Goal: Information Seeking & Learning: Compare options

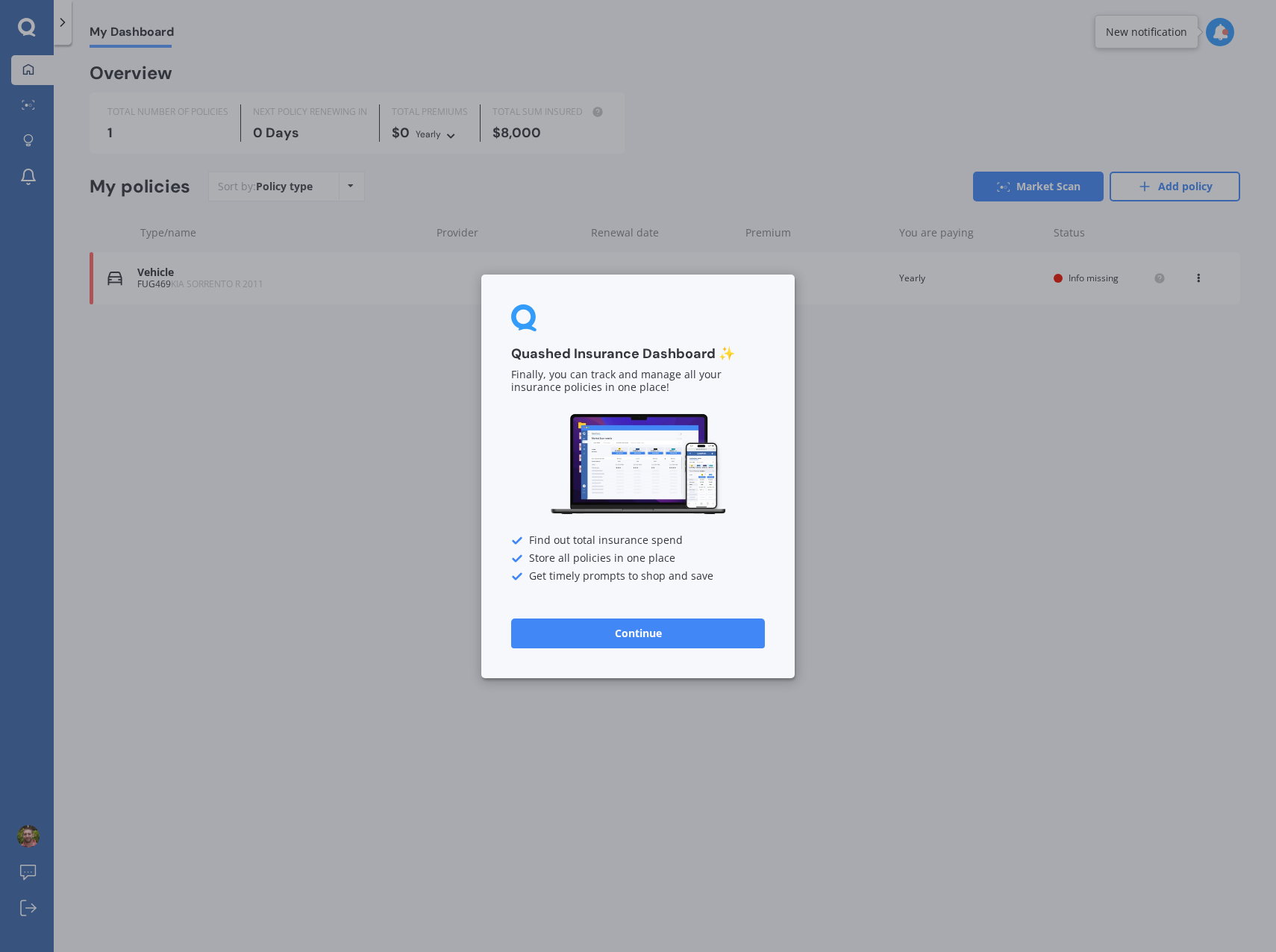
click at [624, 638] on button "Continue" at bounding box center [638, 633] width 254 height 30
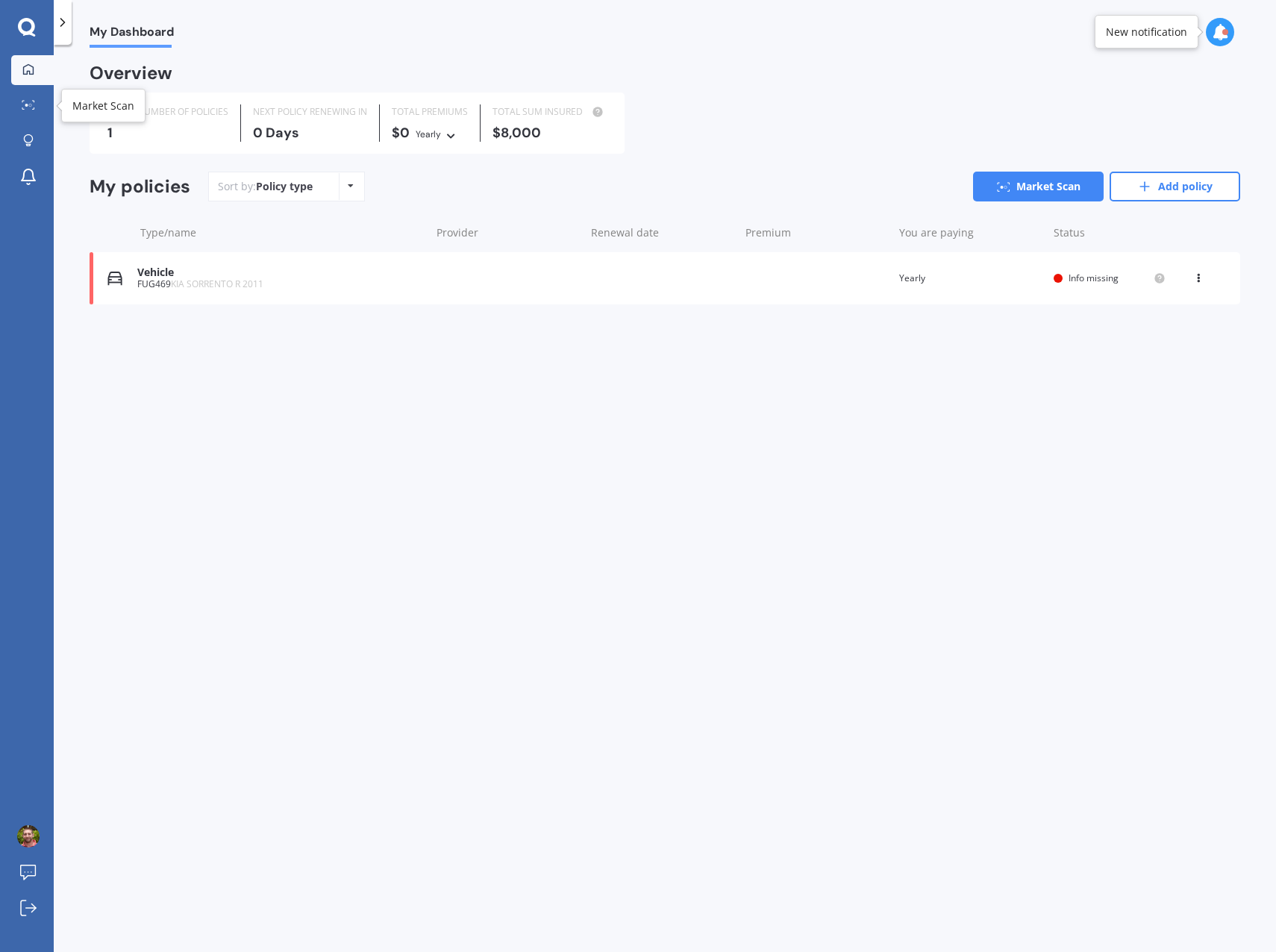
click at [31, 111] on div at bounding box center [29, 106] width 22 height 11
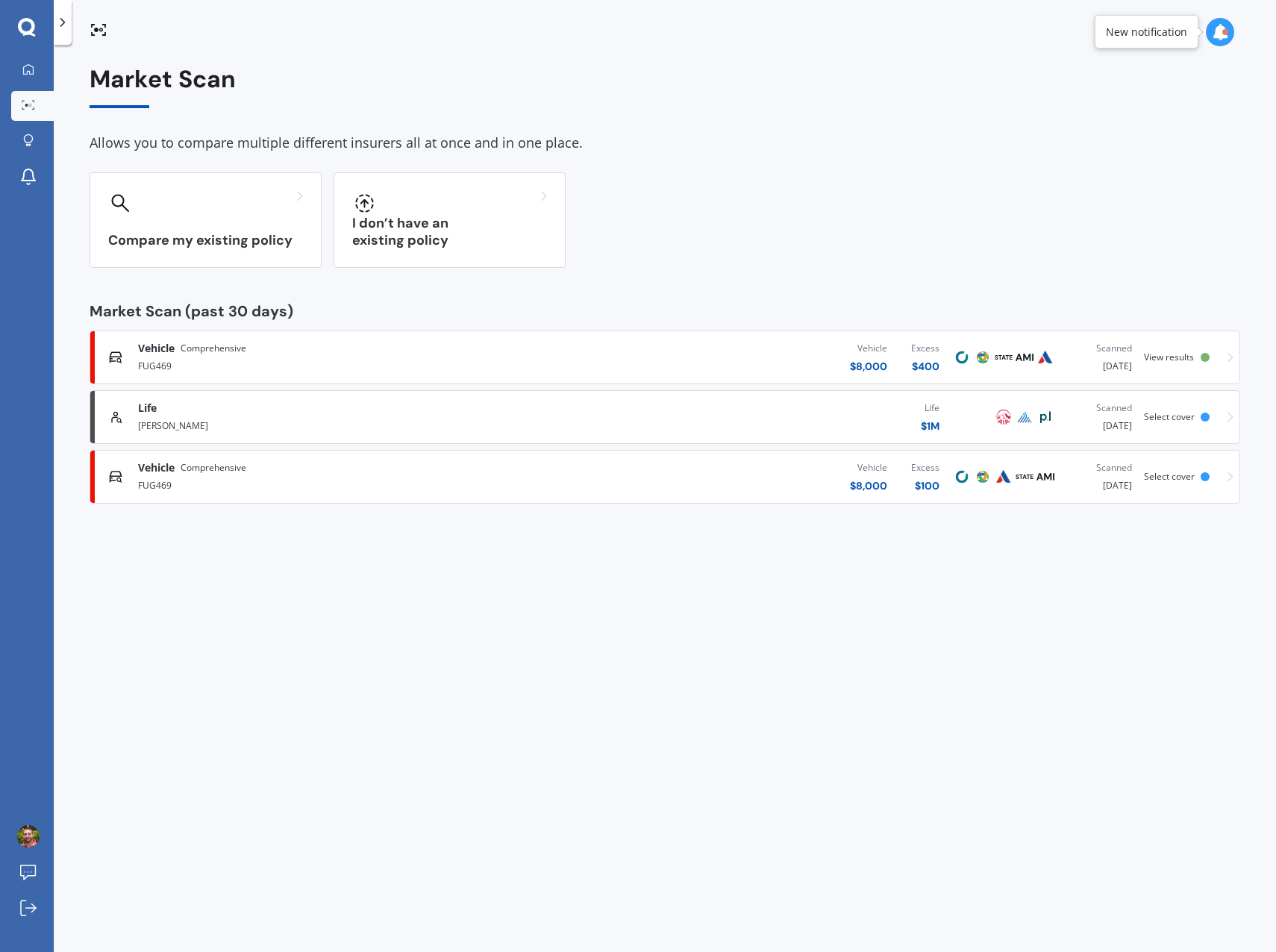
click at [283, 427] on div "[PERSON_NAME]" at bounding box center [334, 424] width 391 height 18
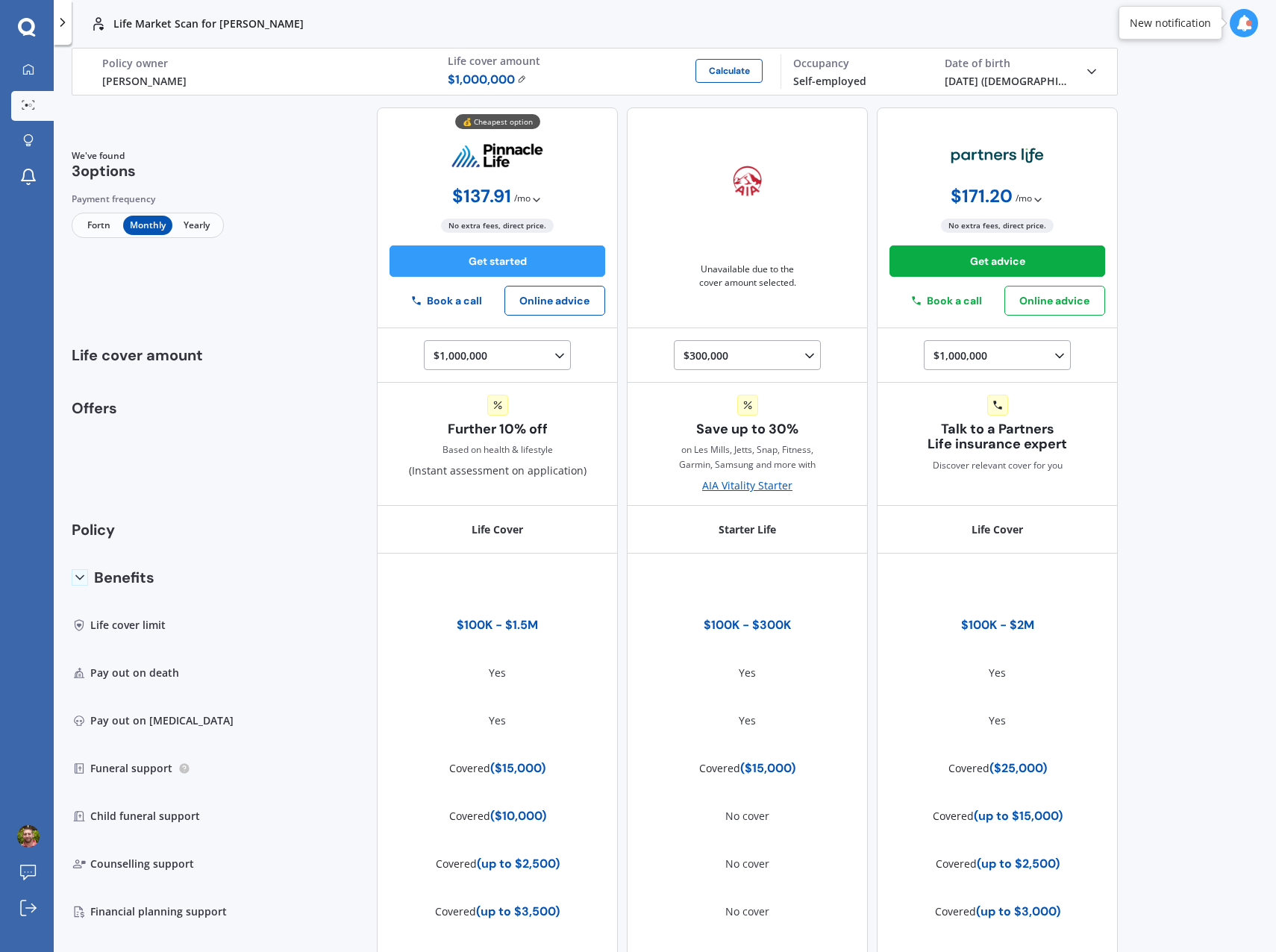
click at [521, 83] on span "$ 1,000,000" at bounding box center [487, 80] width 79 height 18
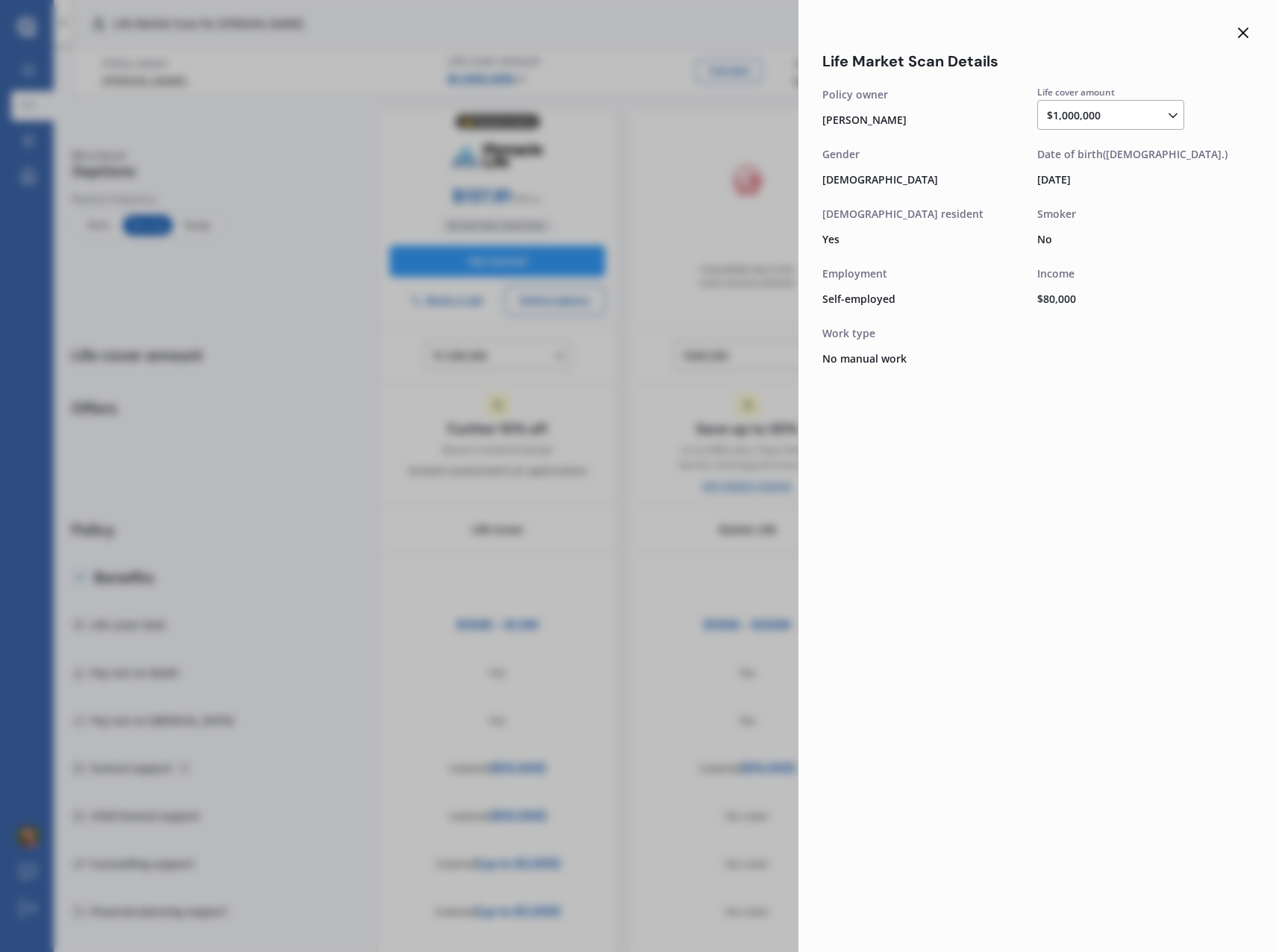
click at [1175, 114] on icon at bounding box center [1173, 115] width 15 height 15
click at [1103, 243] on span "$750,000" at bounding box center [1082, 238] width 45 height 14
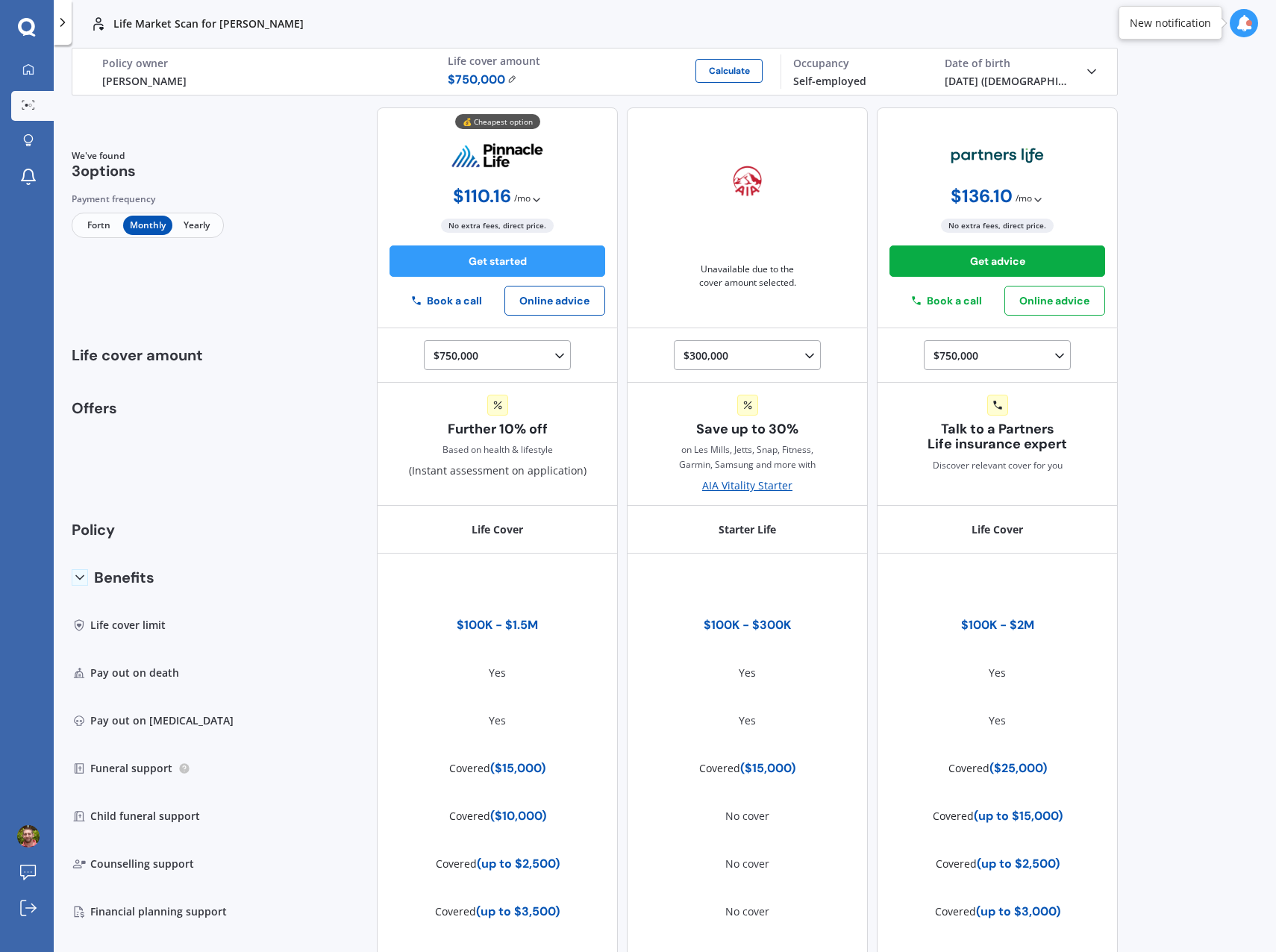
click at [802, 356] on icon at bounding box center [809, 356] width 15 height 15
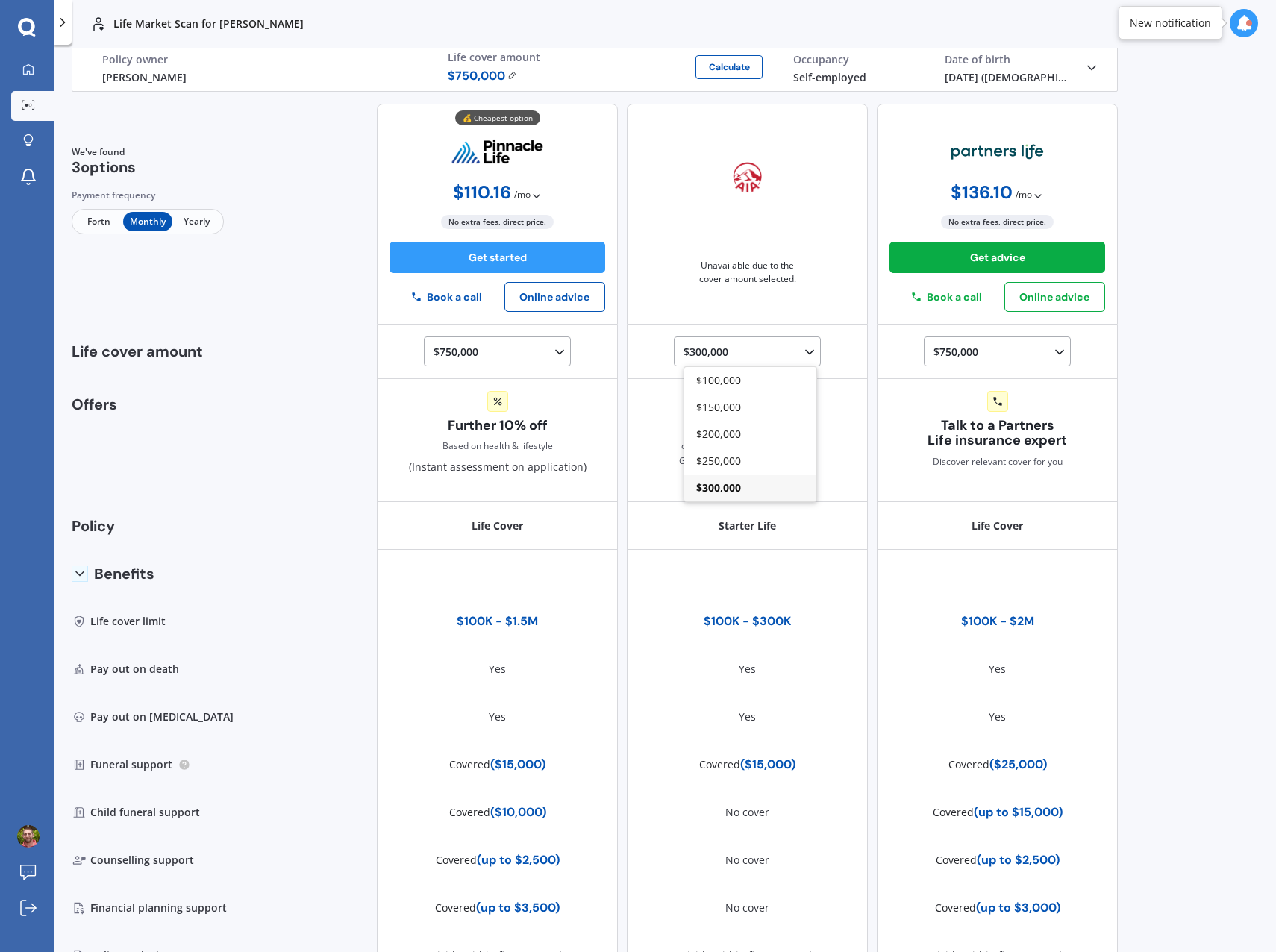
scroll to position [0, 0]
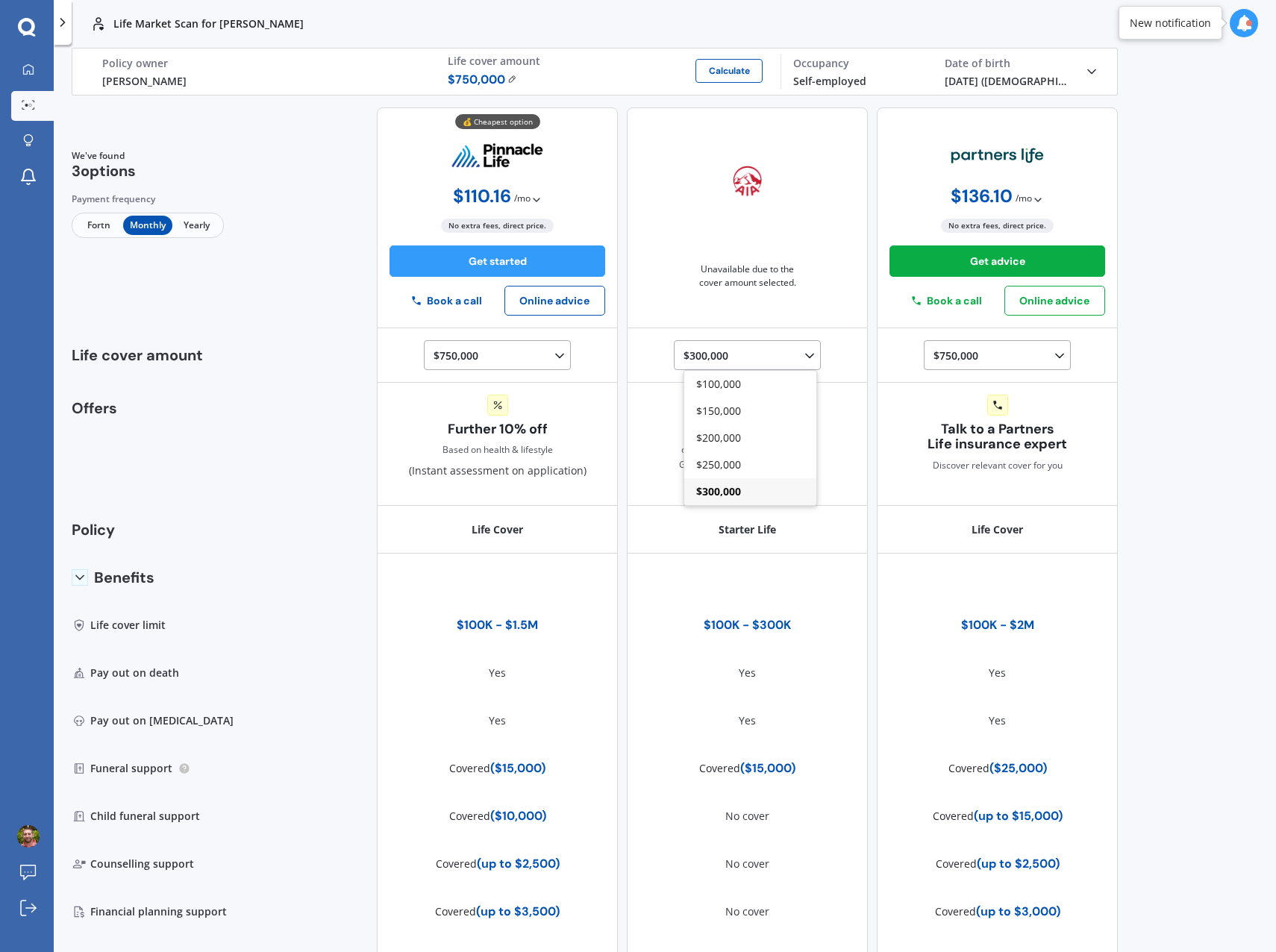
click at [803, 350] on icon at bounding box center [809, 356] width 15 height 15
click at [1088, 72] on polyline at bounding box center [1091, 71] width 7 height 4
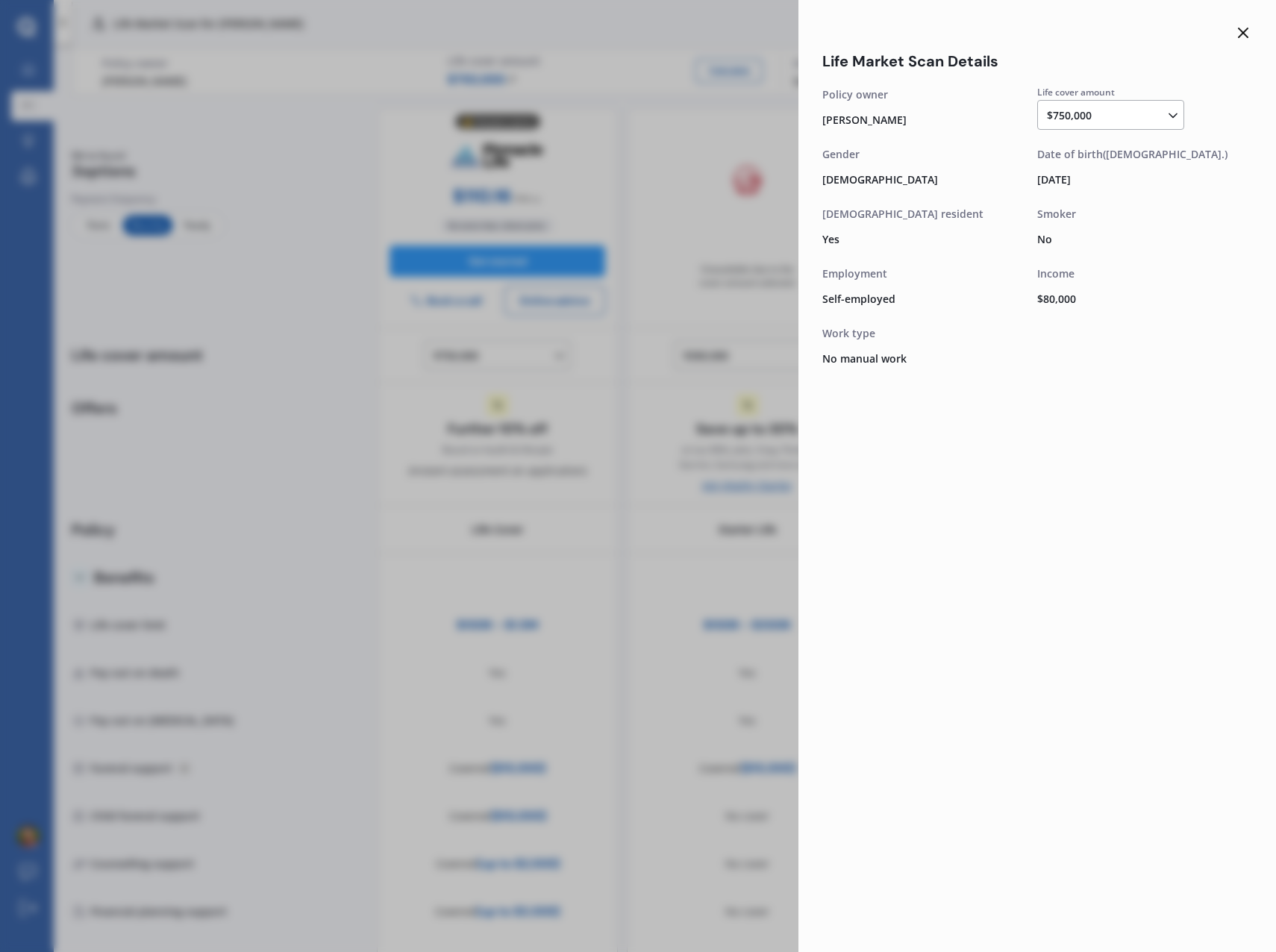
click at [1242, 33] on icon at bounding box center [1243, 33] width 18 height 18
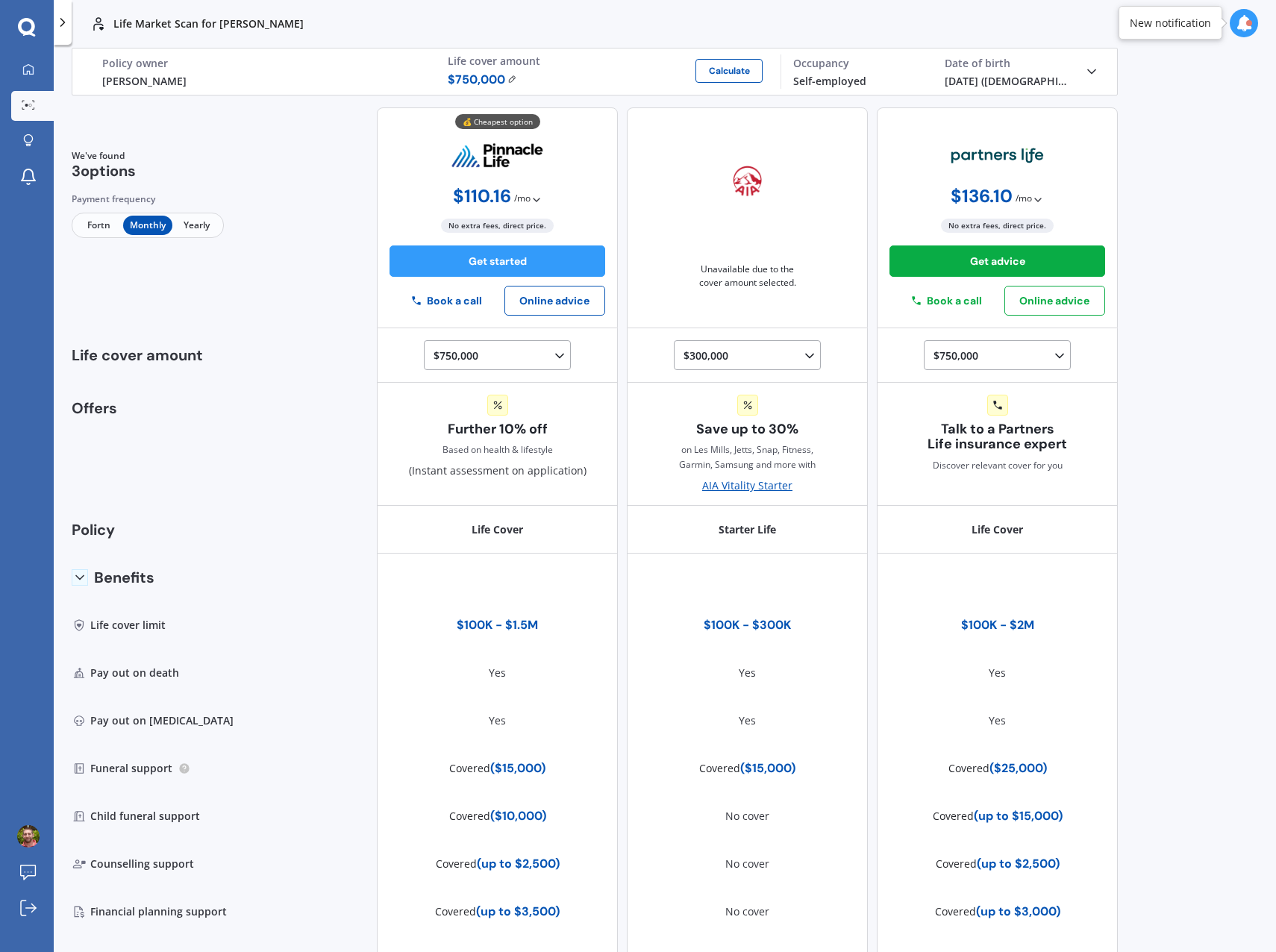
click at [1251, 20] on div at bounding box center [1249, 23] width 6 height 6
click at [1243, 23] on icon at bounding box center [1243, 23] width 17 height 17
click at [31, 103] on icon at bounding box center [28, 105] width 14 height 10
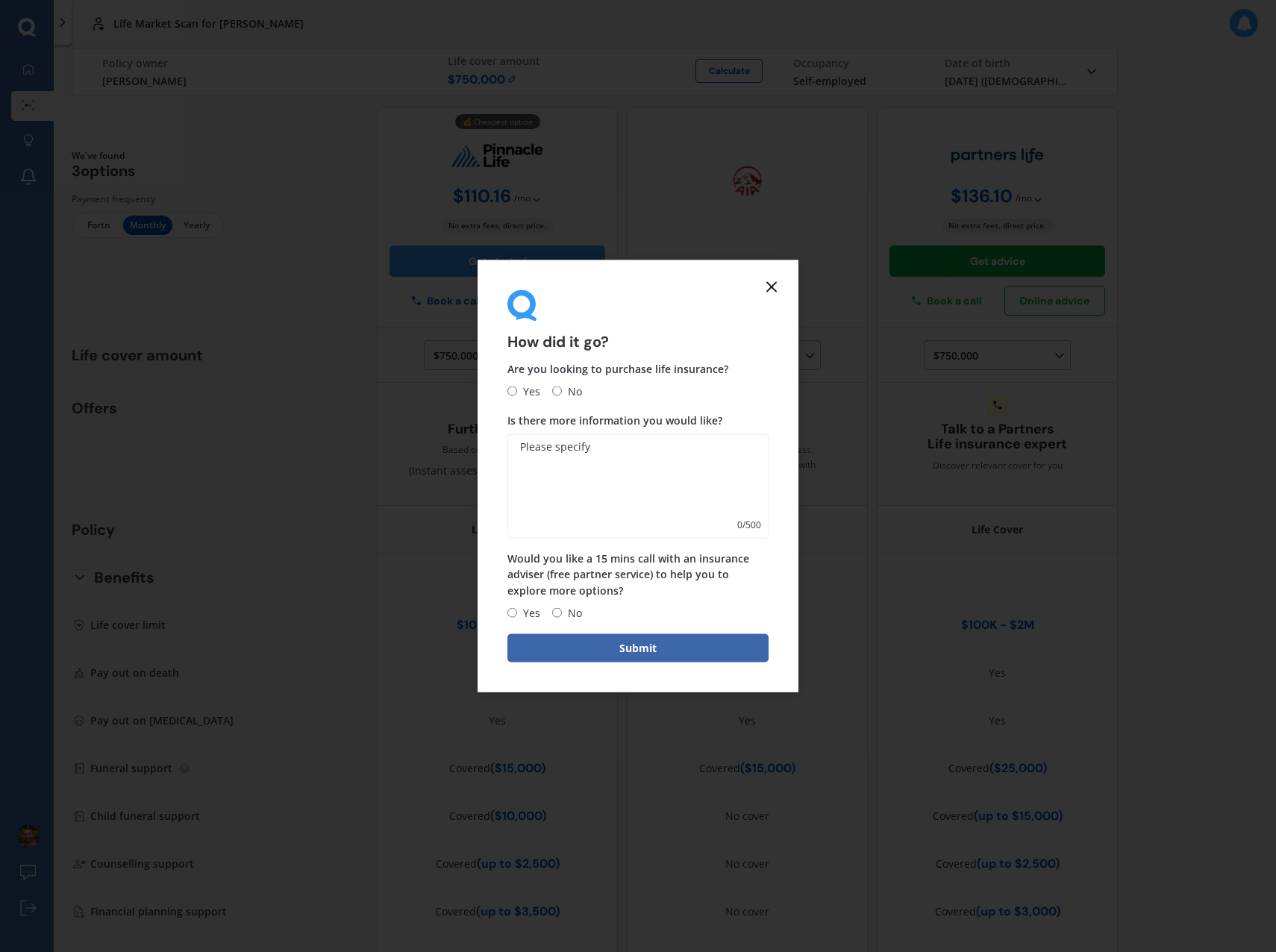
click at [778, 285] on icon at bounding box center [772, 287] width 18 height 18
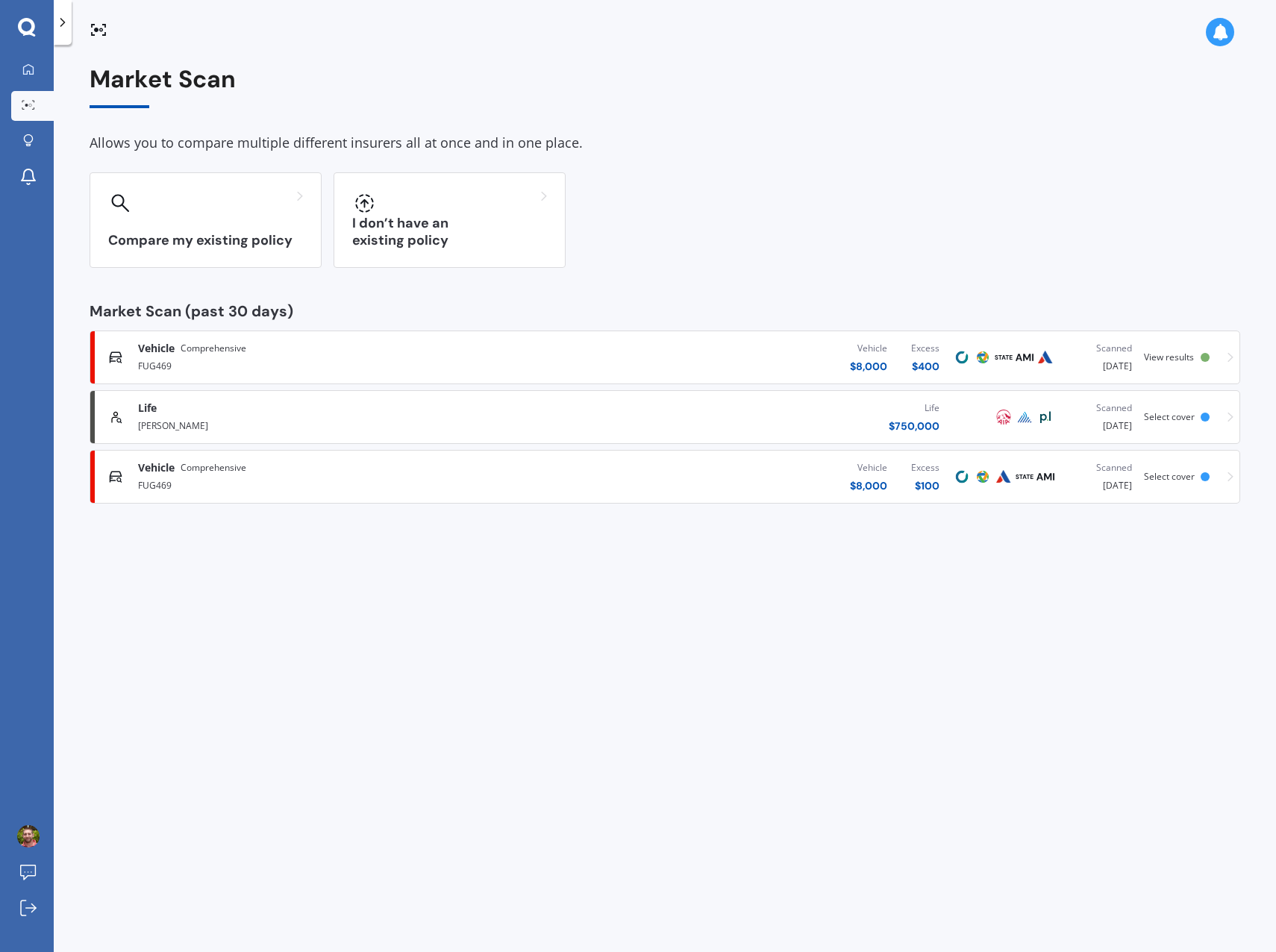
click at [228, 223] on div "Compare my existing policy" at bounding box center [206, 220] width 232 height 95
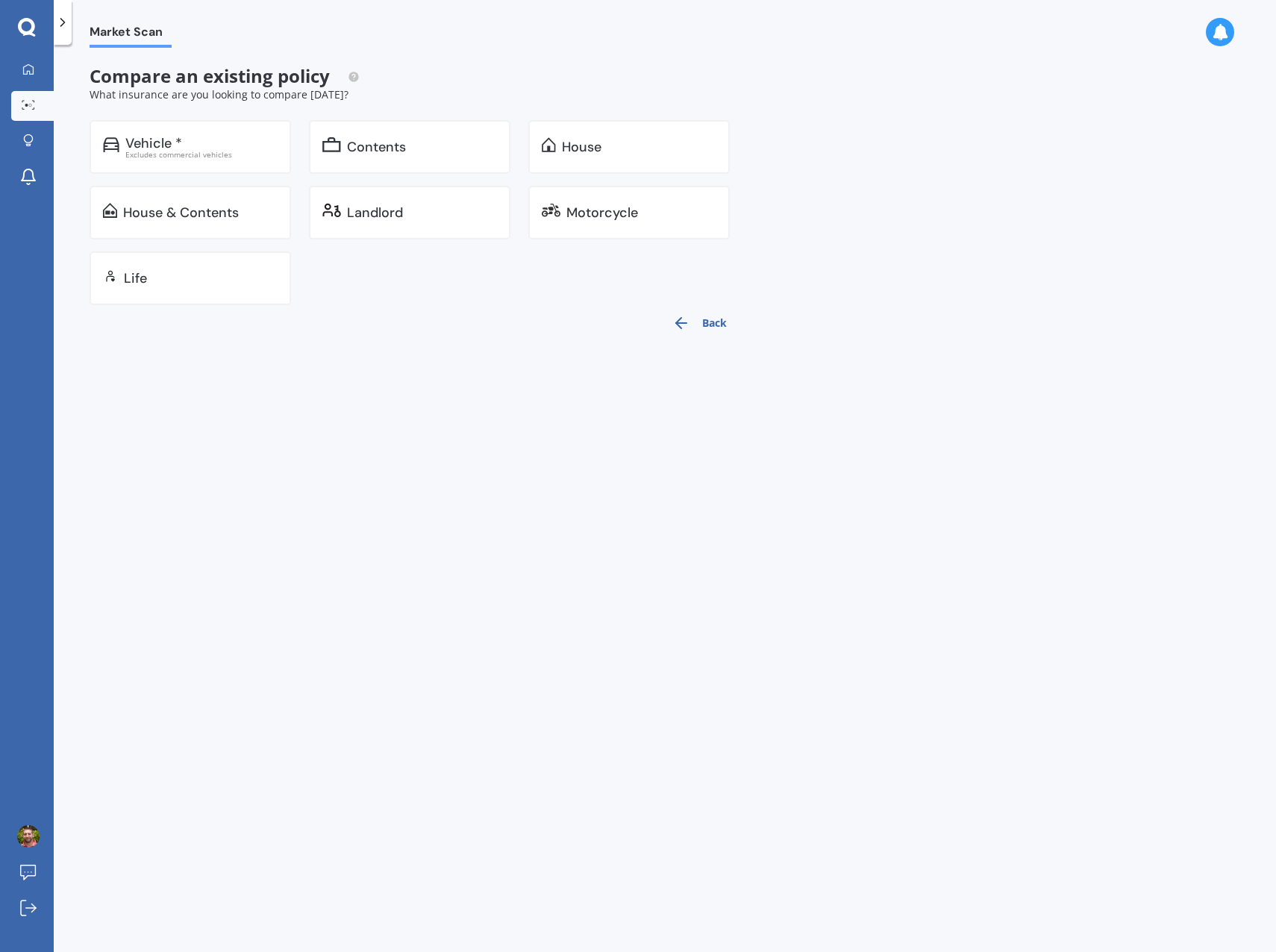
click at [198, 292] on div "Life" at bounding box center [190, 278] width 201 height 54
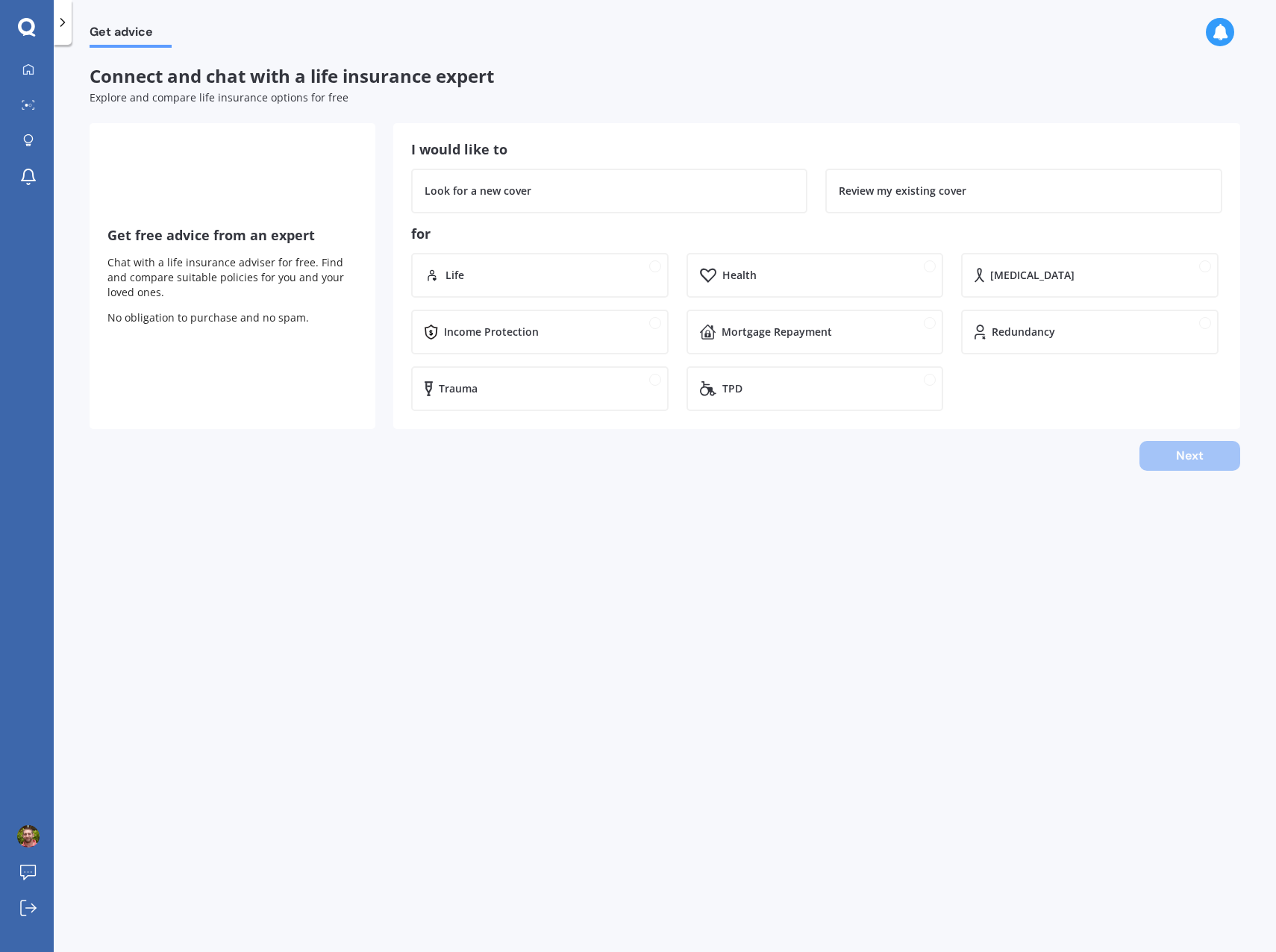
click at [60, 21] on icon at bounding box center [62, 22] width 15 height 15
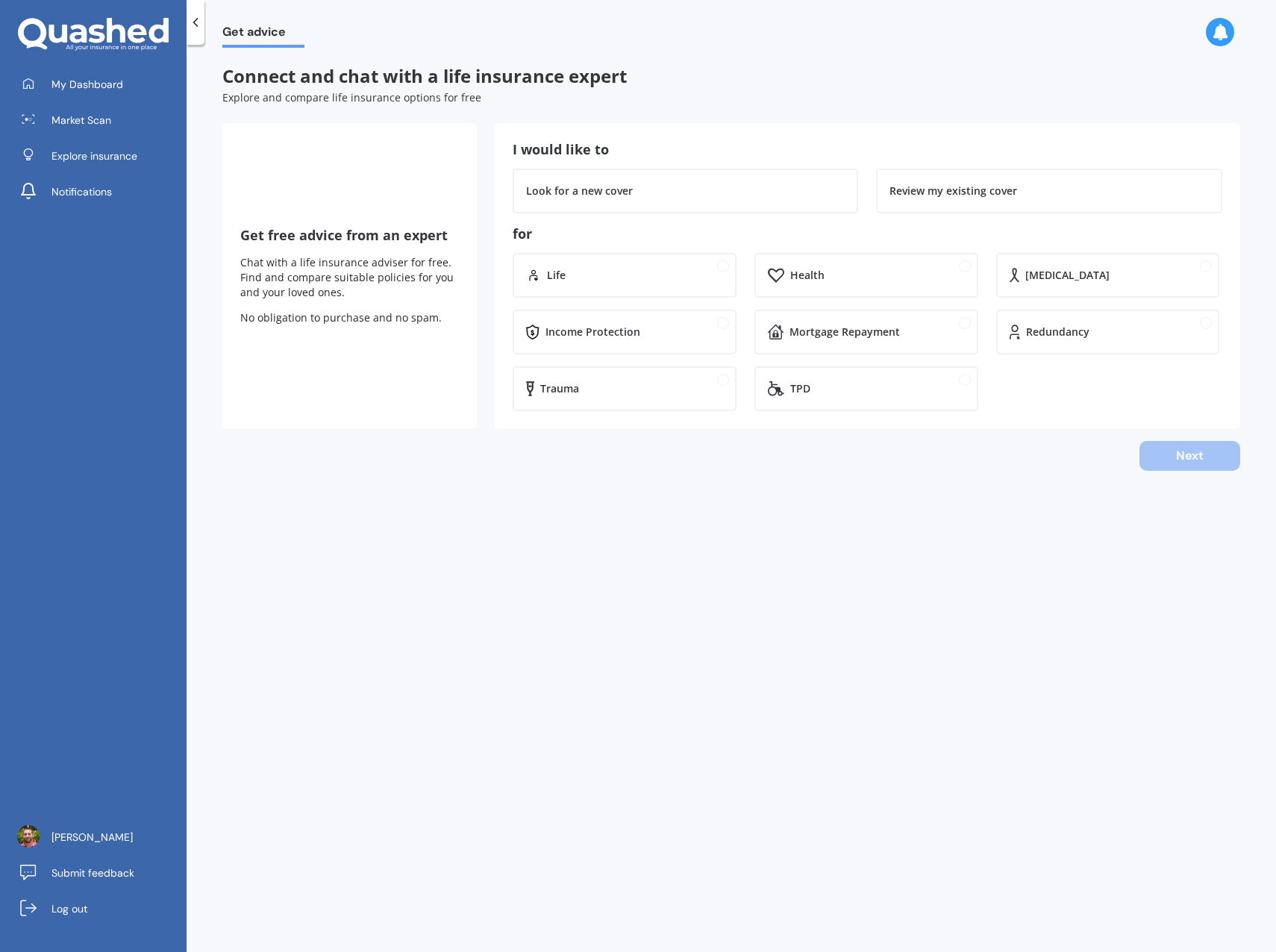
click at [98, 115] on span "Market Scan" at bounding box center [81, 120] width 60 height 15
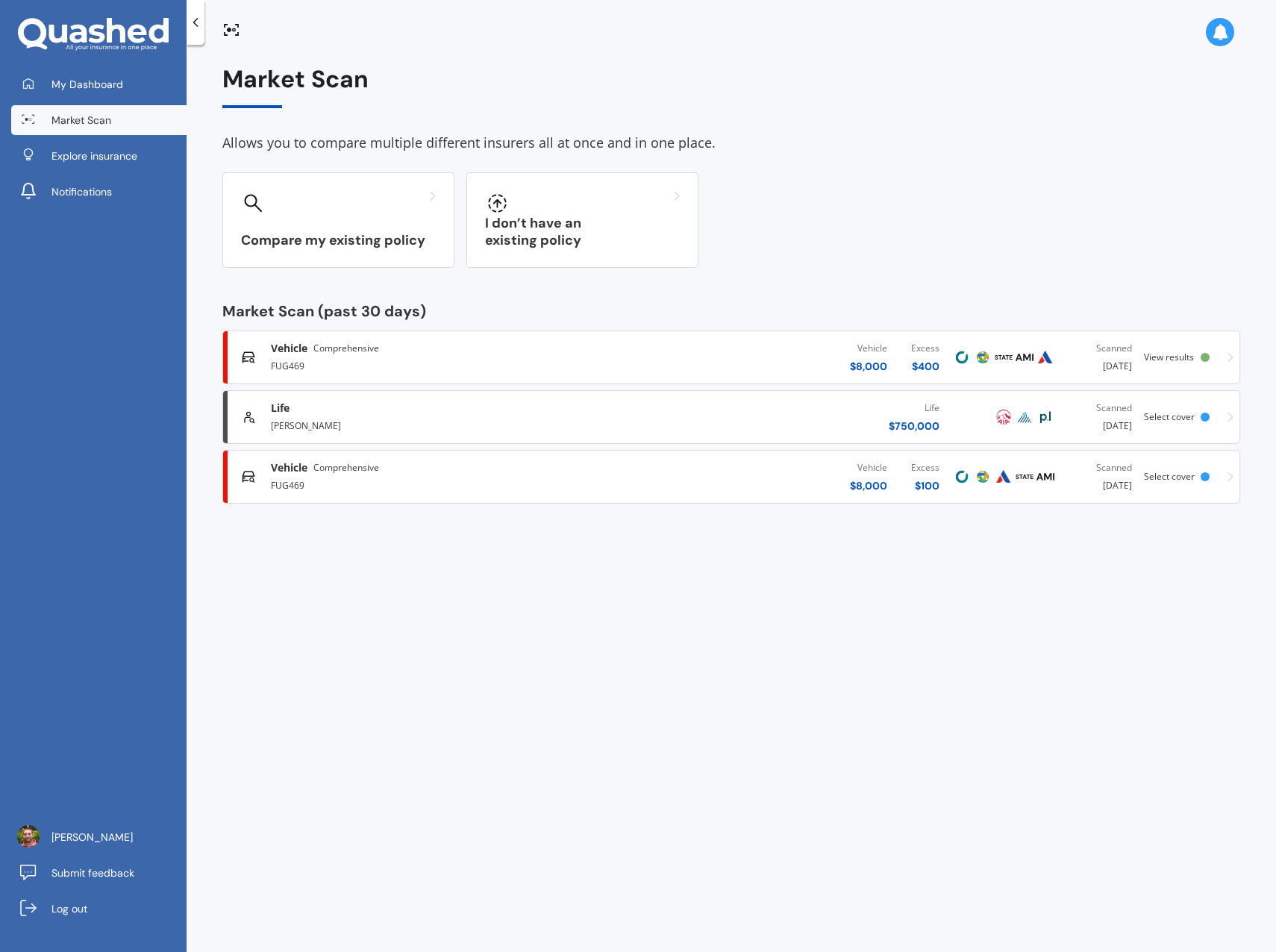
click at [586, 220] on div "I don’t have an existing policy" at bounding box center [582, 220] width 232 height 95
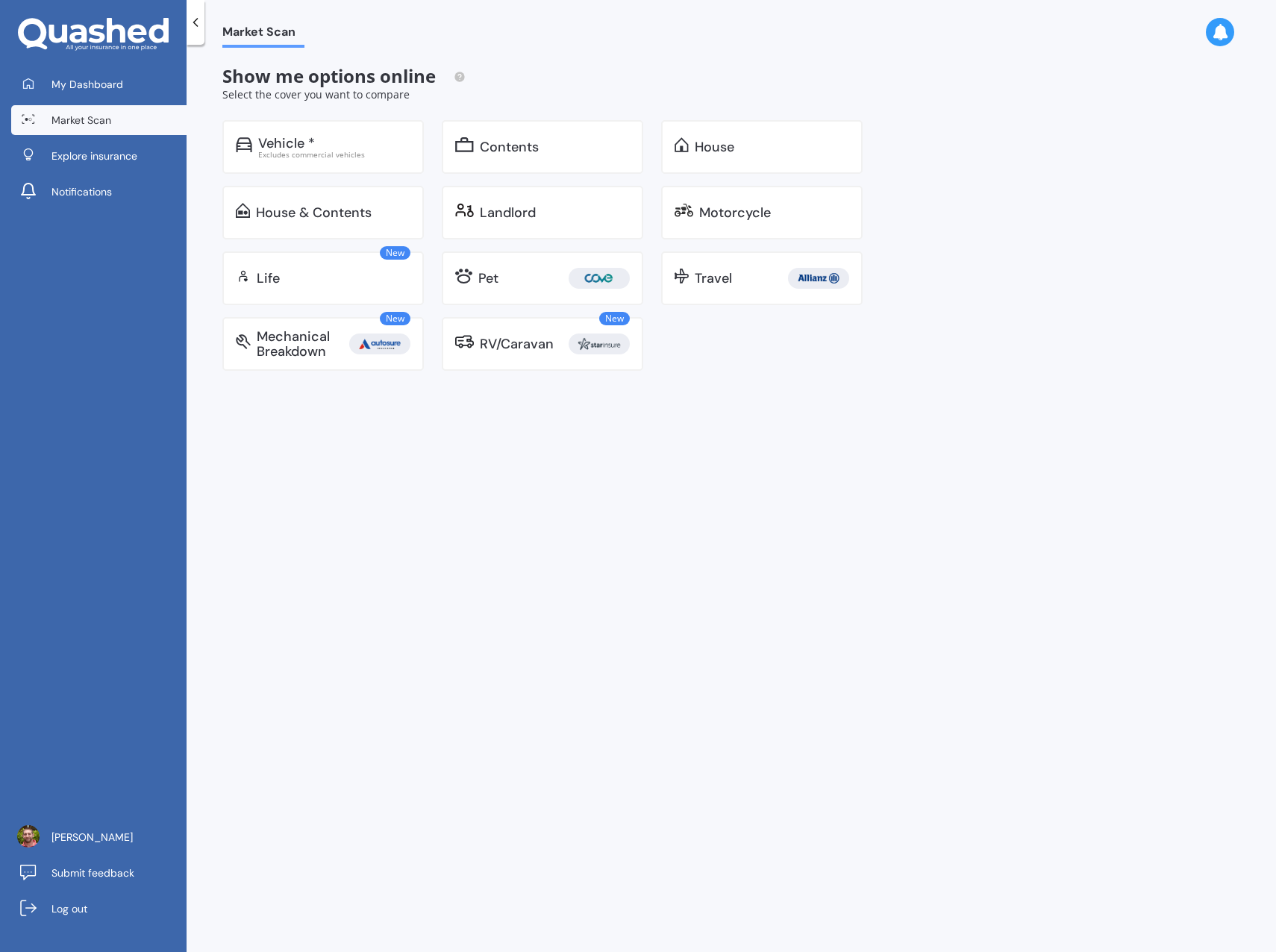
click at [344, 274] on div "Life" at bounding box center [333, 278] width 154 height 15
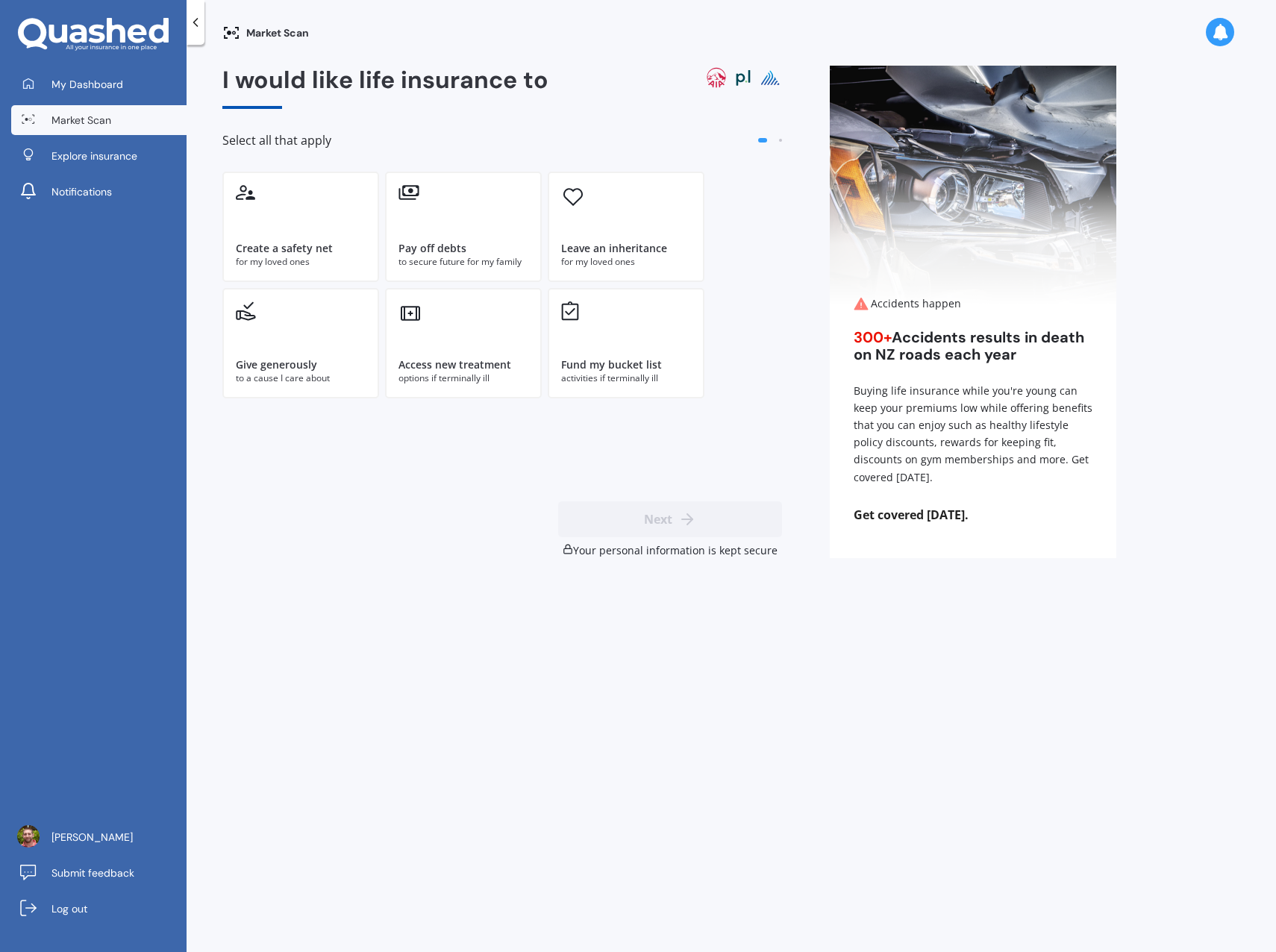
click at [488, 255] on div "to secure future for my family" at bounding box center [463, 262] width 130 height 14
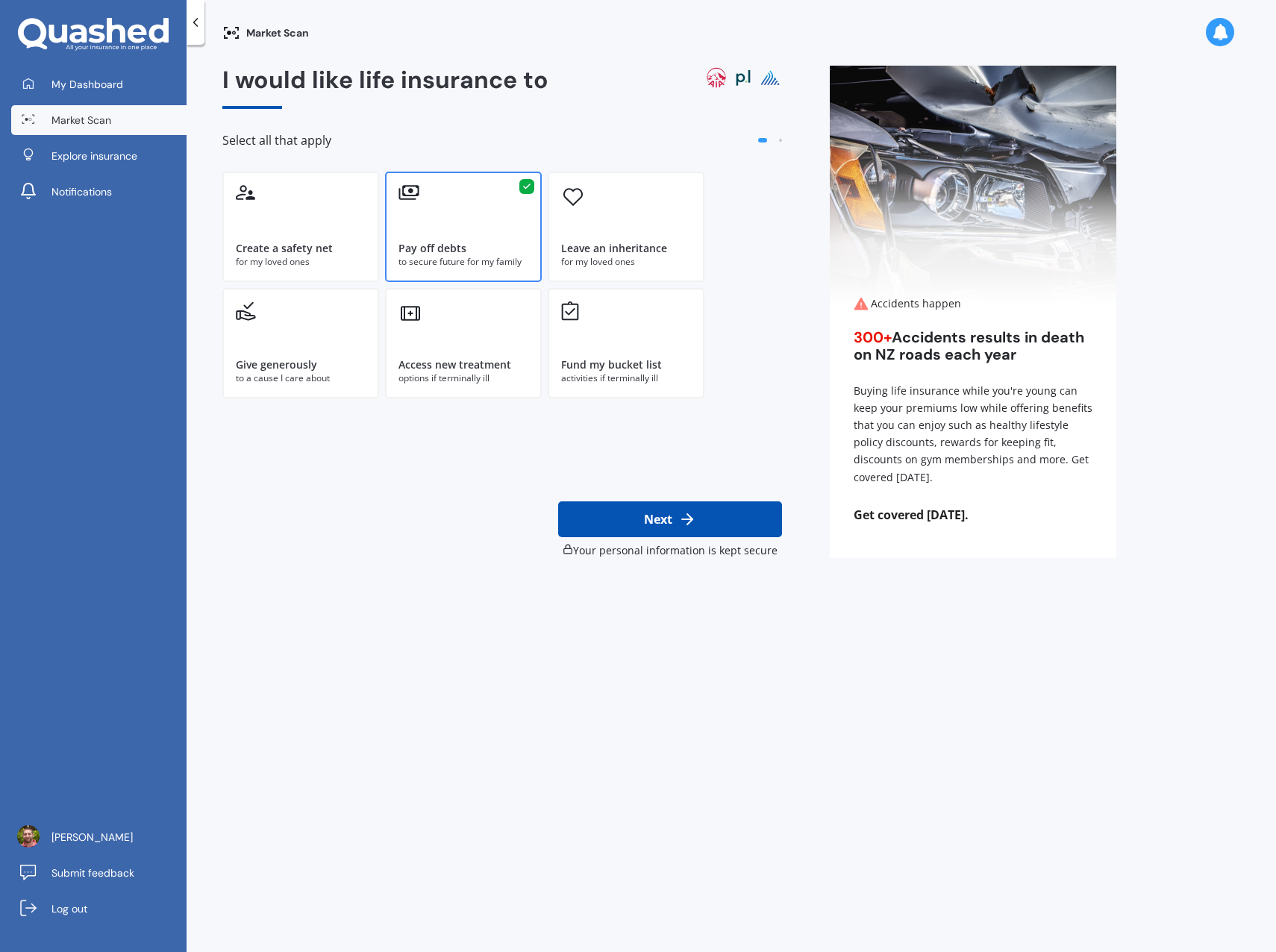
click at [585, 253] on div "Leave an inheritance" at bounding box center [613, 248] width 106 height 15
click at [296, 211] on div "Create a safety net for my loved ones" at bounding box center [301, 227] width 157 height 111
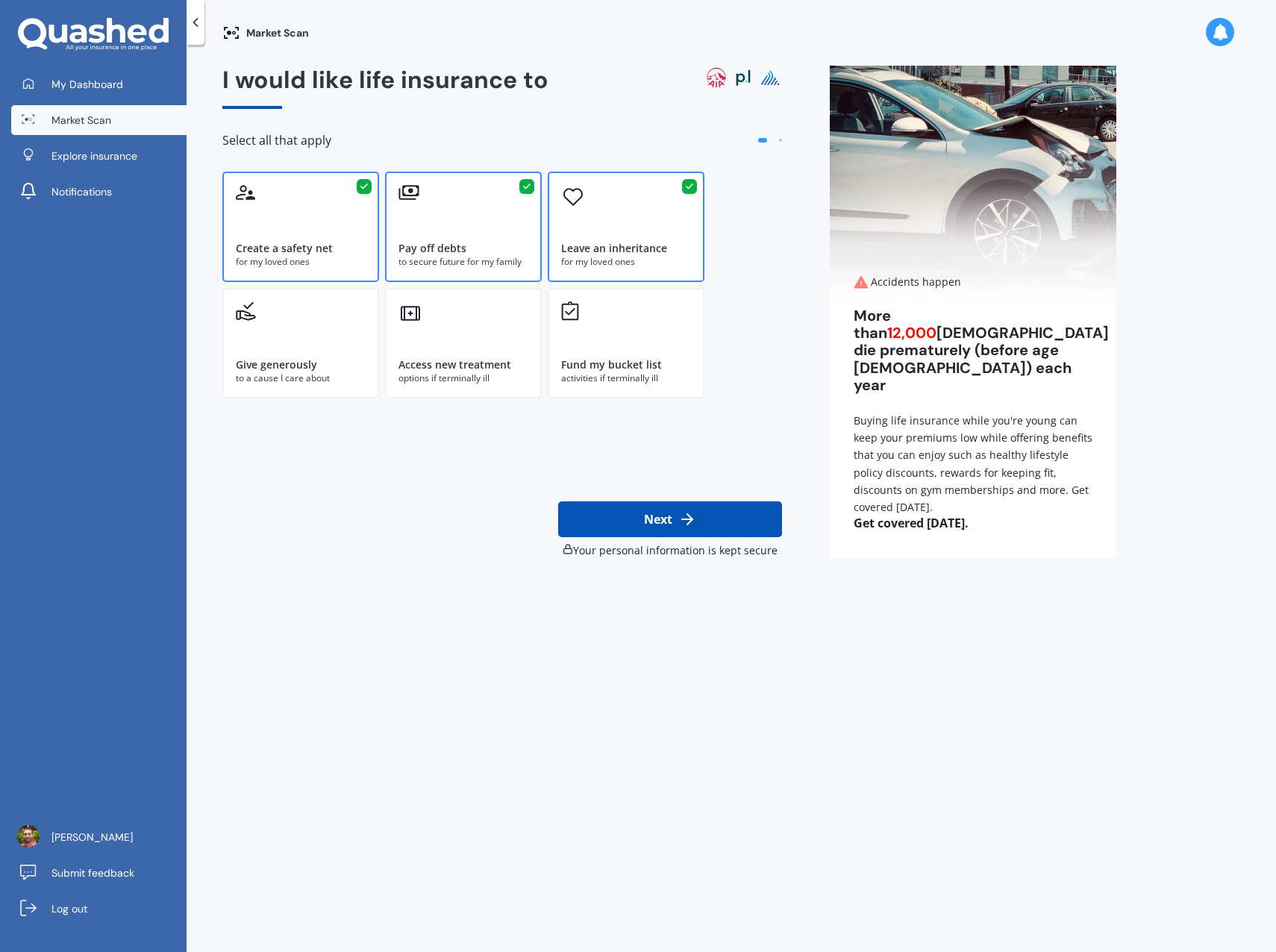
click at [690, 516] on polyline at bounding box center [690, 519] width 6 height 10
select select "25"
select select "01"
select select "1976"
select select "No manual work e.g. lawyer, consultant, engineer"
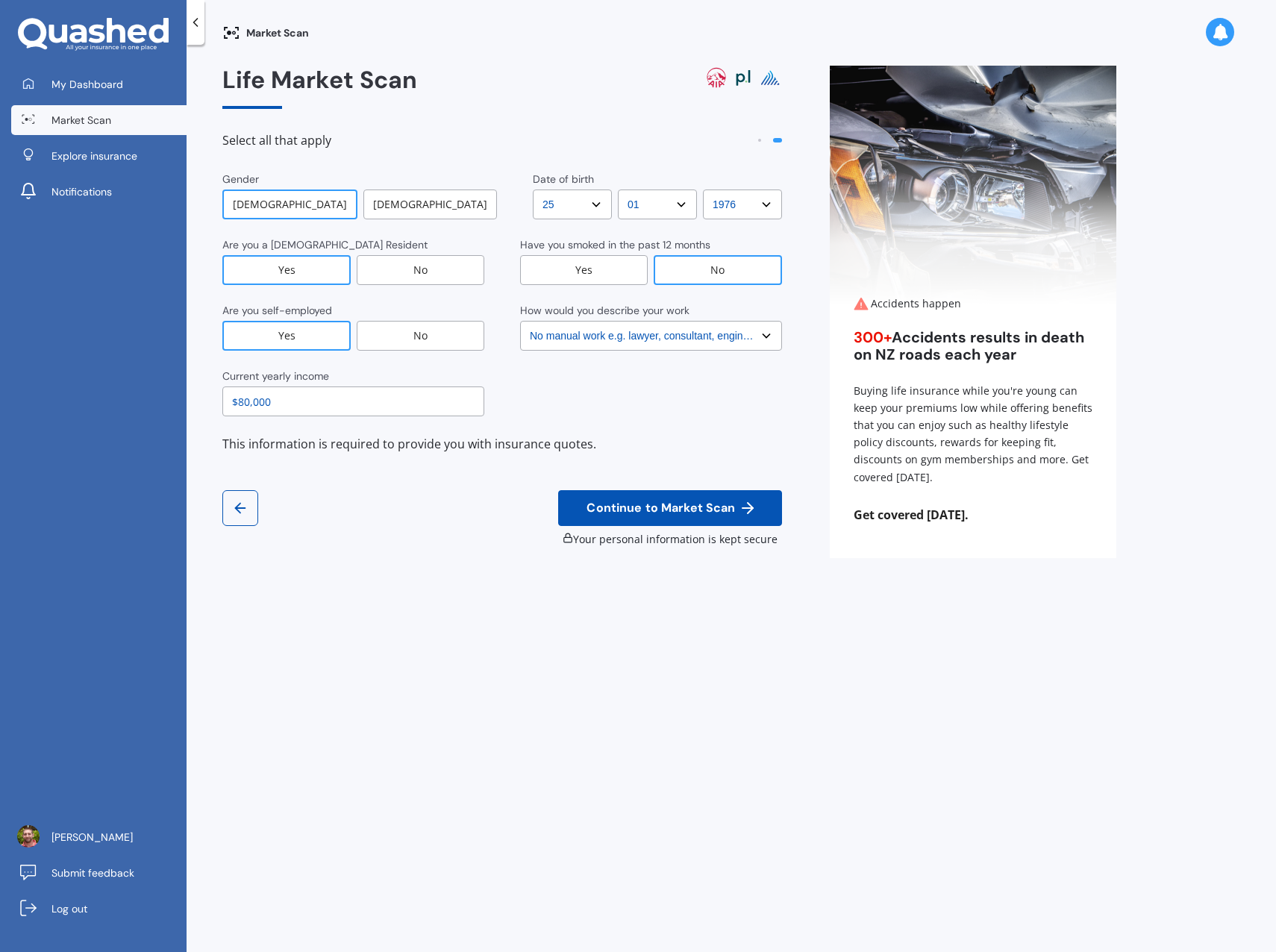
click at [101, 82] on span "My Dashboard" at bounding box center [88, 84] width 72 height 15
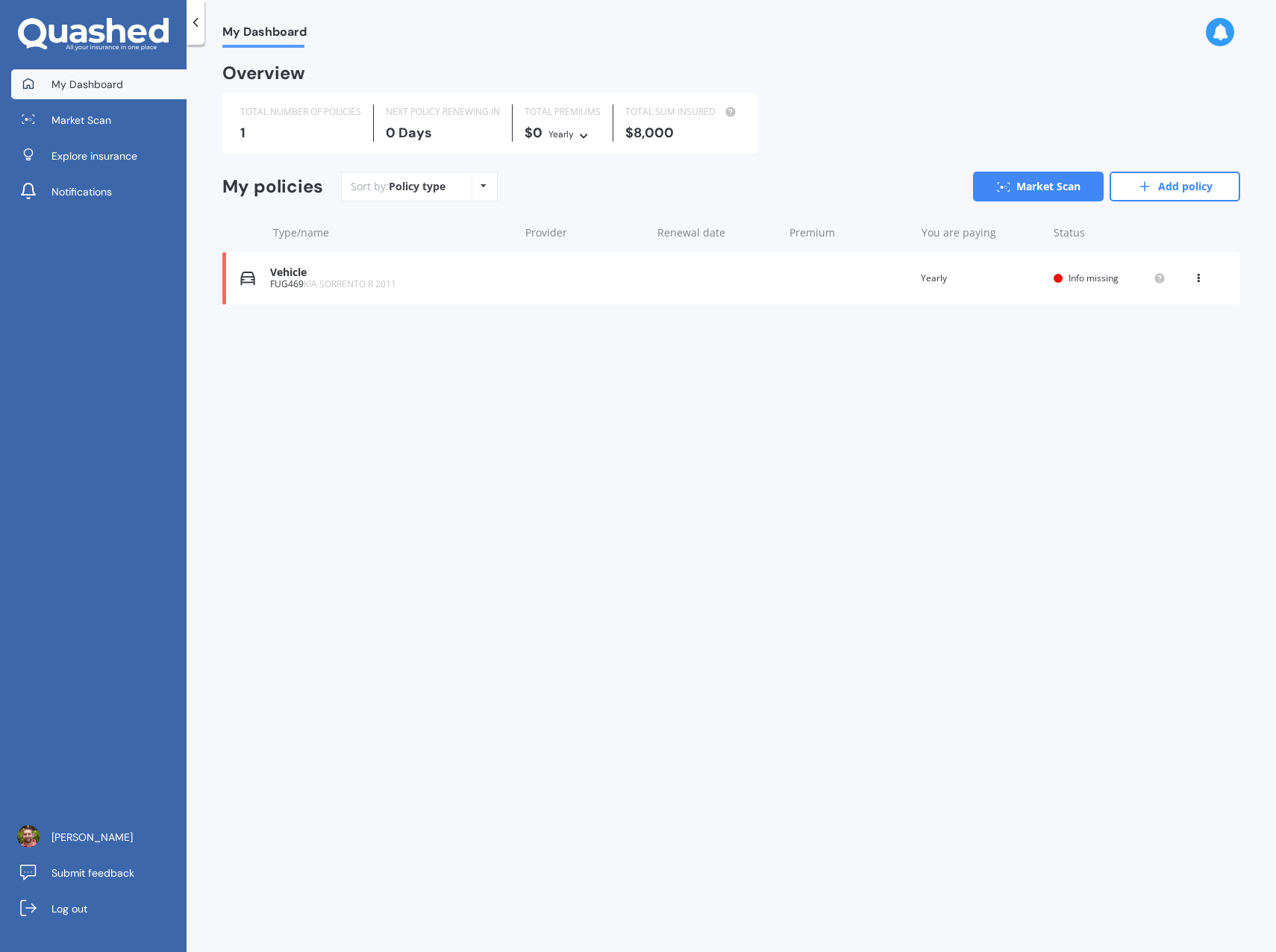
click at [445, 281] on div "FUG469 KIA SORRENTO R 2011" at bounding box center [391, 284] width 241 height 10
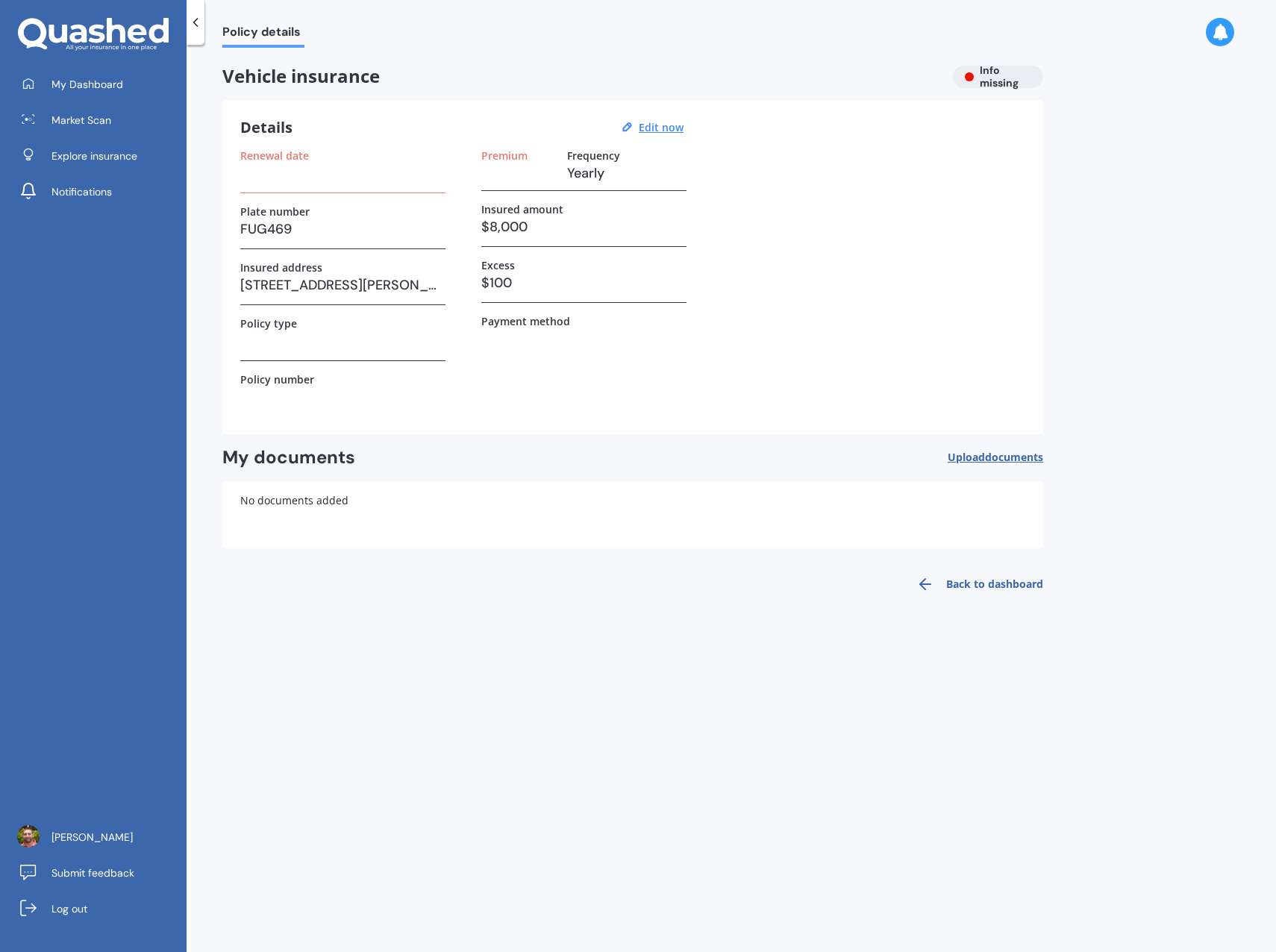
click at [1006, 586] on link "Back to dashboard" at bounding box center [975, 584] width 136 height 36
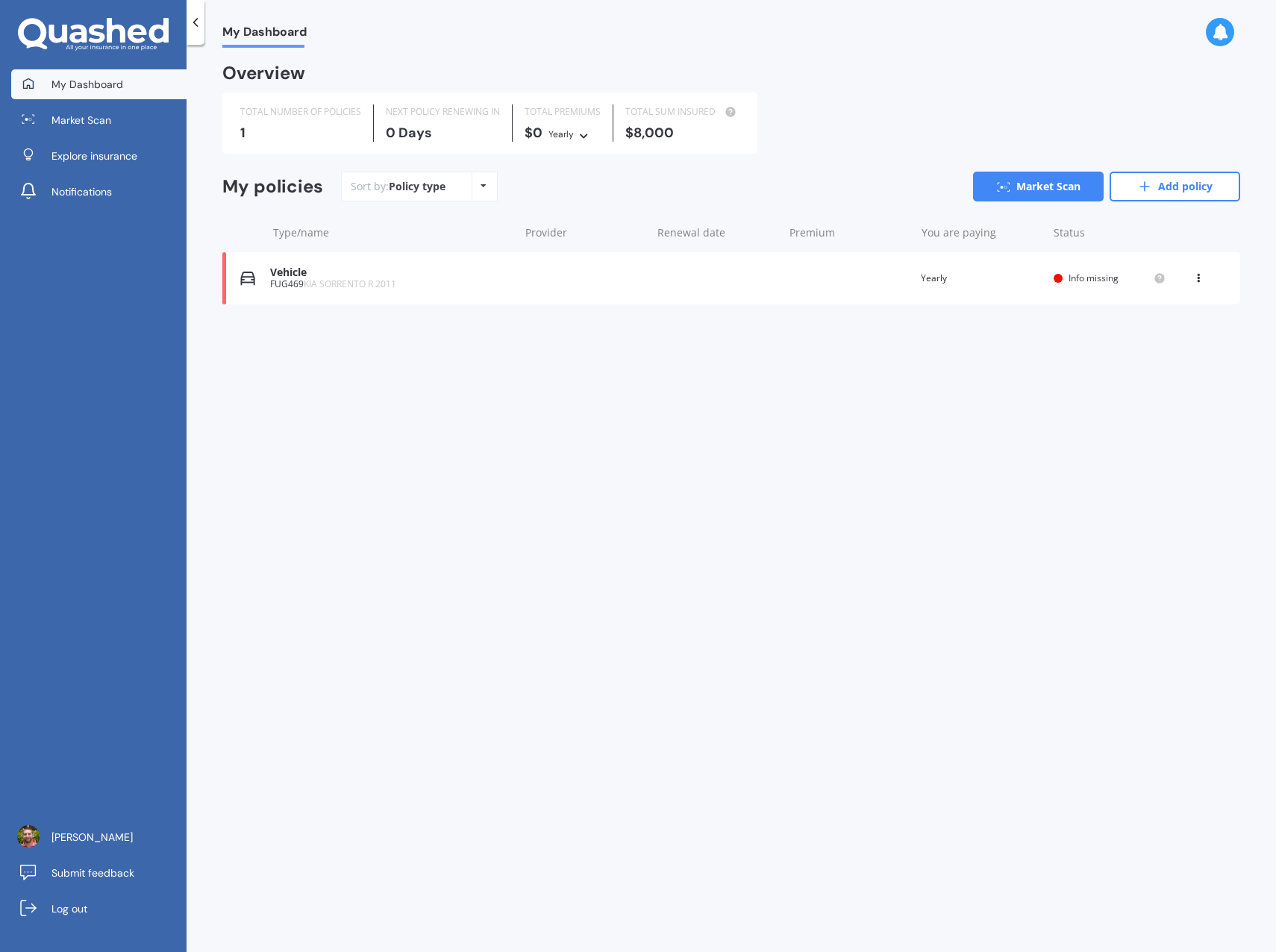
click at [1200, 278] on icon at bounding box center [1198, 275] width 10 height 9
click at [668, 429] on div "My Dashboard Overview TOTAL NUMBER OF POLICIES 1 NEXT POLICY RENEWING [DATE] TO…" at bounding box center [732, 501] width 1090 height 907
click at [82, 120] on span "Market Scan" at bounding box center [81, 120] width 60 height 15
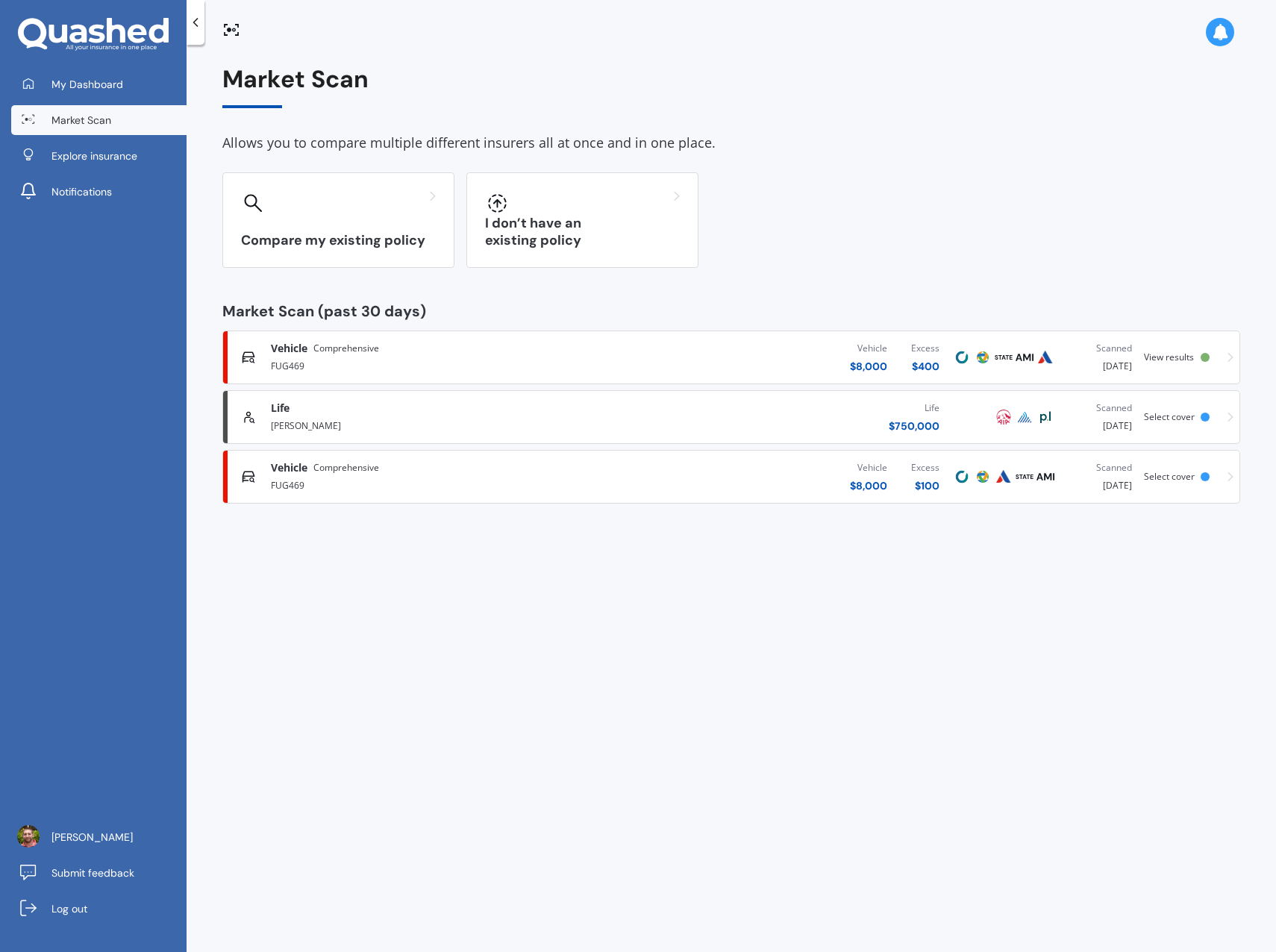
click at [371, 220] on div "Compare my existing policy" at bounding box center [339, 220] width 232 height 95
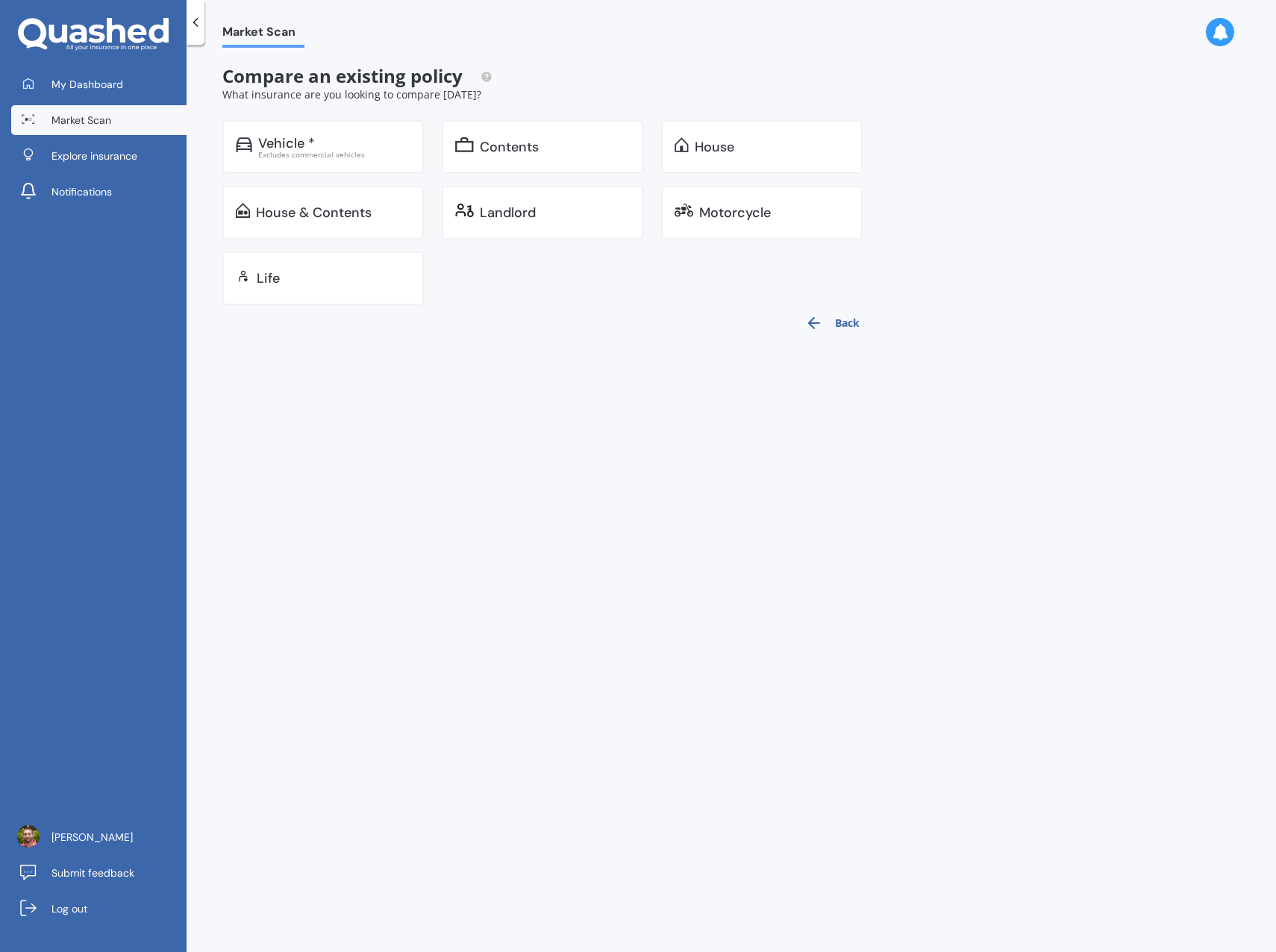
click at [708, 150] on div "House" at bounding box center [714, 146] width 40 height 15
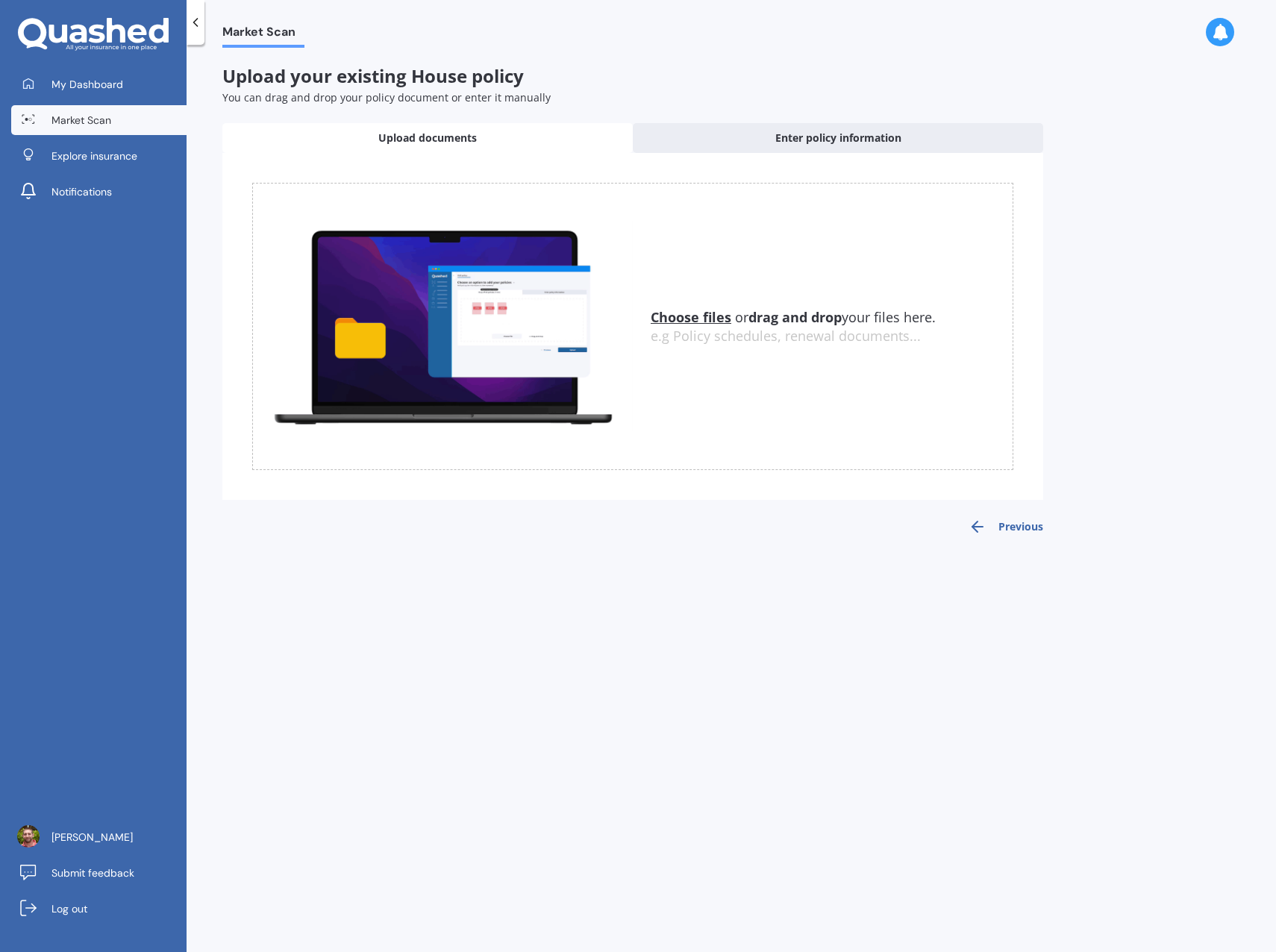
click at [803, 142] on span "Enter policy information" at bounding box center [838, 138] width 126 height 15
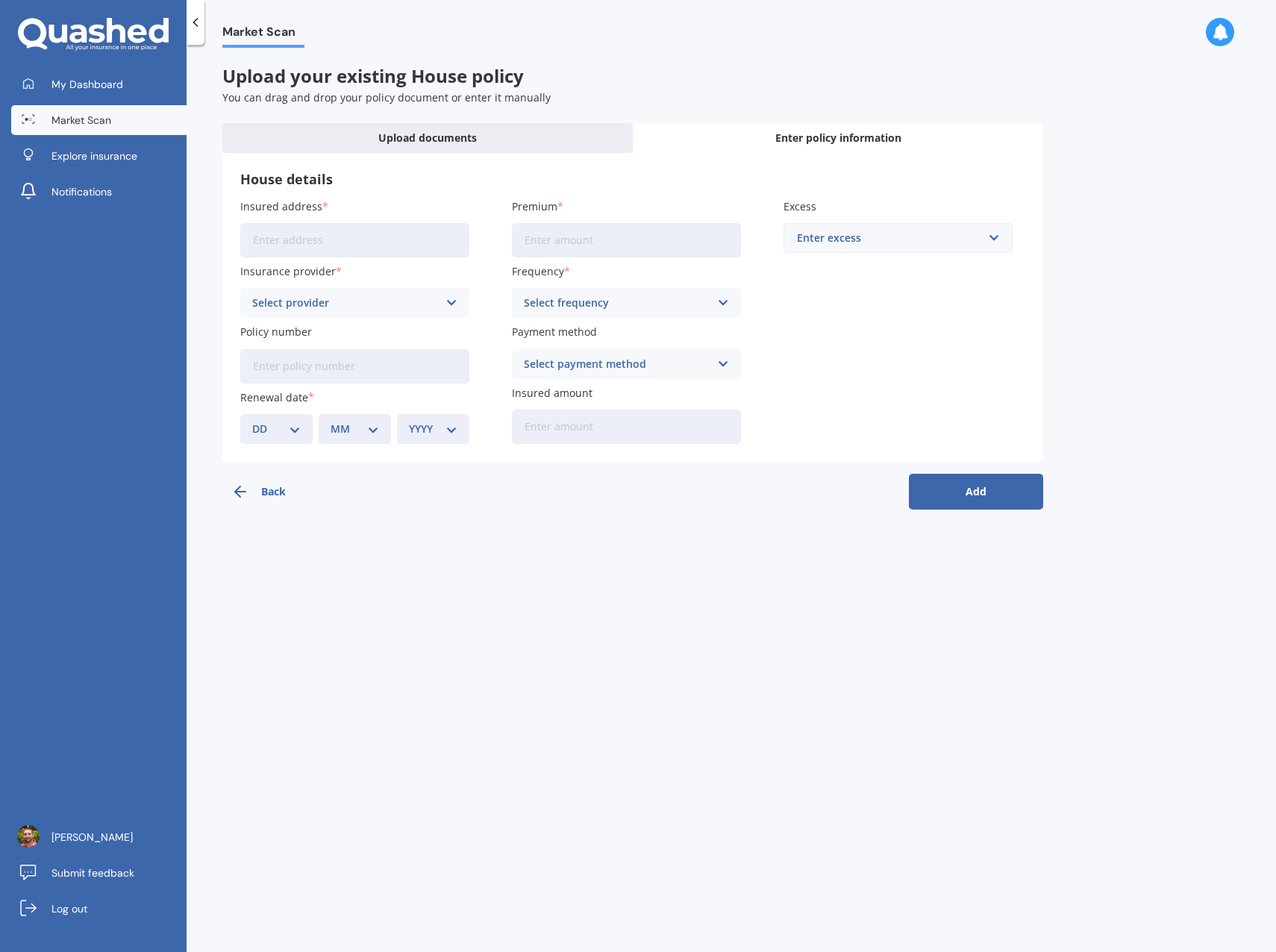
click at [372, 244] on input "Insured address" at bounding box center [355, 239] width 229 height 34
type input "[STREET_ADDRESS][PERSON_NAME]"
click at [379, 303] on div "Select provider" at bounding box center [345, 303] width 186 height 17
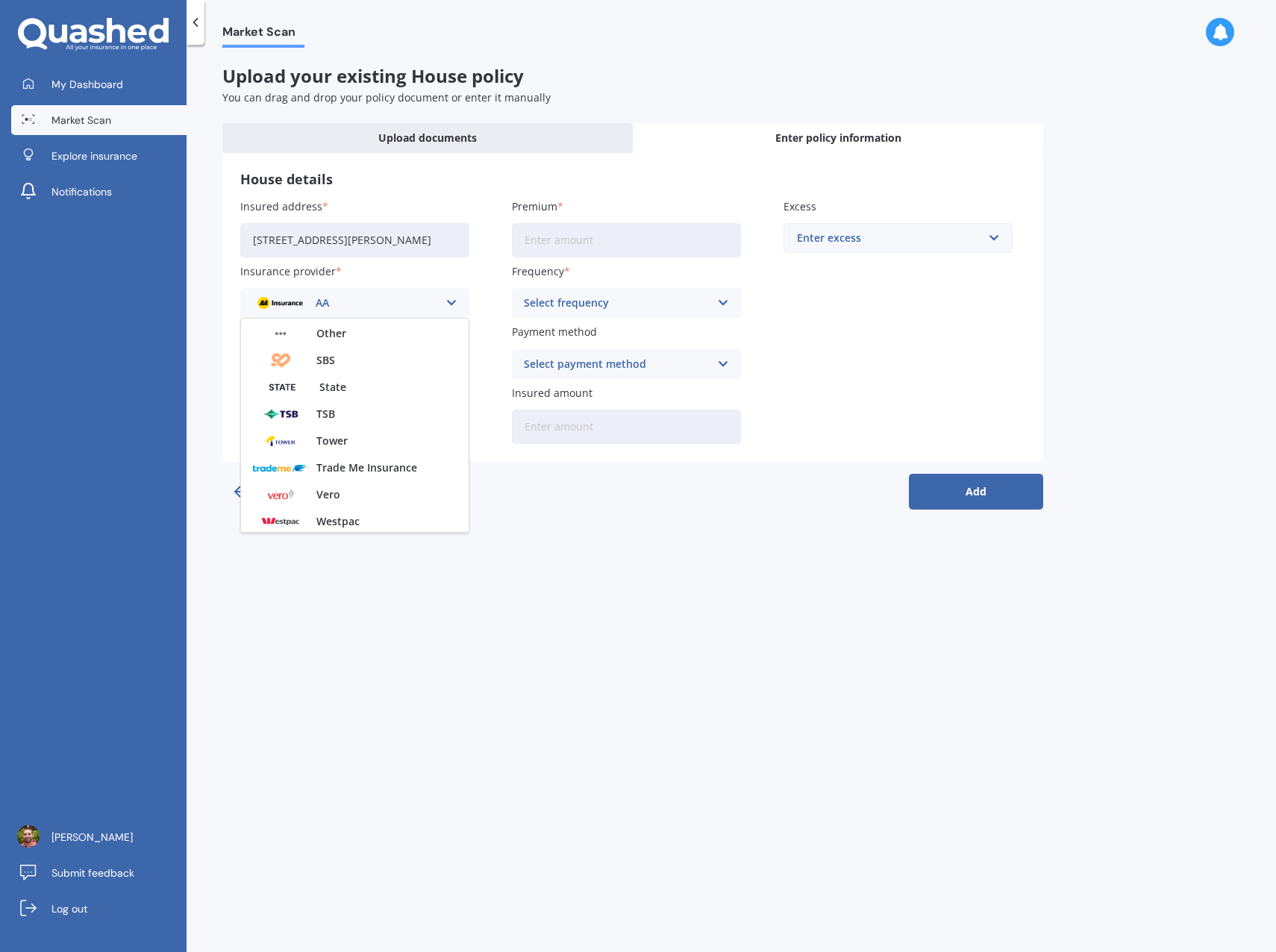
scroll to position [404, 0]
click at [367, 331] on div "SBS" at bounding box center [355, 331] width 228 height 27
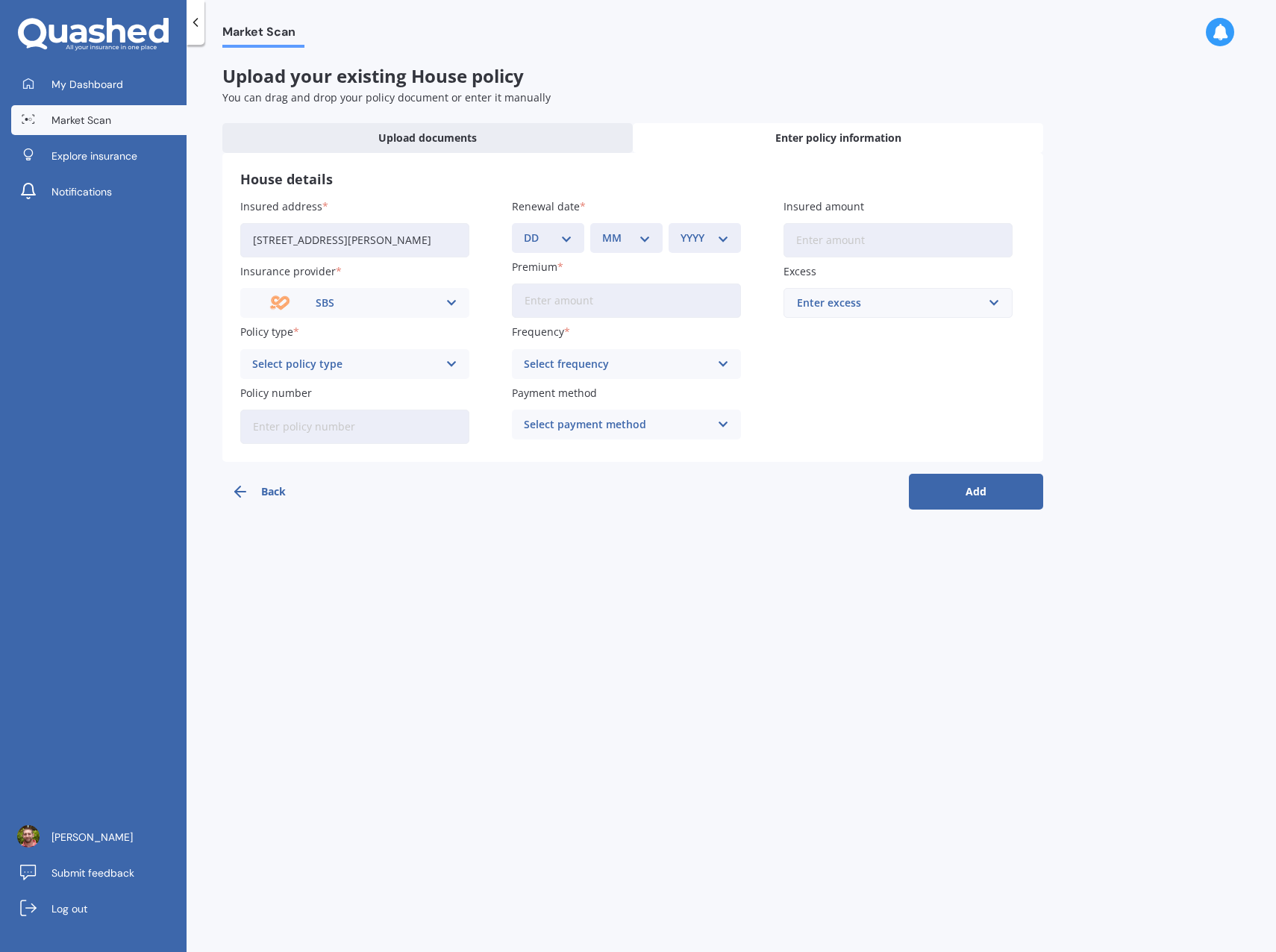
click at [442, 366] on div "Select policy type House Insurance" at bounding box center [355, 364] width 229 height 30
click at [371, 385] on div "House Insurance" at bounding box center [355, 393] width 228 height 27
click at [570, 238] on select "DD 01 02 03 04 05 06 07 08 09 10 11 12 13 14 15 16 17 18 19 20 21 22 23 24 25 2…" at bounding box center [547, 238] width 49 height 17
select select "16"
click at [523, 230] on select "DD 01 02 03 04 05 06 07 08 09 10 11 12 13 14 15 16 17 18 19 20 21 22 23 24 25 2…" at bounding box center [547, 238] width 49 height 17
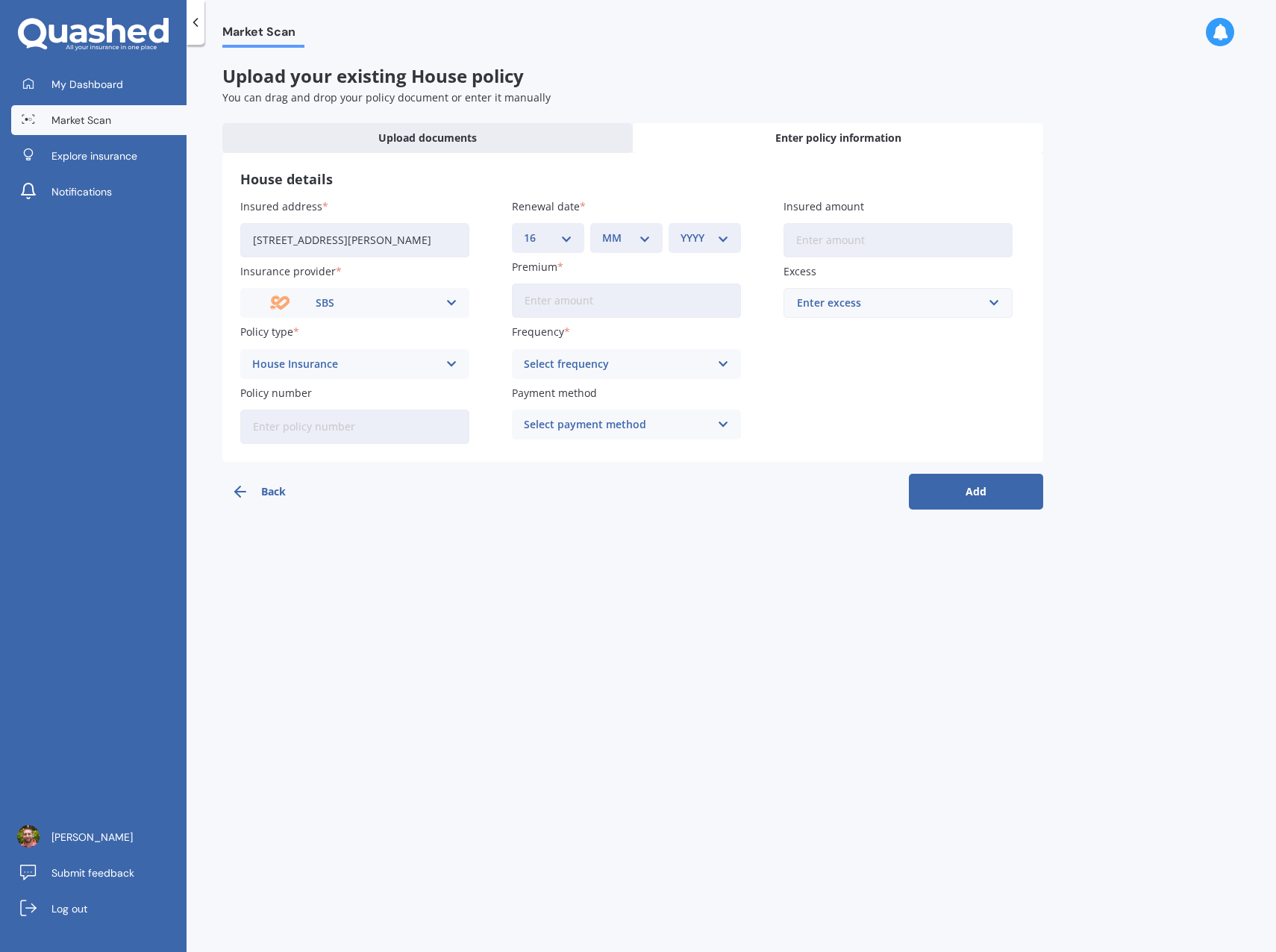
click at [640, 241] on select "MM 01 02 03 04 05 06 07 08 09 10 11 12" at bounding box center [626, 238] width 49 height 17
select select "10"
click at [602, 230] on select "MM 01 02 03 04 05 06 07 08 09 10 11 12" at bounding box center [626, 238] width 49 height 17
click at [722, 238] on select "YYYY 2027 2026 2025 2024 2023 2022 2021 2020 2019 2018 2017 2016 2015 2014 2013…" at bounding box center [704, 238] width 49 height 17
select select "2025"
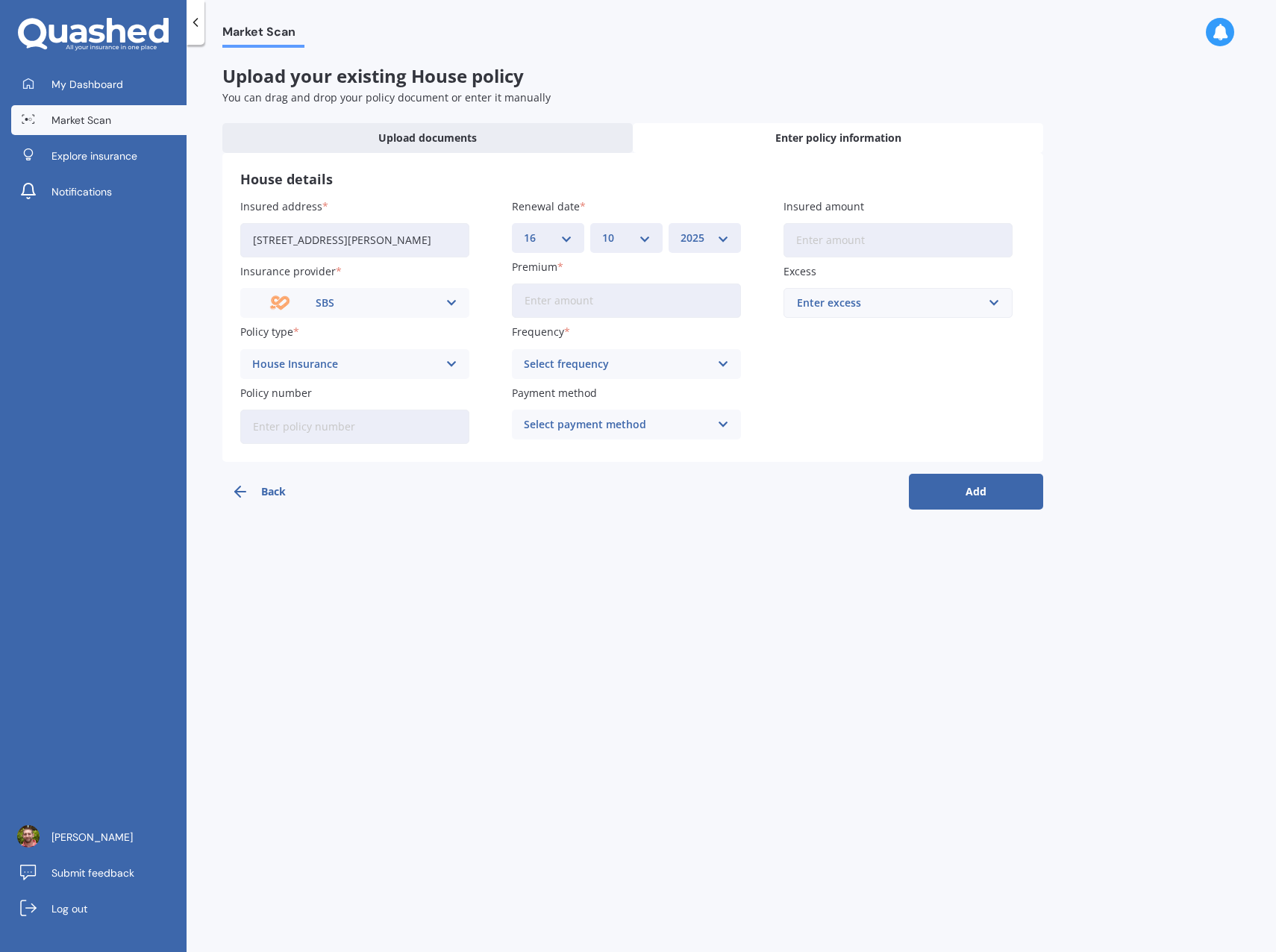
click at [680, 230] on select "YYYY 2027 2026 2025 2024 2023 2022 2021 2020 2019 2018 2017 2016 2015 2014 2013…" at bounding box center [704, 238] width 49 height 17
click at [613, 297] on input "Premium" at bounding box center [626, 300] width 229 height 34
click at [643, 361] on div "Select frequency" at bounding box center [617, 363] width 186 height 17
click at [553, 400] on div "Yearly" at bounding box center [626, 393] width 228 height 27
click at [627, 428] on div "Select payment method" at bounding box center [617, 424] width 186 height 17
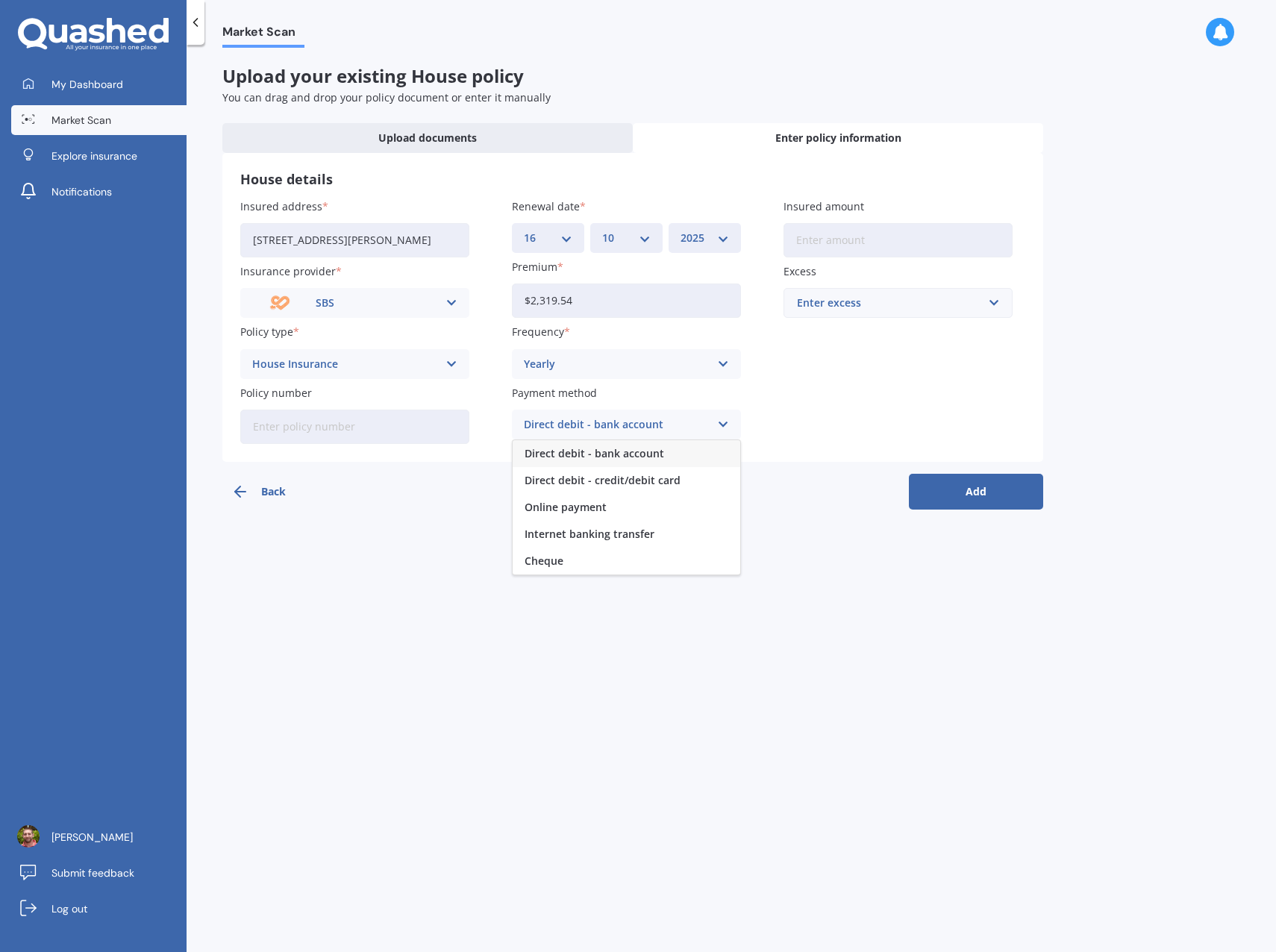
click at [624, 453] on span "Direct debit - bank account" at bounding box center [593, 453] width 139 height 10
click at [696, 367] on div "Yearly" at bounding box center [617, 363] width 186 height 17
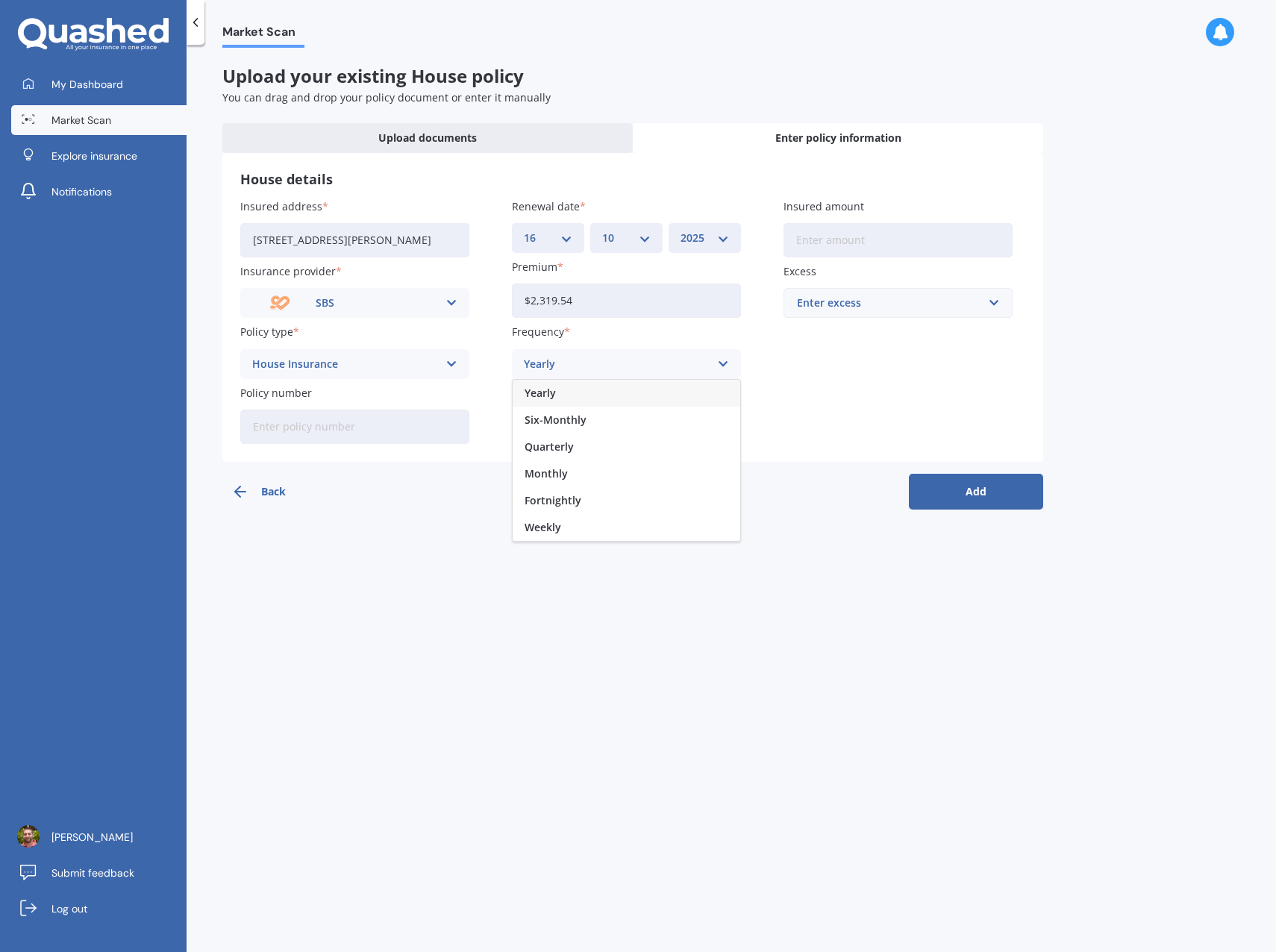
click at [561, 482] on div "Monthly" at bounding box center [626, 474] width 228 height 27
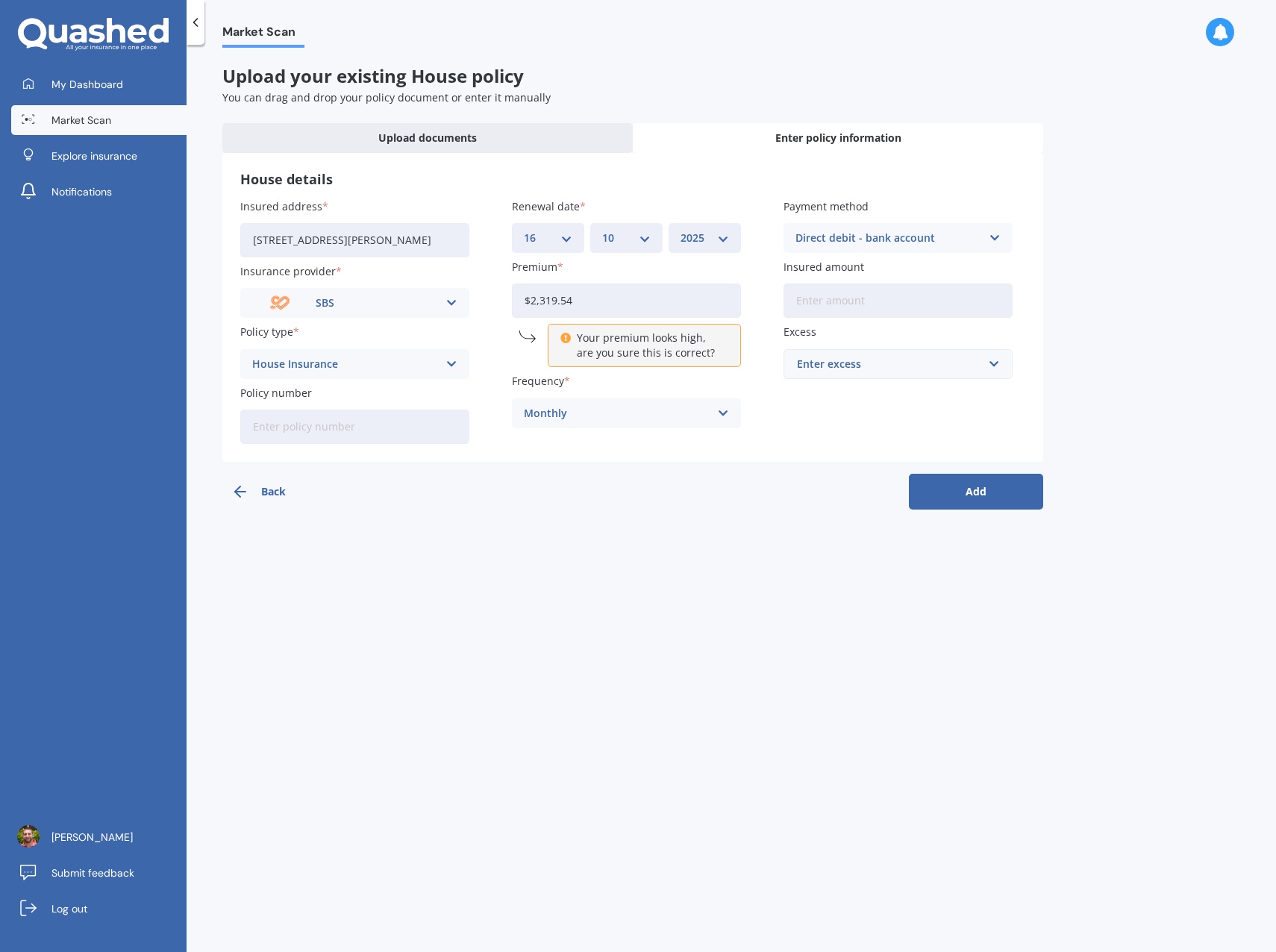
drag, startPoint x: 582, startPoint y: 305, endPoint x: 495, endPoint y: 305, distance: 87.0
click at [495, 305] on div "Insured address [STREET_ADDRESS][PERSON_NAME] Insurance provider SBS AA AMI AMP…" at bounding box center [632, 321] width 785 height 246
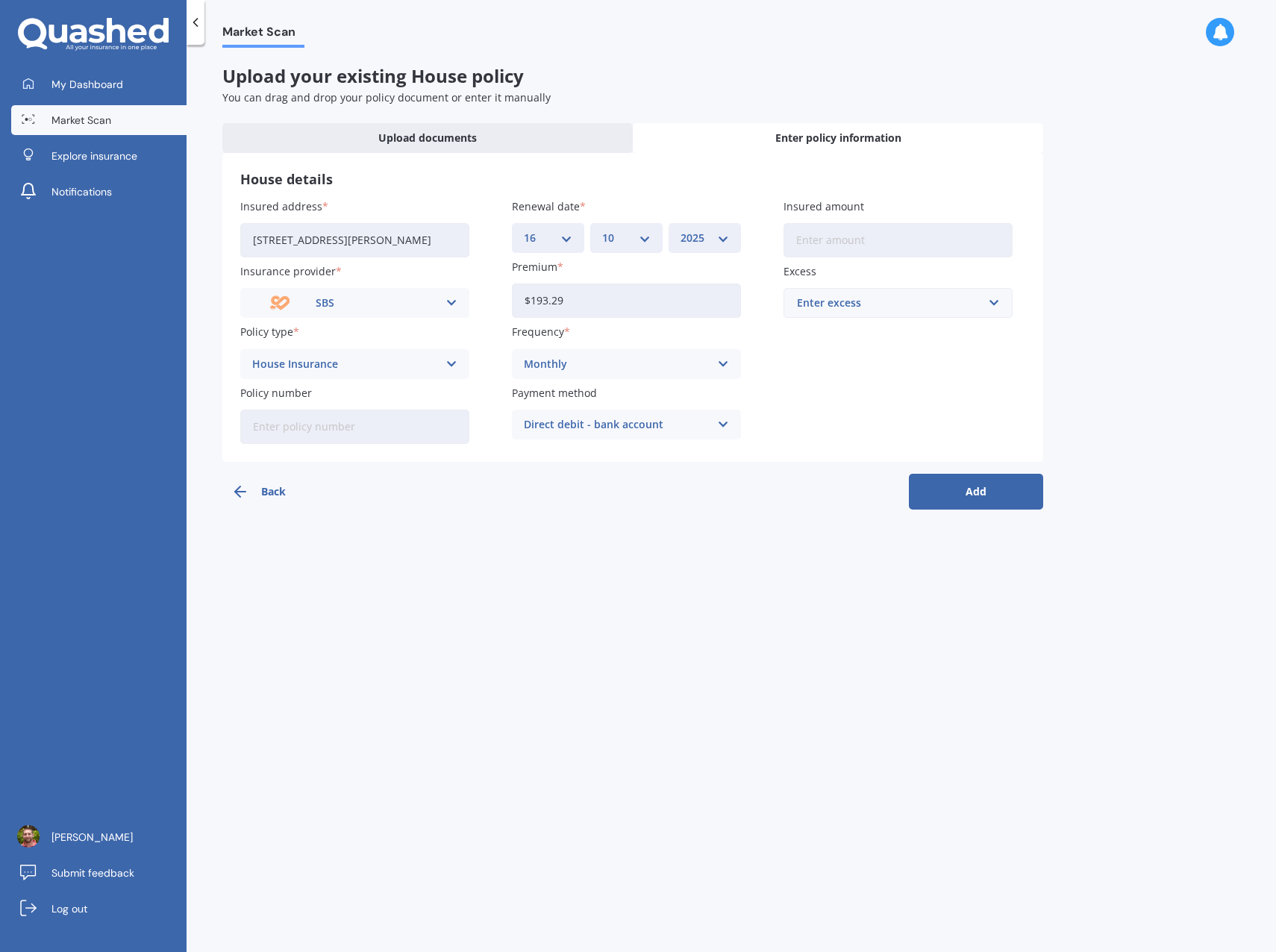
type input "$193.29"
click at [686, 496] on div "Back Add" at bounding box center [633, 486] width 821 height 48
click at [841, 241] on input "Insured amount" at bounding box center [898, 239] width 229 height 34
type input "$634,225"
click at [936, 304] on div "Enter excess" at bounding box center [889, 303] width 185 height 17
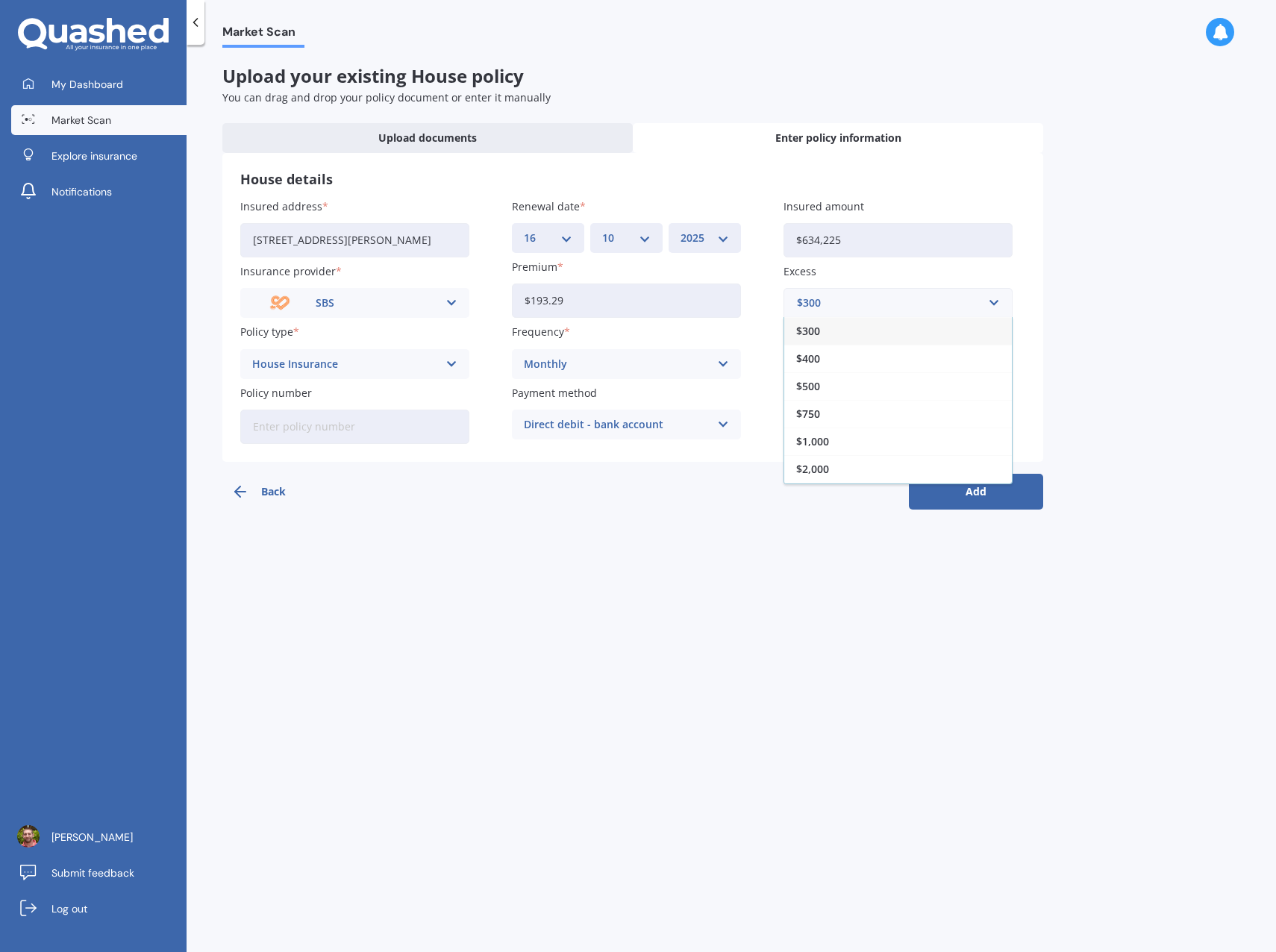
click at [826, 389] on div "$500" at bounding box center [898, 386] width 228 height 28
click at [993, 494] on button "Add" at bounding box center [976, 492] width 134 height 36
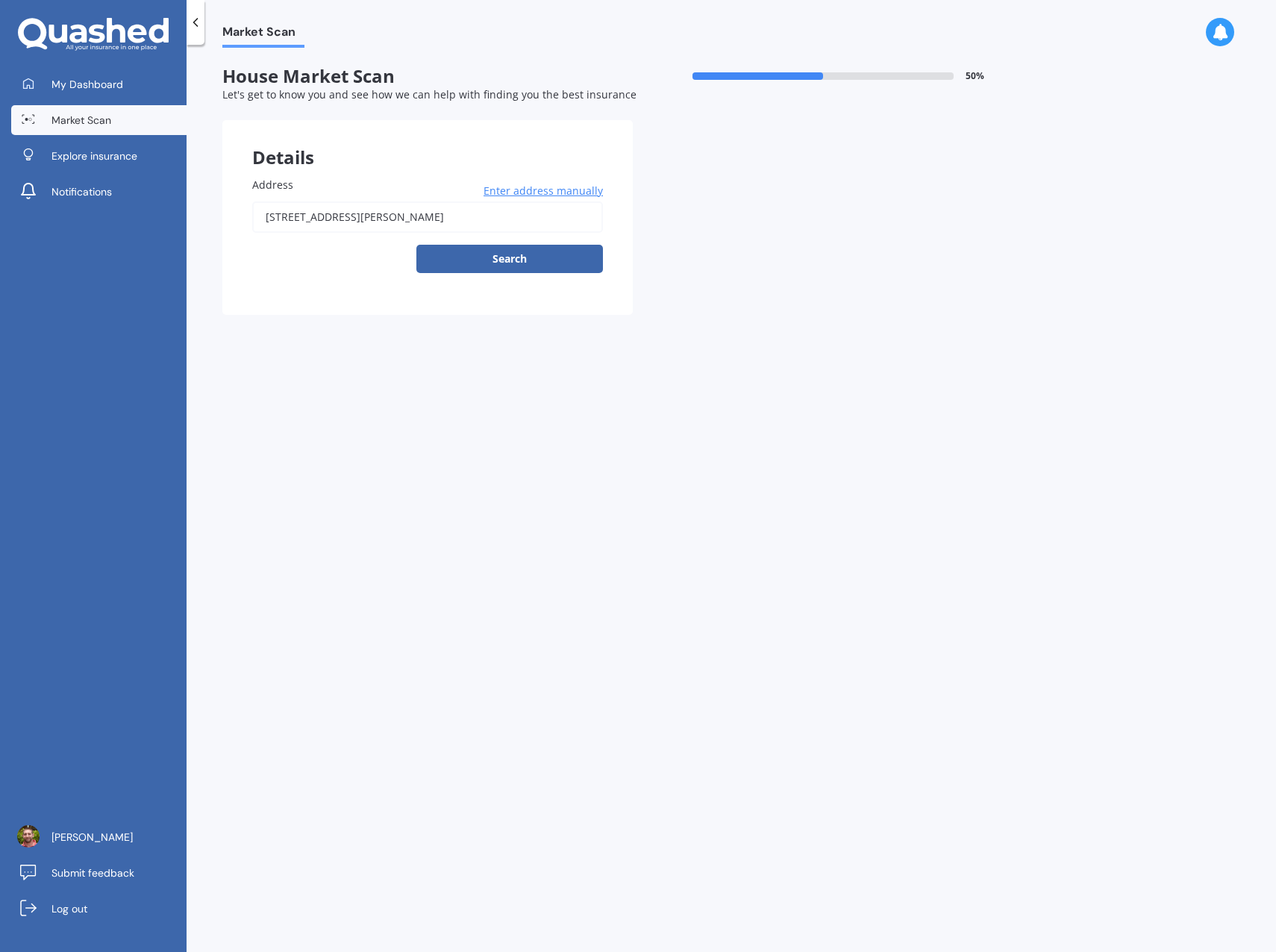
click at [510, 259] on button "Search" at bounding box center [509, 259] width 187 height 29
type input "[STREET_ADDRESS][PERSON_NAME]"
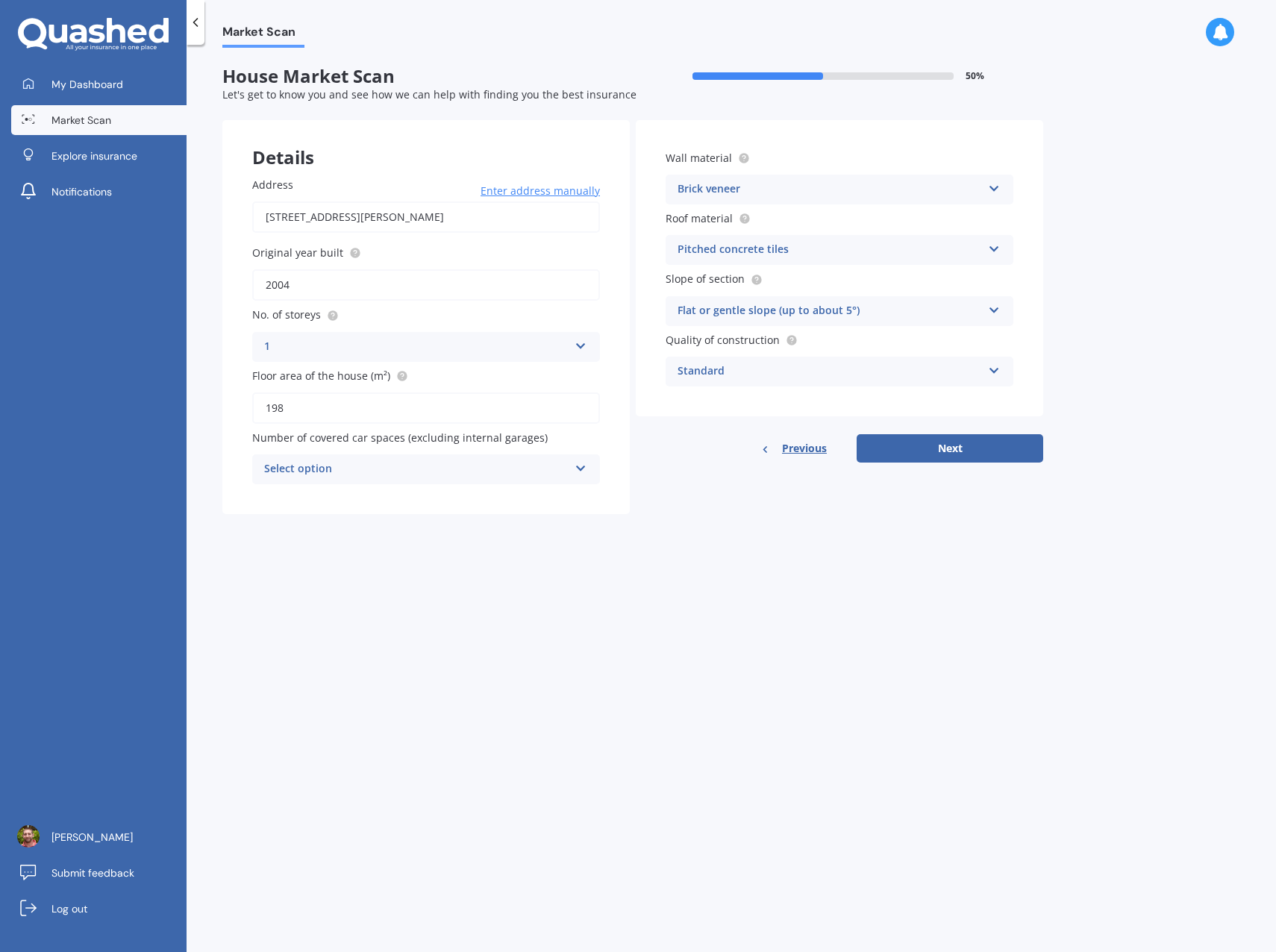
click at [572, 472] on div "Select option 0 1 2 3 4 5+" at bounding box center [426, 469] width 348 height 30
click at [454, 496] on div "0" at bounding box center [426, 499] width 346 height 27
click at [962, 450] on button "Next" at bounding box center [950, 449] width 187 height 29
select select "25"
select select "01"
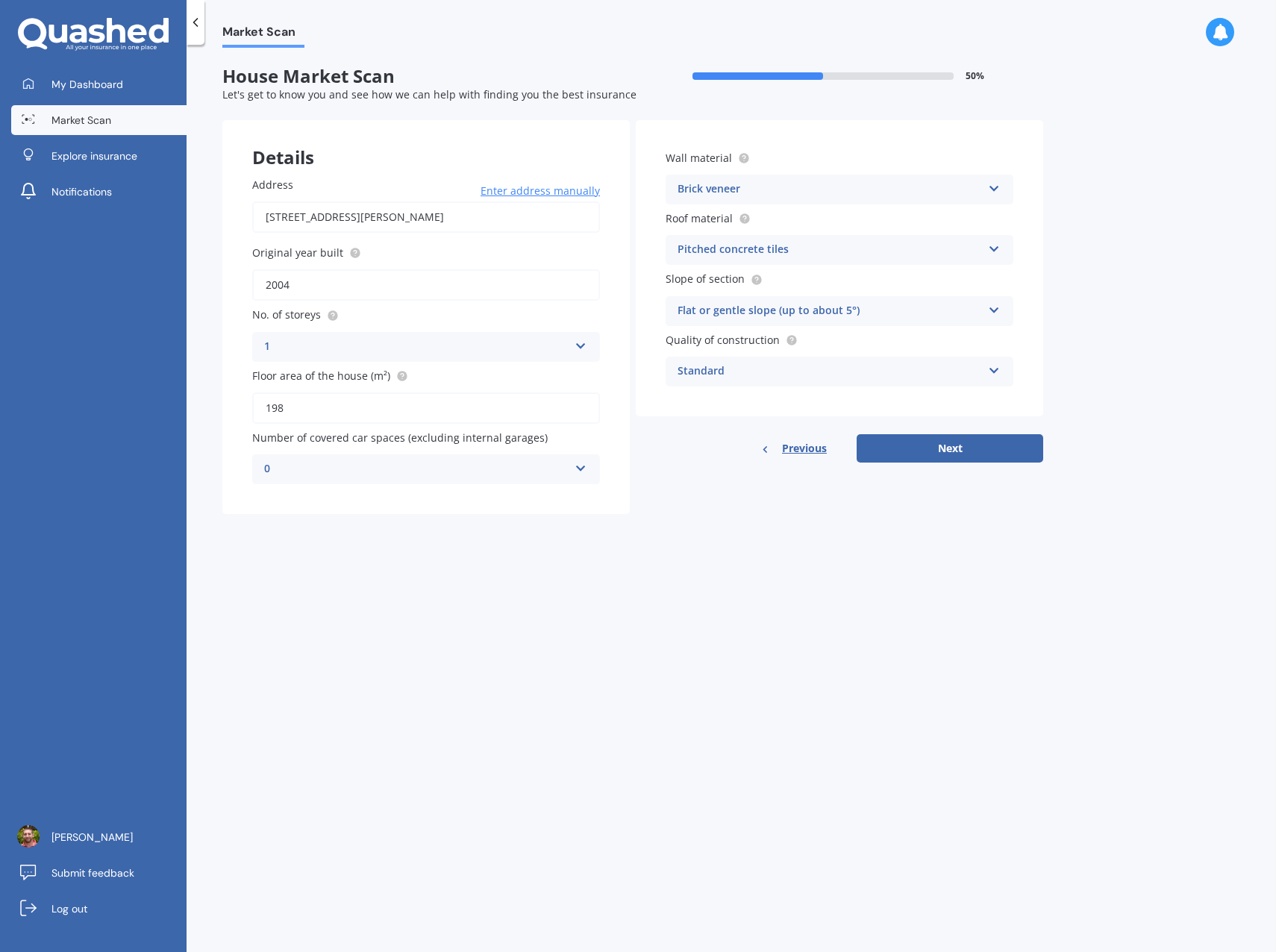
select select "1976"
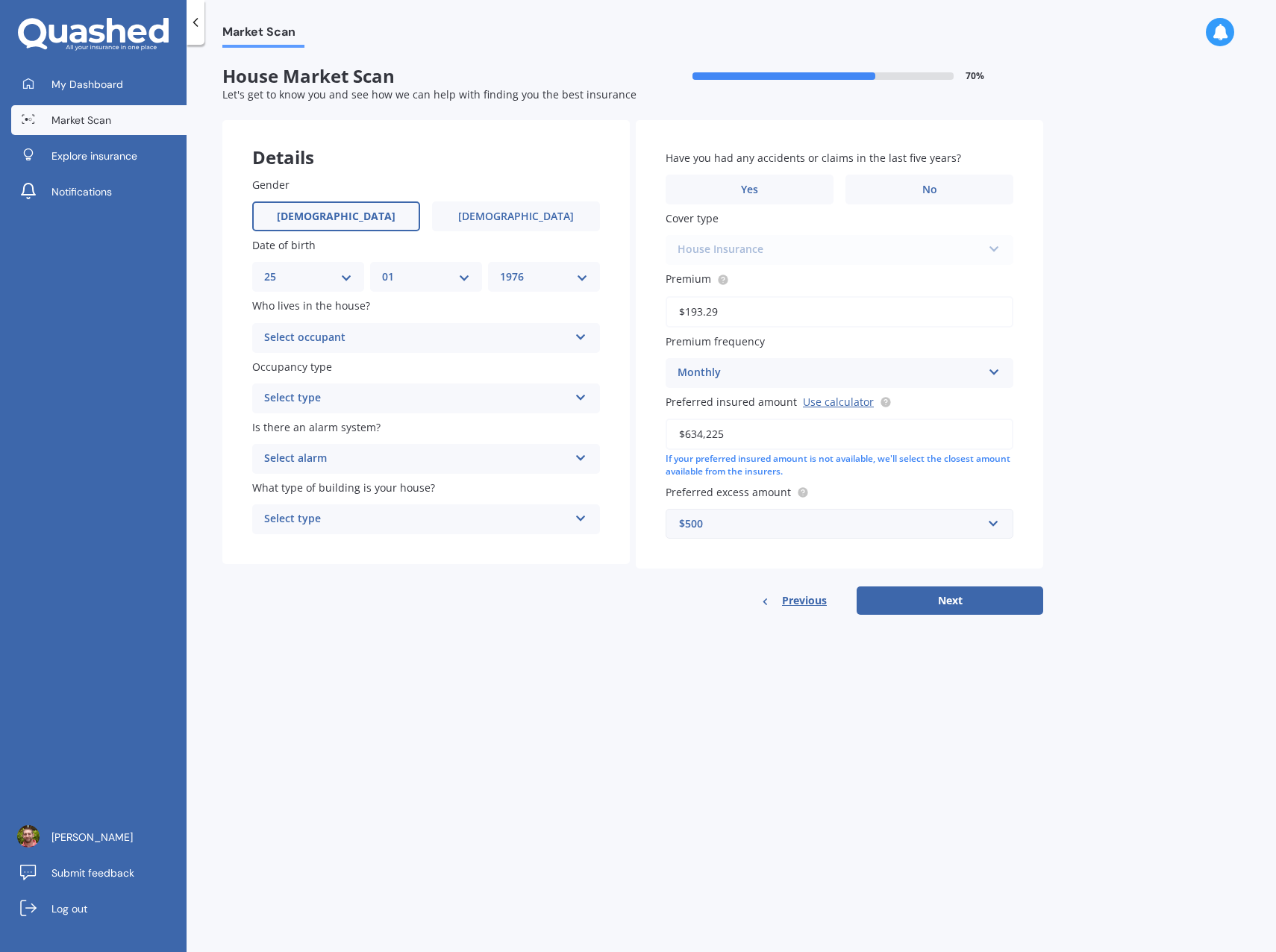
click at [584, 339] on icon at bounding box center [581, 334] width 13 height 10
click at [398, 358] on div "Owner" at bounding box center [426, 367] width 346 height 27
click at [427, 398] on div "Select type" at bounding box center [416, 398] width 305 height 18
click at [402, 427] on div "Permanent" at bounding box center [426, 428] width 346 height 27
click at [432, 460] on div "Select alarm" at bounding box center [416, 459] width 305 height 18
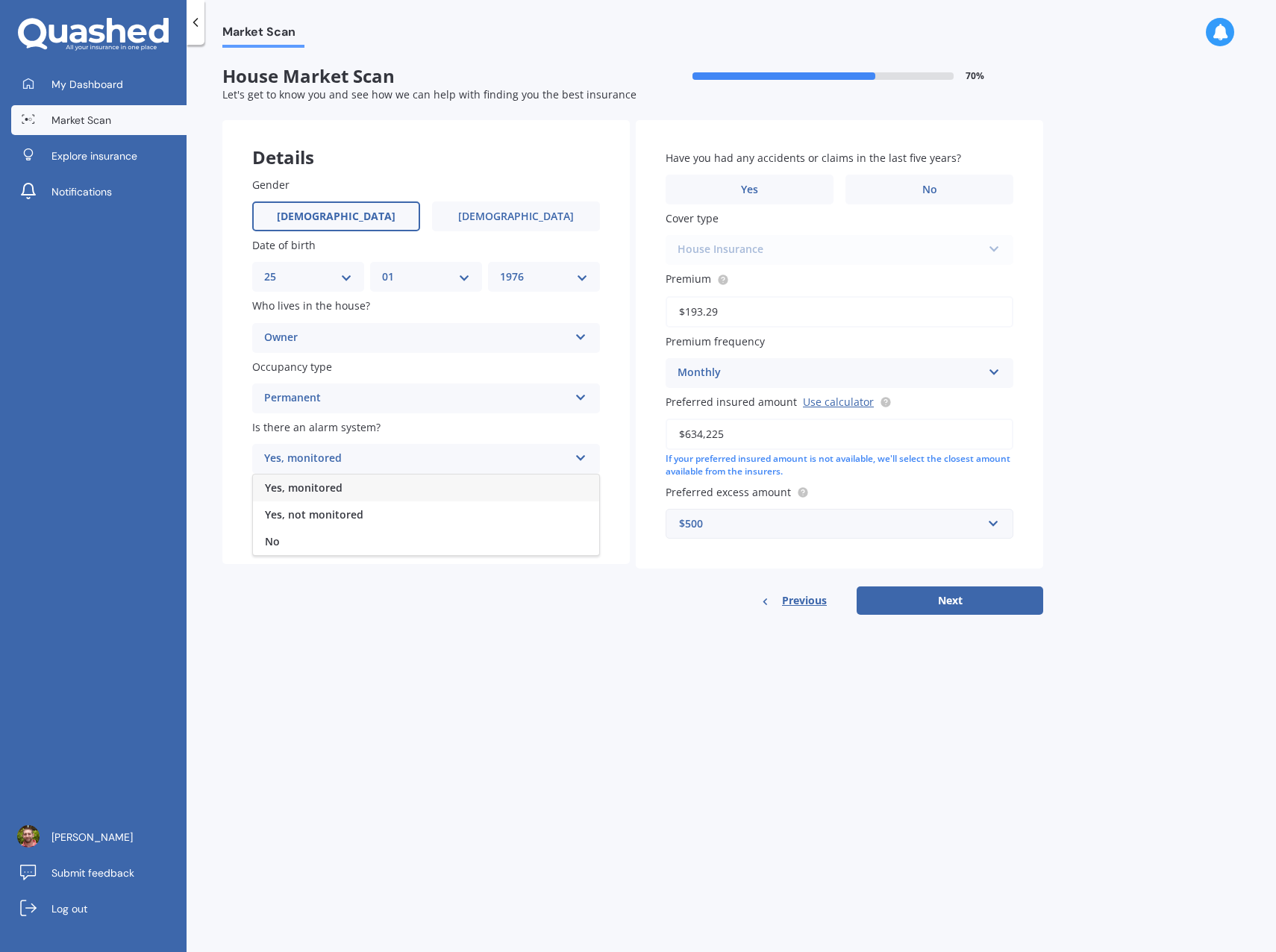
click at [368, 511] on div "Yes, not monitored" at bounding box center [426, 515] width 346 height 27
click at [434, 516] on div "Select type" at bounding box center [416, 519] width 305 height 18
click at [377, 552] on div "Freestanding" at bounding box center [426, 549] width 346 height 27
click at [913, 188] on label "No" at bounding box center [929, 189] width 168 height 30
click at [0, 0] on input "No" at bounding box center [0, 0] width 0 height 0
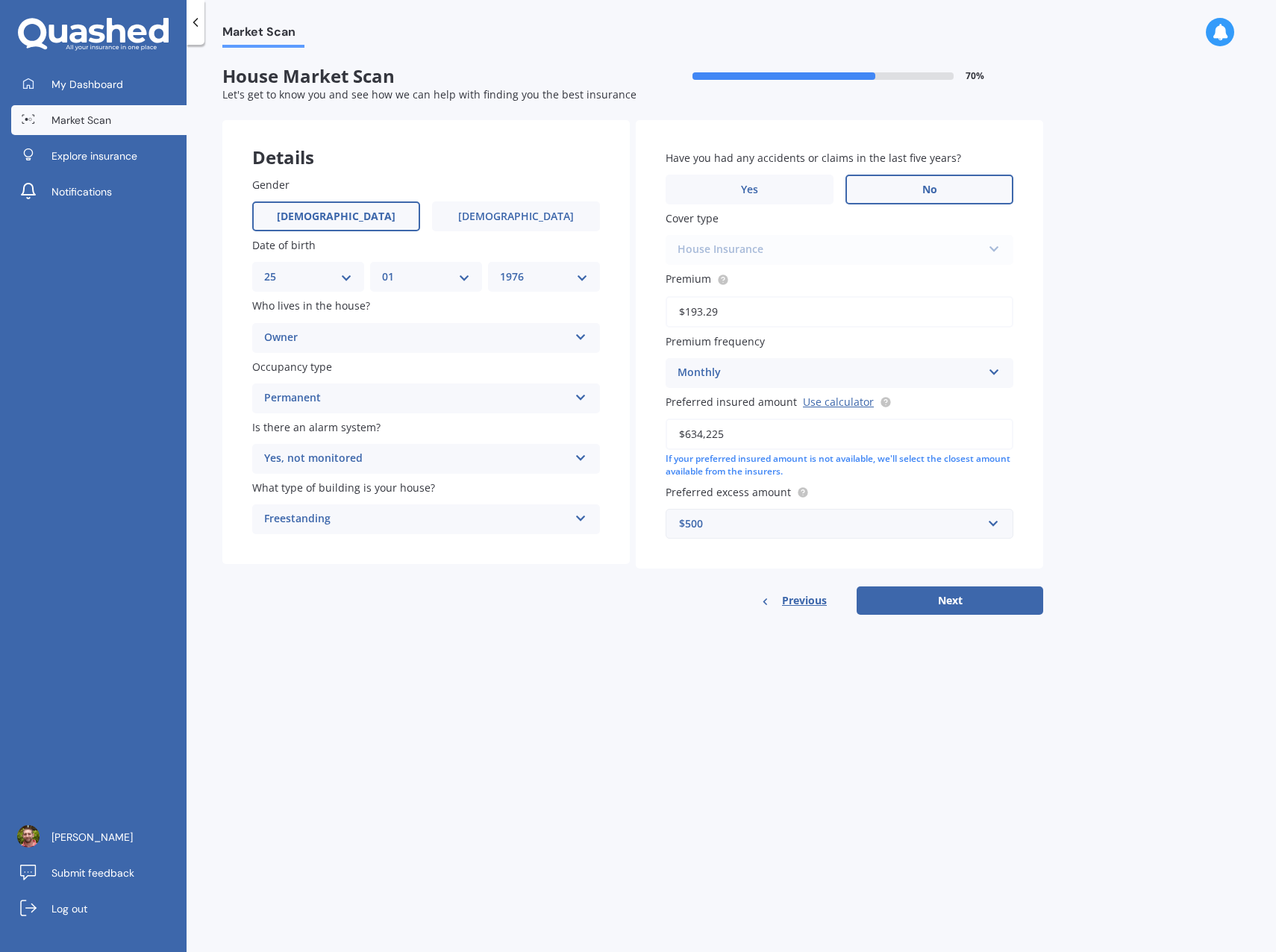
click at [959, 609] on button "Next" at bounding box center [950, 600] width 187 height 29
select select "25"
select select "01"
select select "1976"
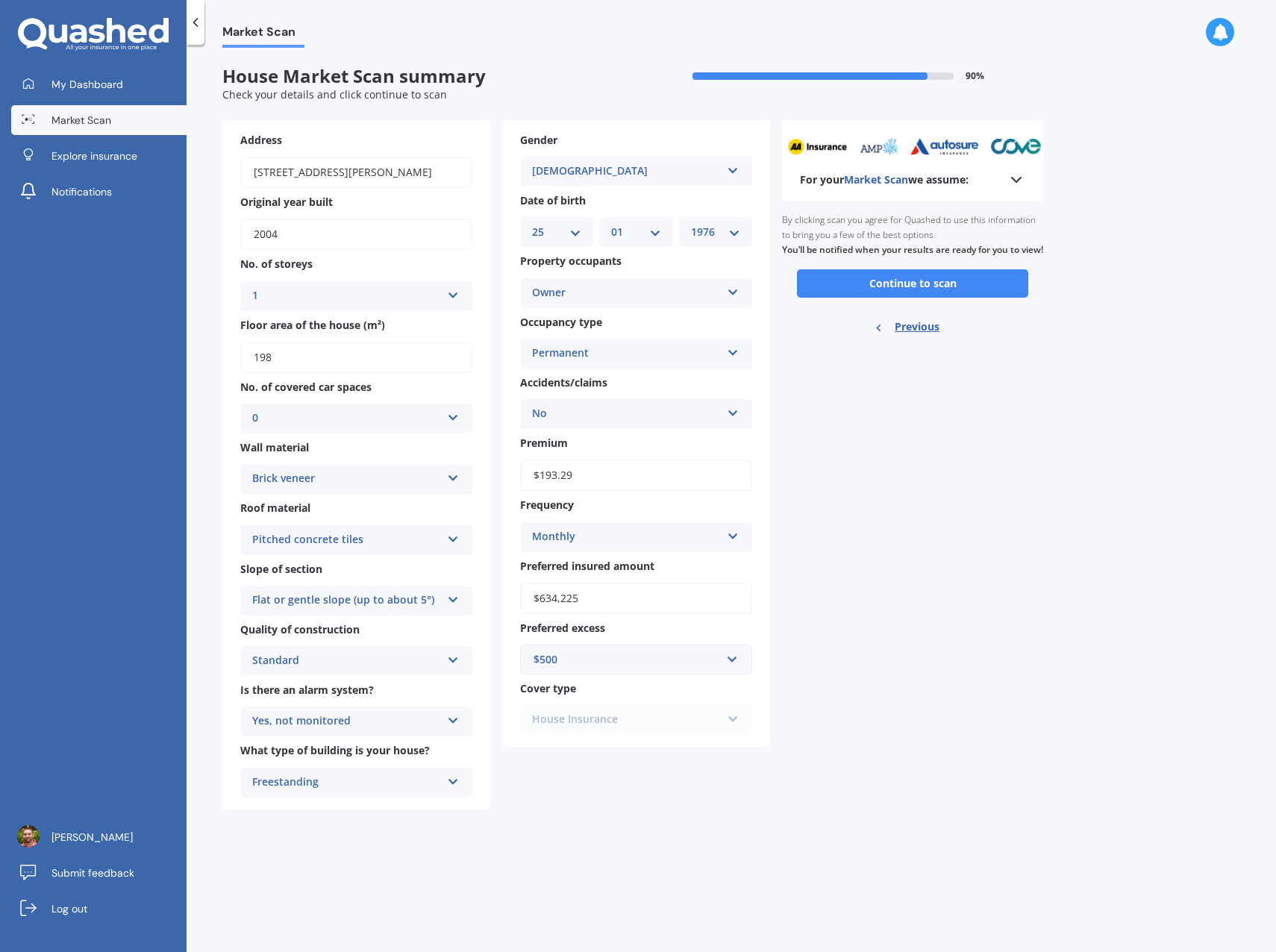
click at [924, 297] on button "Continue to scan" at bounding box center [912, 284] width 231 height 29
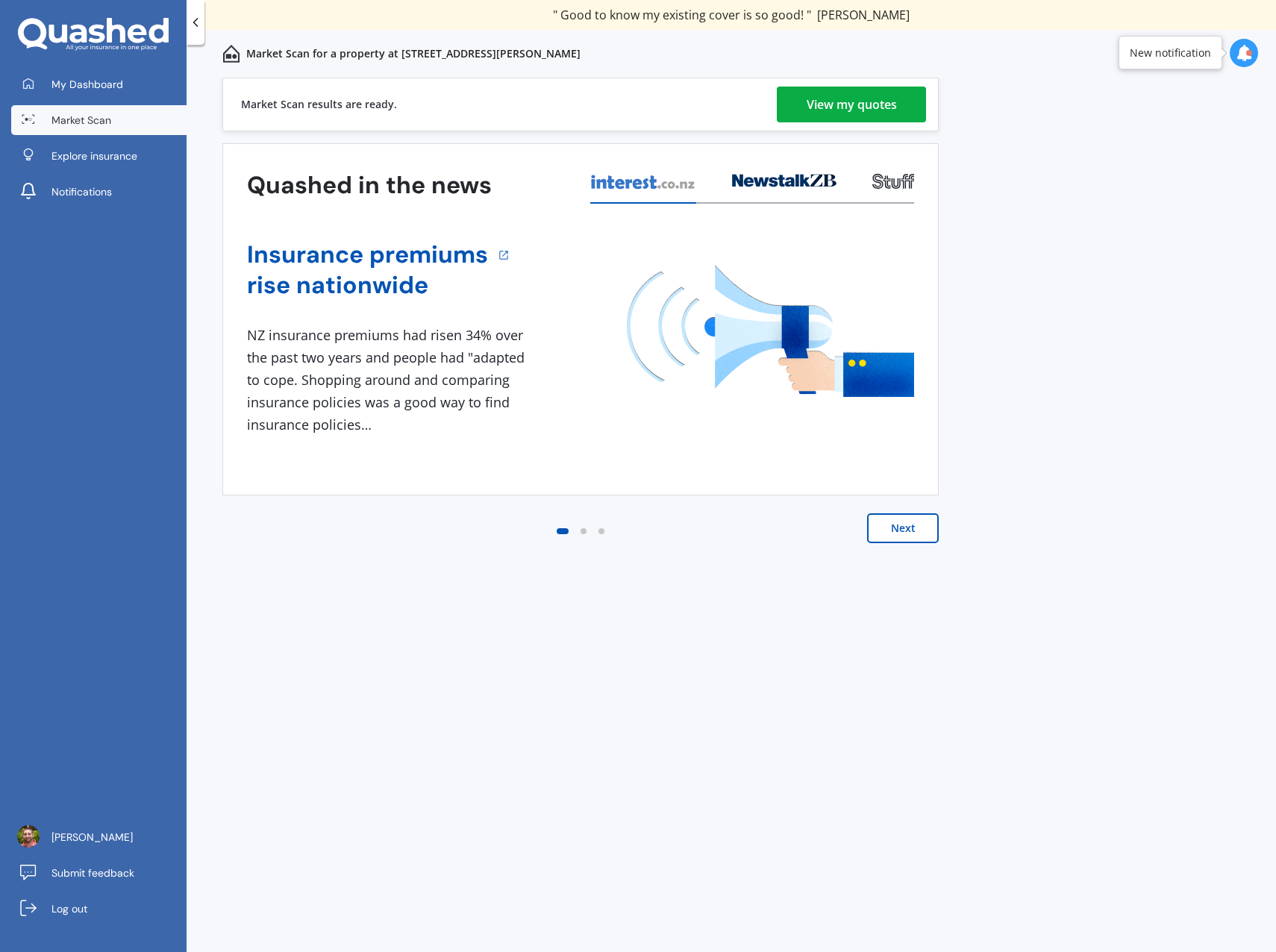
click at [836, 113] on div "View my quotes" at bounding box center [852, 104] width 91 height 36
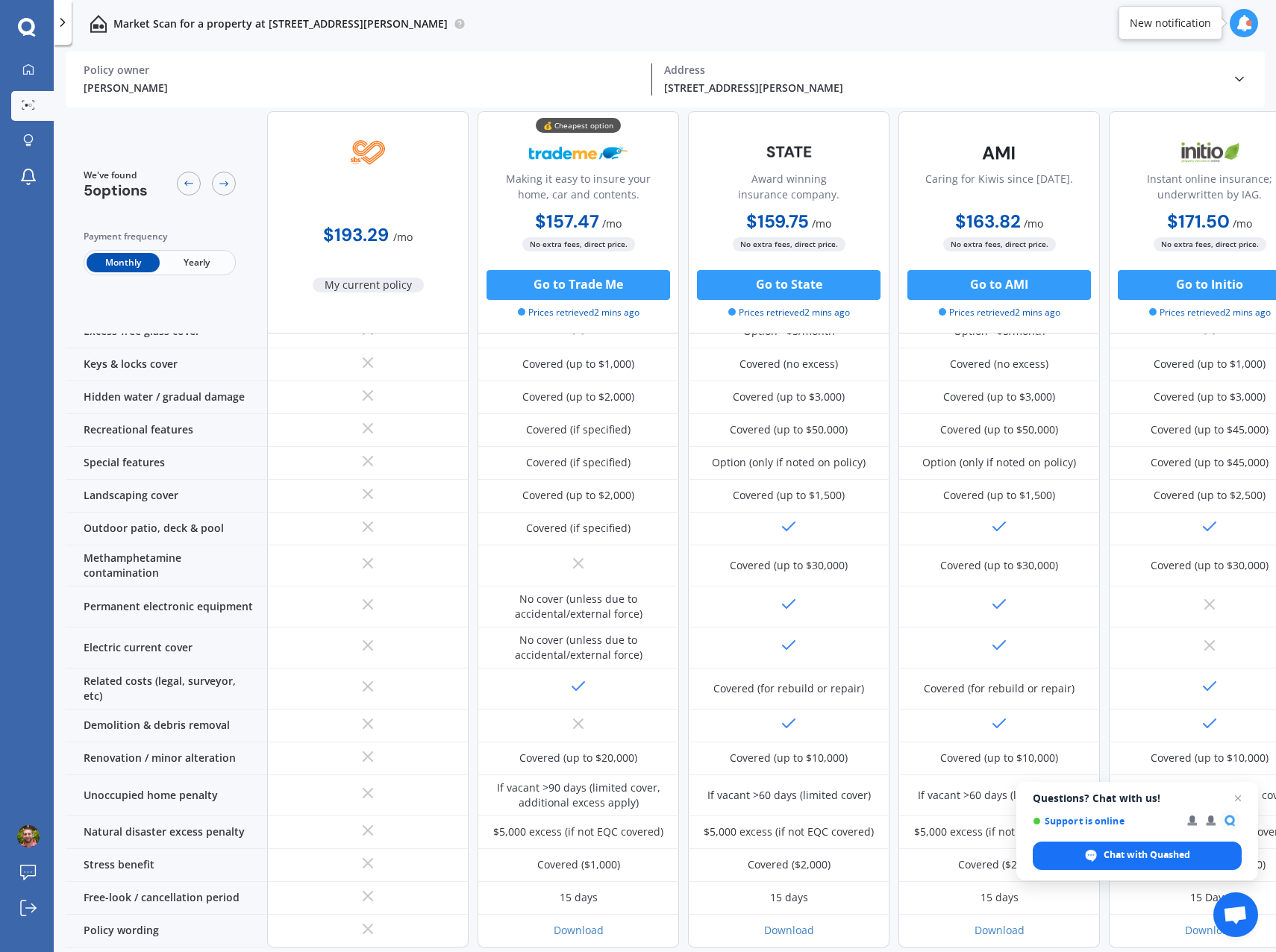
scroll to position [352, 0]
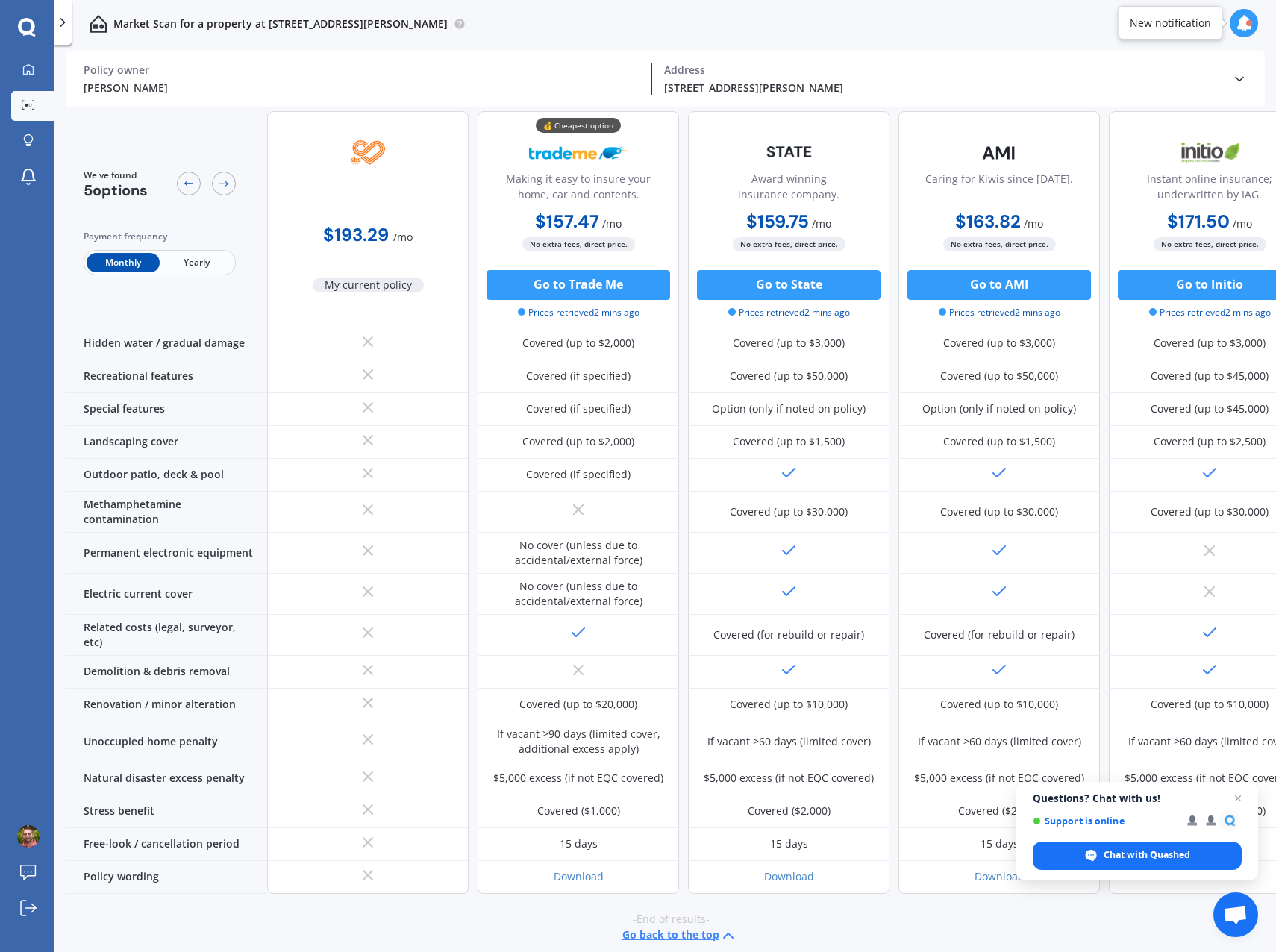
click at [1240, 798] on span "Close chat" at bounding box center [1238, 798] width 18 height 18
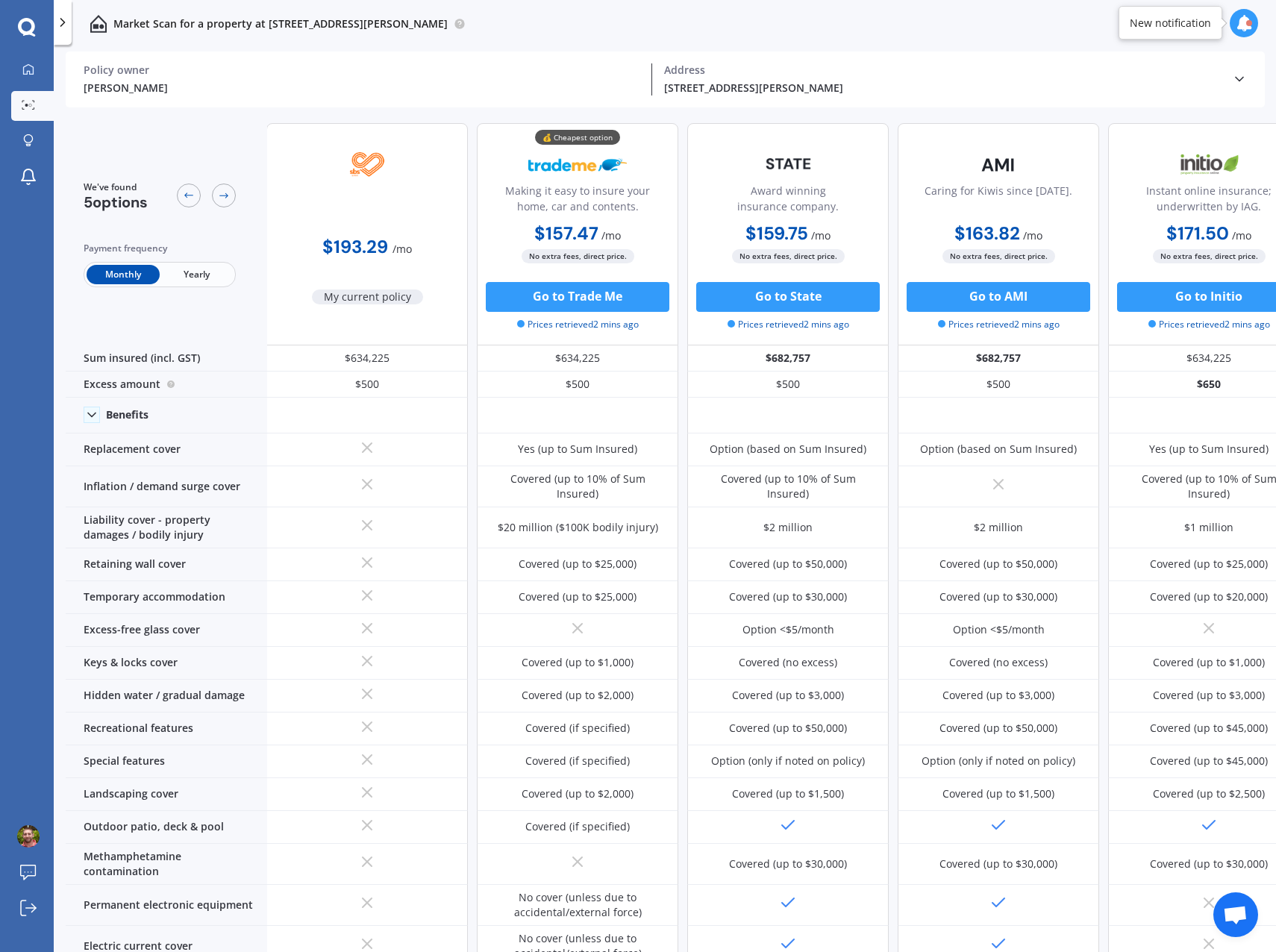
scroll to position [0, 0]
click at [225, 195] on icon at bounding box center [224, 195] width 12 height 12
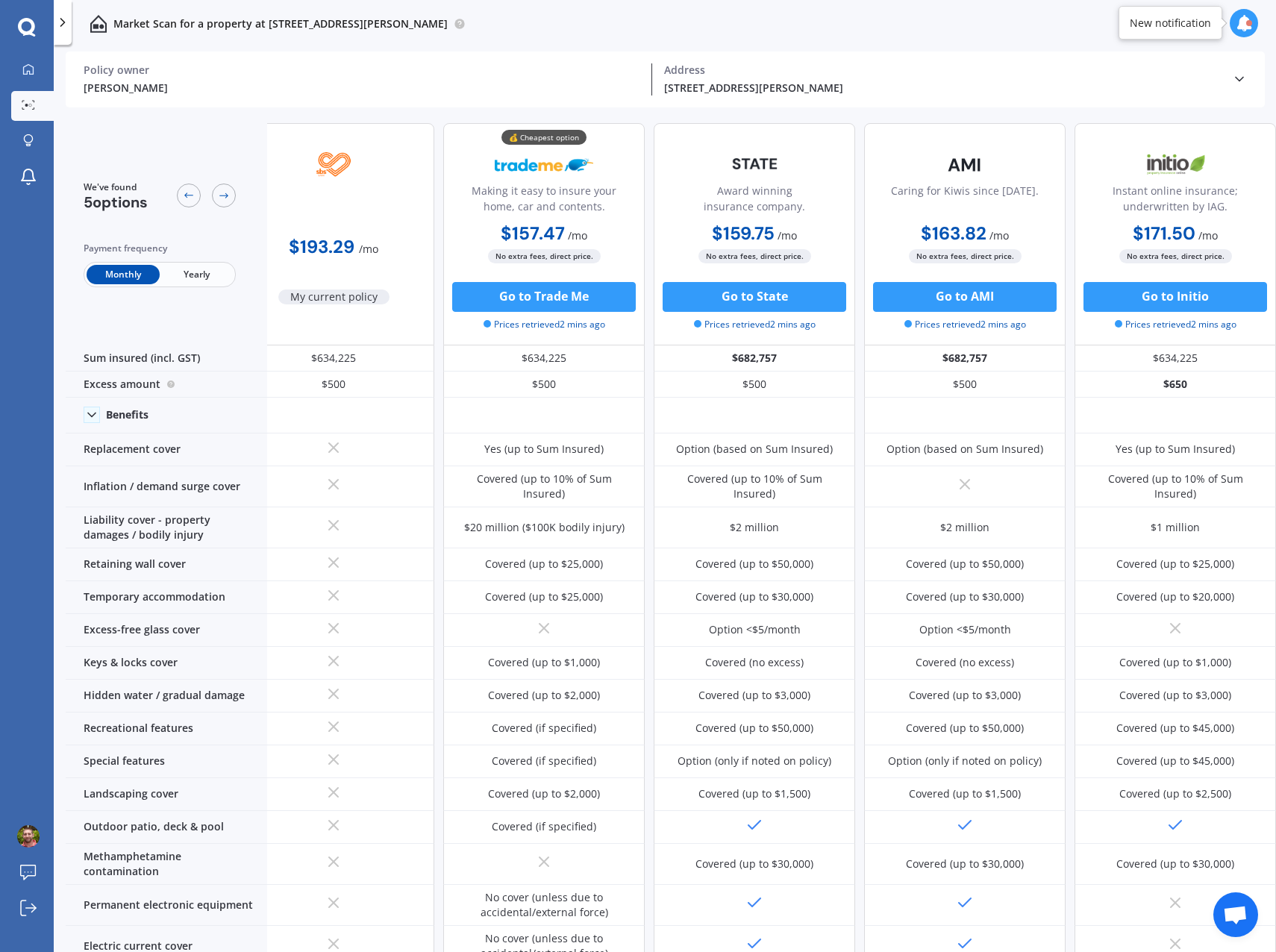
click at [225, 195] on icon at bounding box center [224, 195] width 12 height 12
click at [183, 198] on icon at bounding box center [189, 195] width 12 height 12
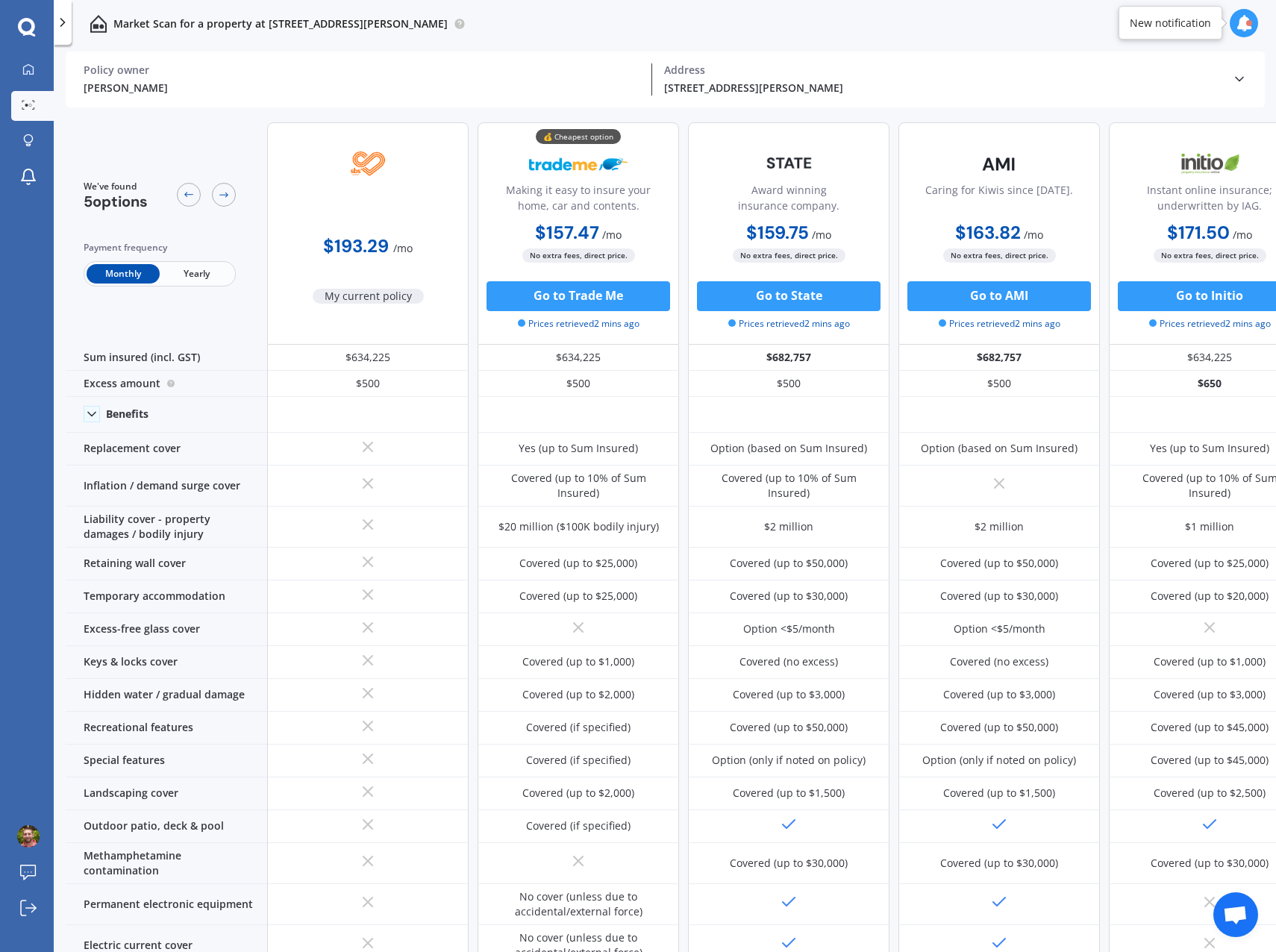
scroll to position [0, 0]
click at [1244, 26] on icon at bounding box center [1243, 23] width 17 height 17
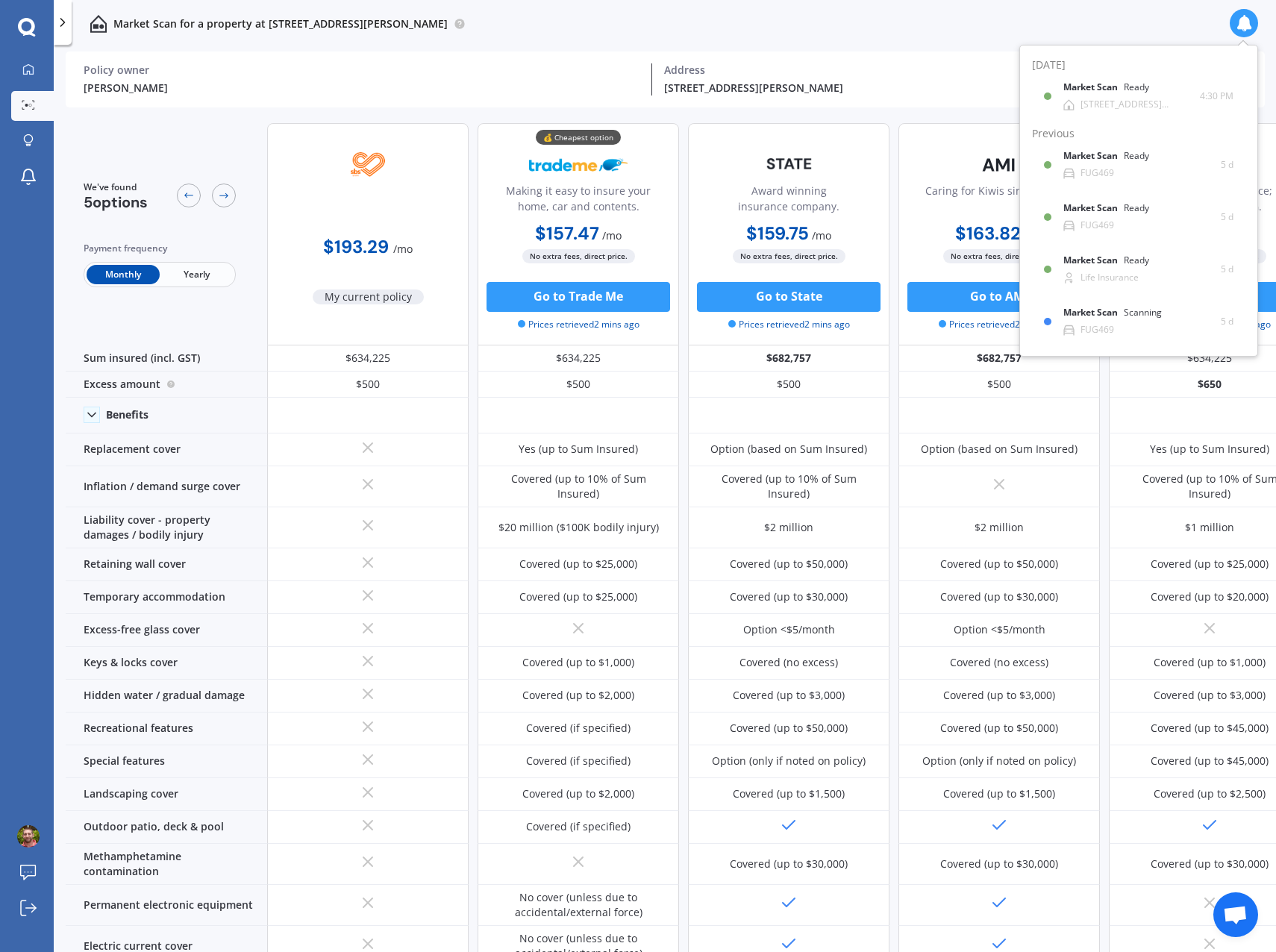
click at [1244, 26] on icon at bounding box center [1243, 23] width 17 height 17
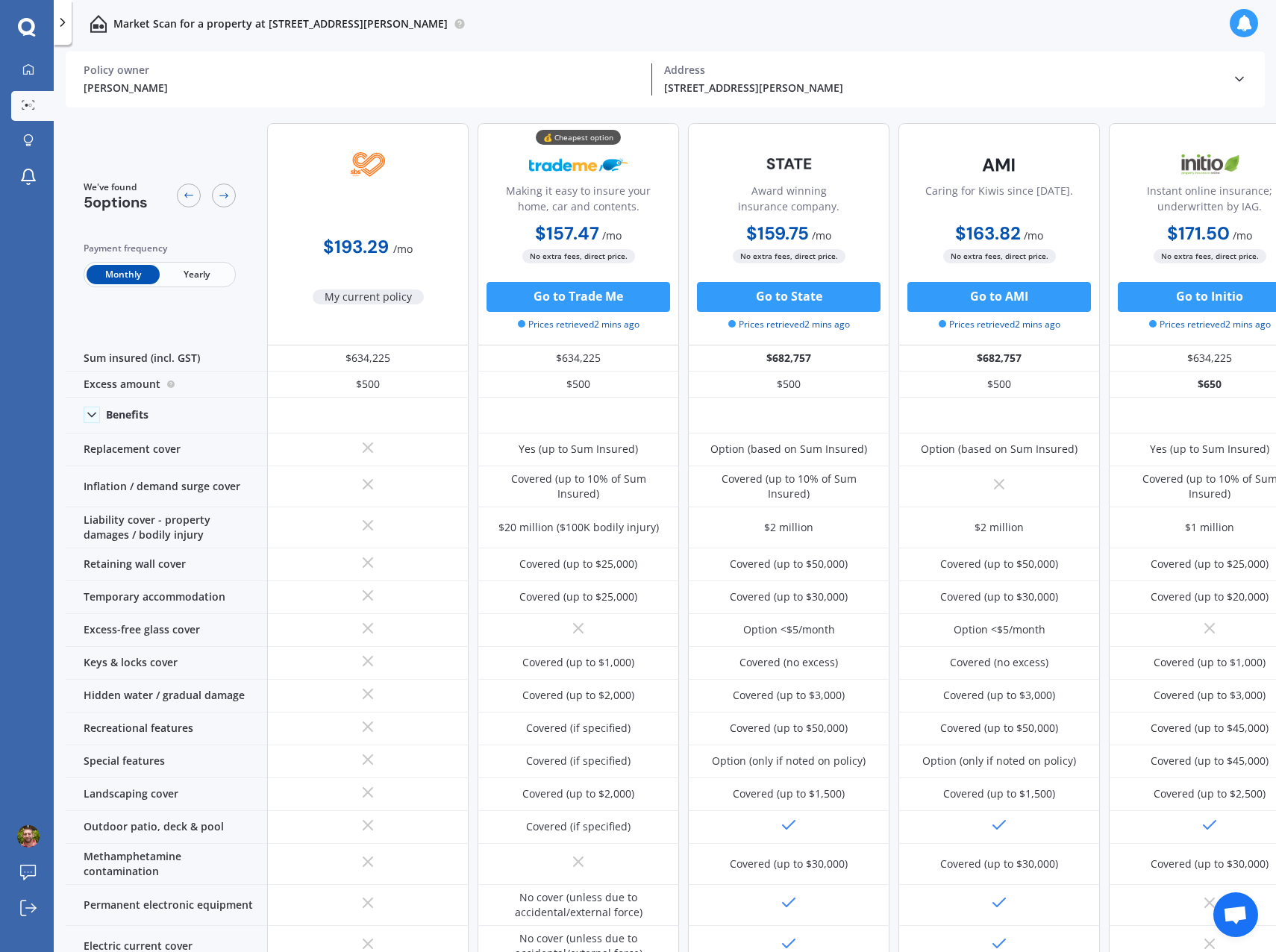
click at [1240, 78] on icon at bounding box center [1239, 79] width 15 height 15
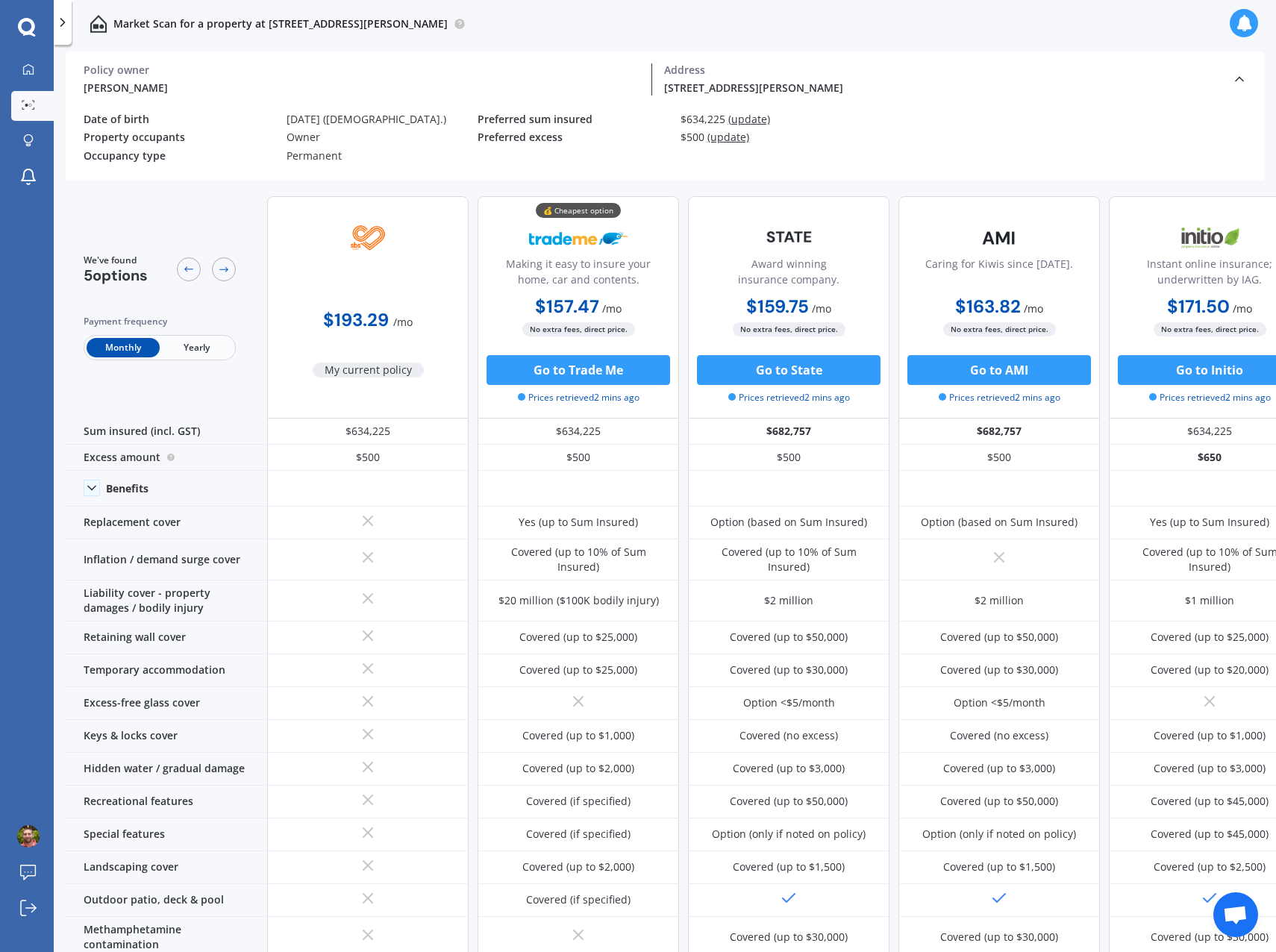
click at [745, 118] on span "(update)" at bounding box center [749, 119] width 42 height 14
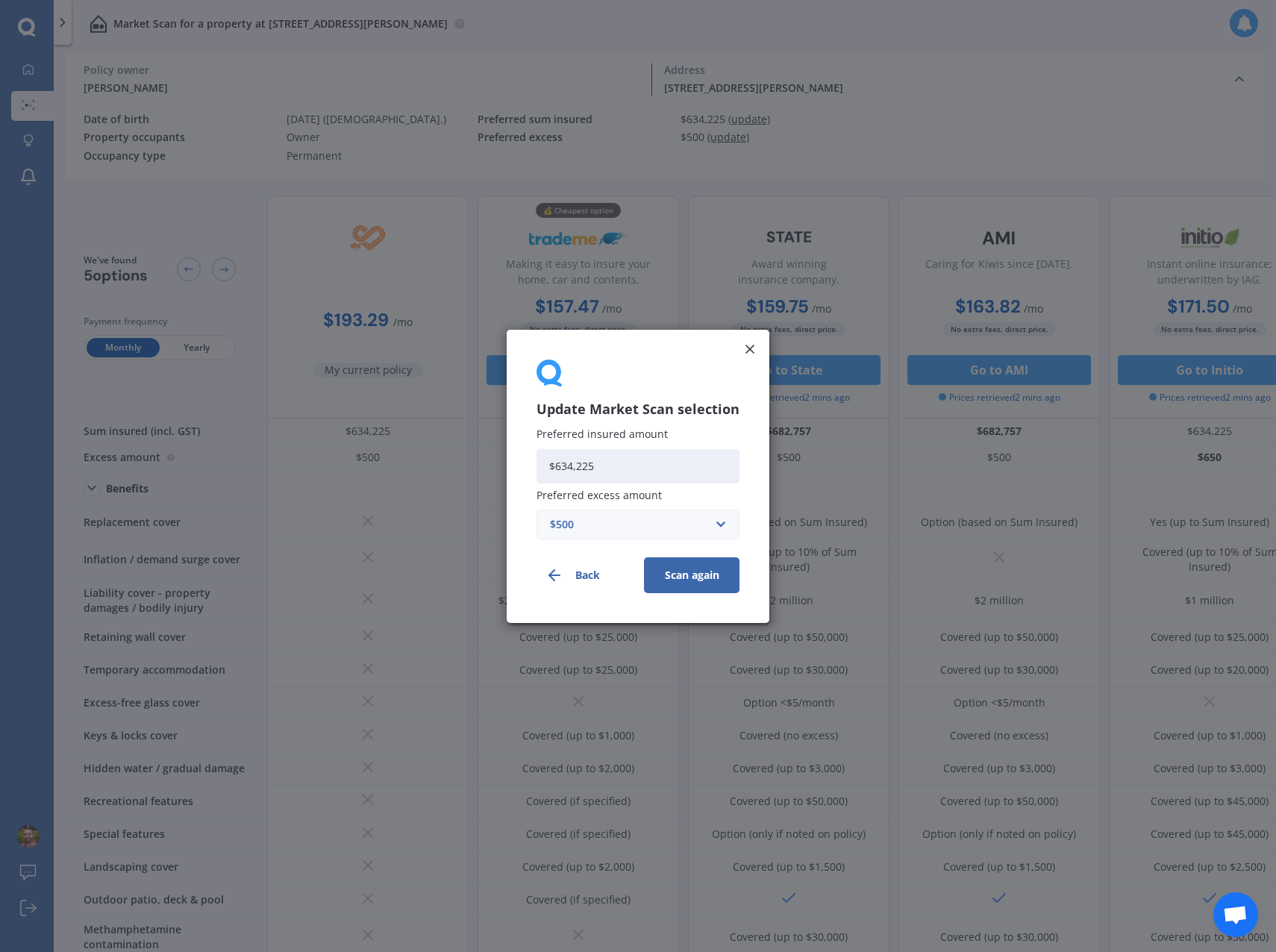
drag, startPoint x: 634, startPoint y: 464, endPoint x: 523, endPoint y: 464, distance: 111.0
click at [523, 464] on div "Update Market Scan selection Preferred insured amount $634,225 Preferred excess…" at bounding box center [638, 476] width 263 height 293
type input "$729,359"
click at [674, 577] on button "Scan again" at bounding box center [692, 574] width 95 height 36
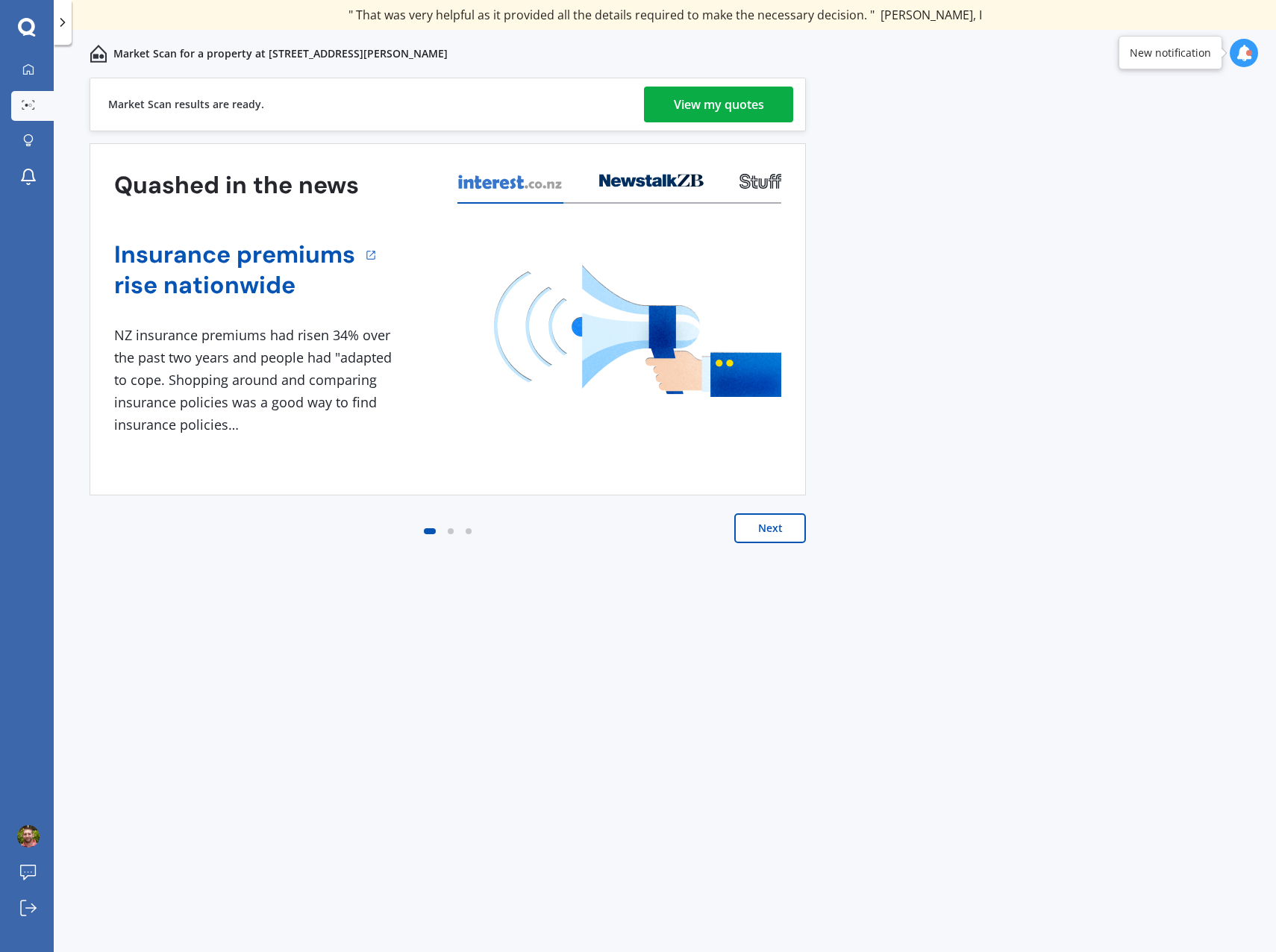
click at [745, 108] on div "View my quotes" at bounding box center [719, 104] width 91 height 36
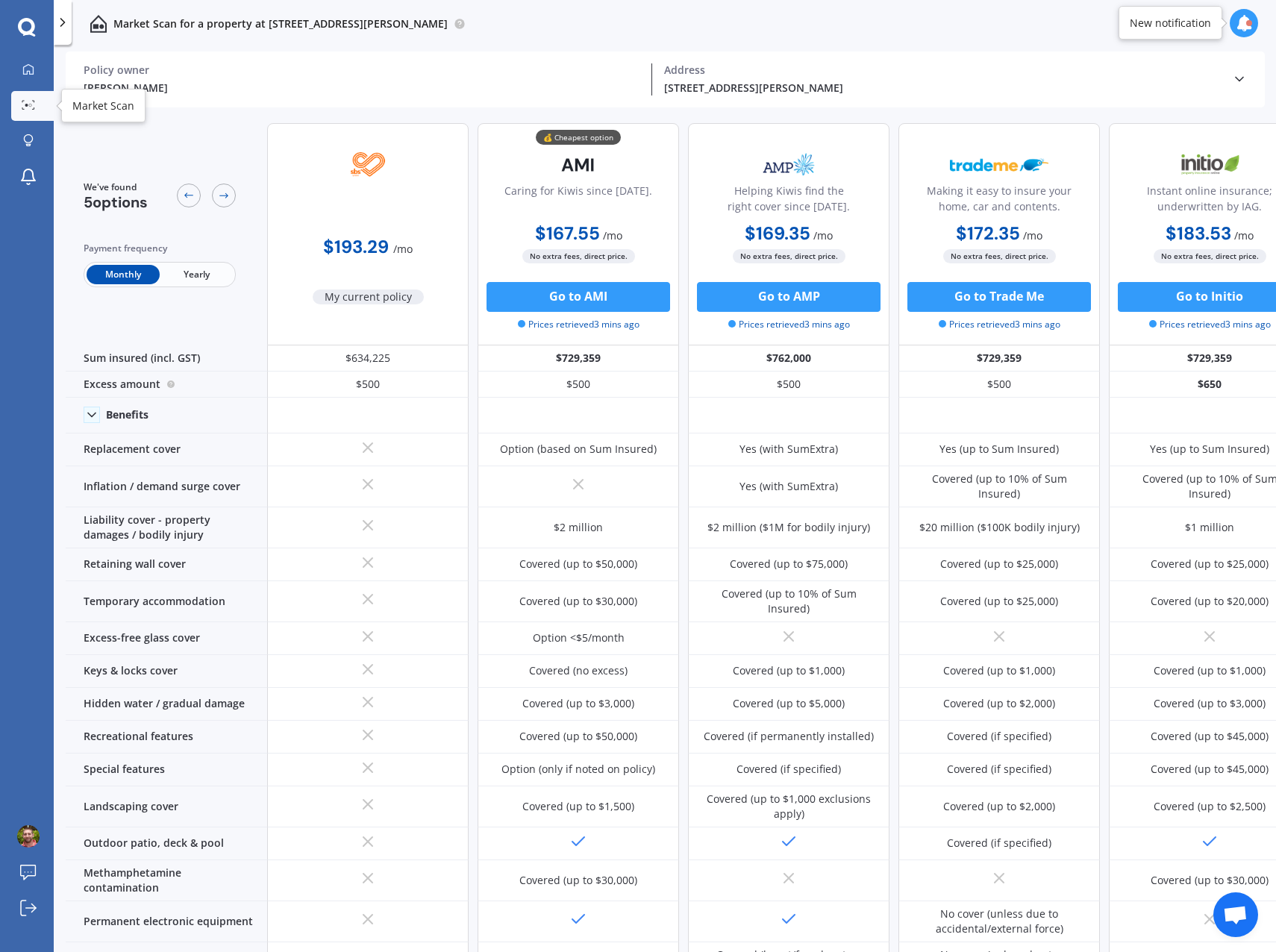
click at [29, 107] on icon at bounding box center [28, 105] width 14 height 10
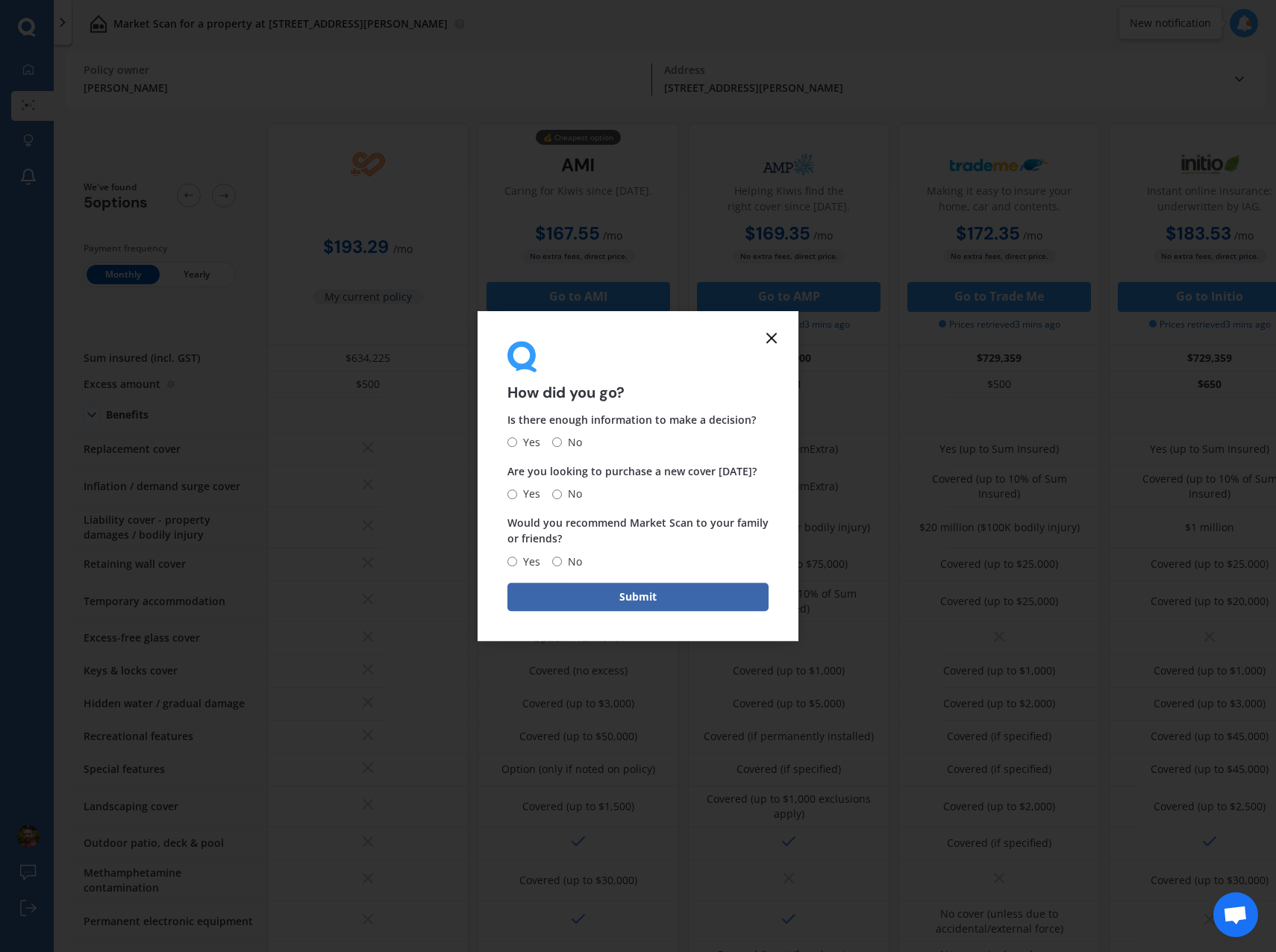
click at [514, 439] on input "Yes" at bounding box center [512, 443] width 10 height 10
radio input "true"
click at [558, 497] on input "No" at bounding box center [557, 494] width 10 height 10
radio input "true"
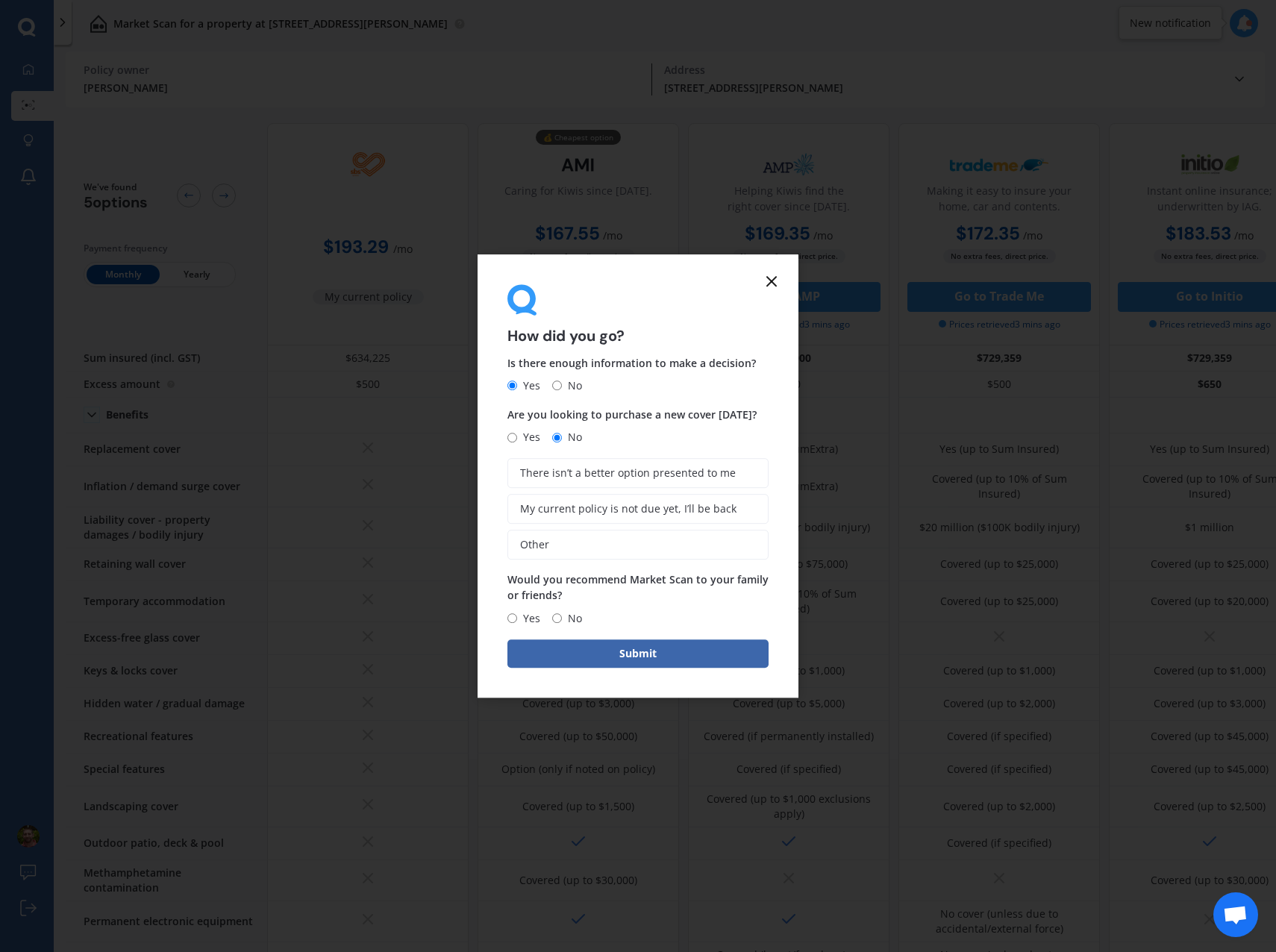
click at [624, 509] on span "My current policy is not due yet, I’ll be back" at bounding box center [628, 509] width 216 height 13
click at [0, 0] on input "My current policy is not due yet, I’ll be back" at bounding box center [0, 0] width 0 height 0
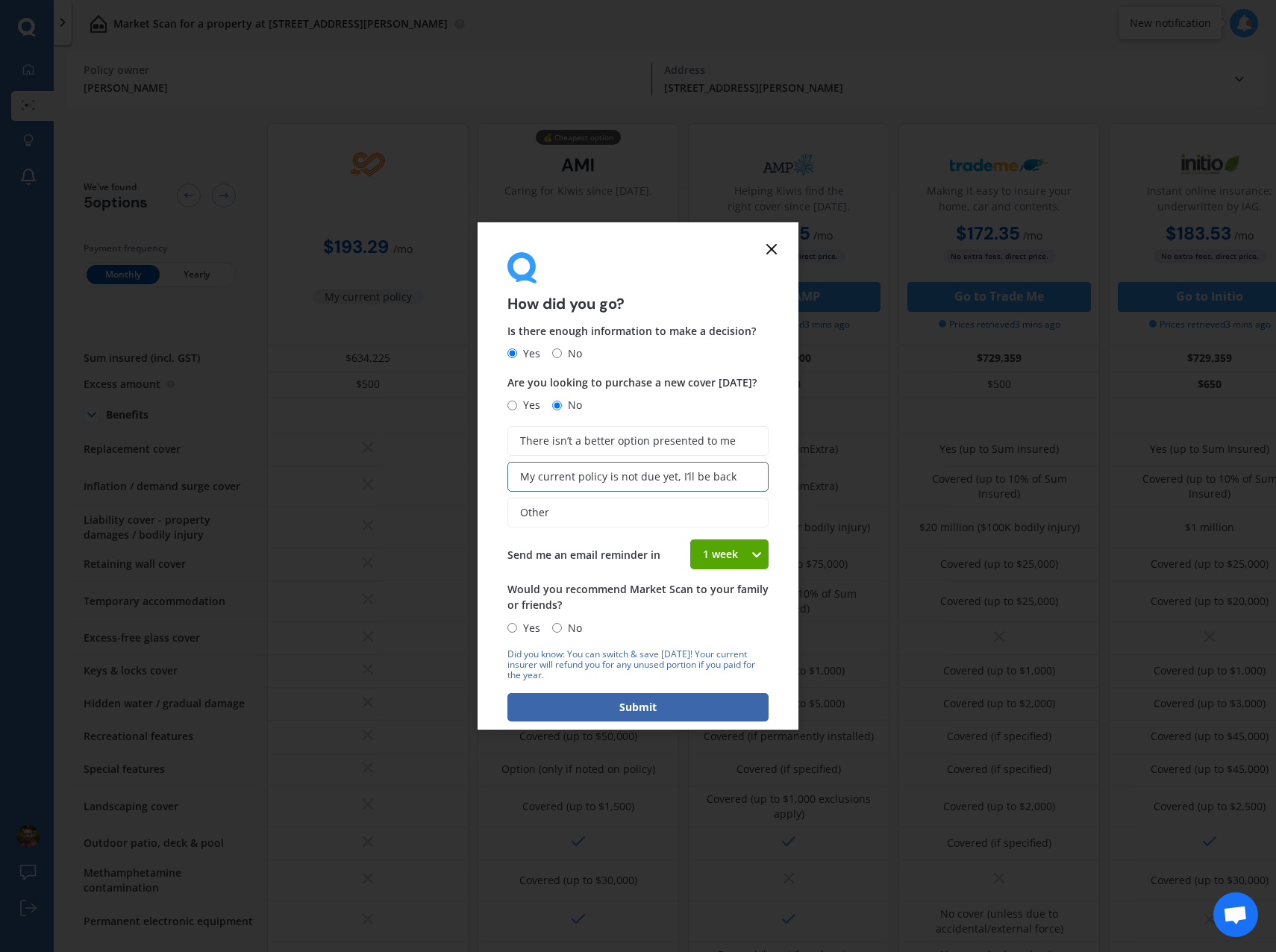
click at [741, 555] on div "1 week" at bounding box center [720, 554] width 60 height 30
click at [722, 633] on span "3 weeks" at bounding box center [723, 637] width 40 height 14
click at [510, 627] on input "Yes" at bounding box center [512, 628] width 10 height 10
radio input "true"
click at [627, 705] on button "Submit" at bounding box center [638, 707] width 261 height 29
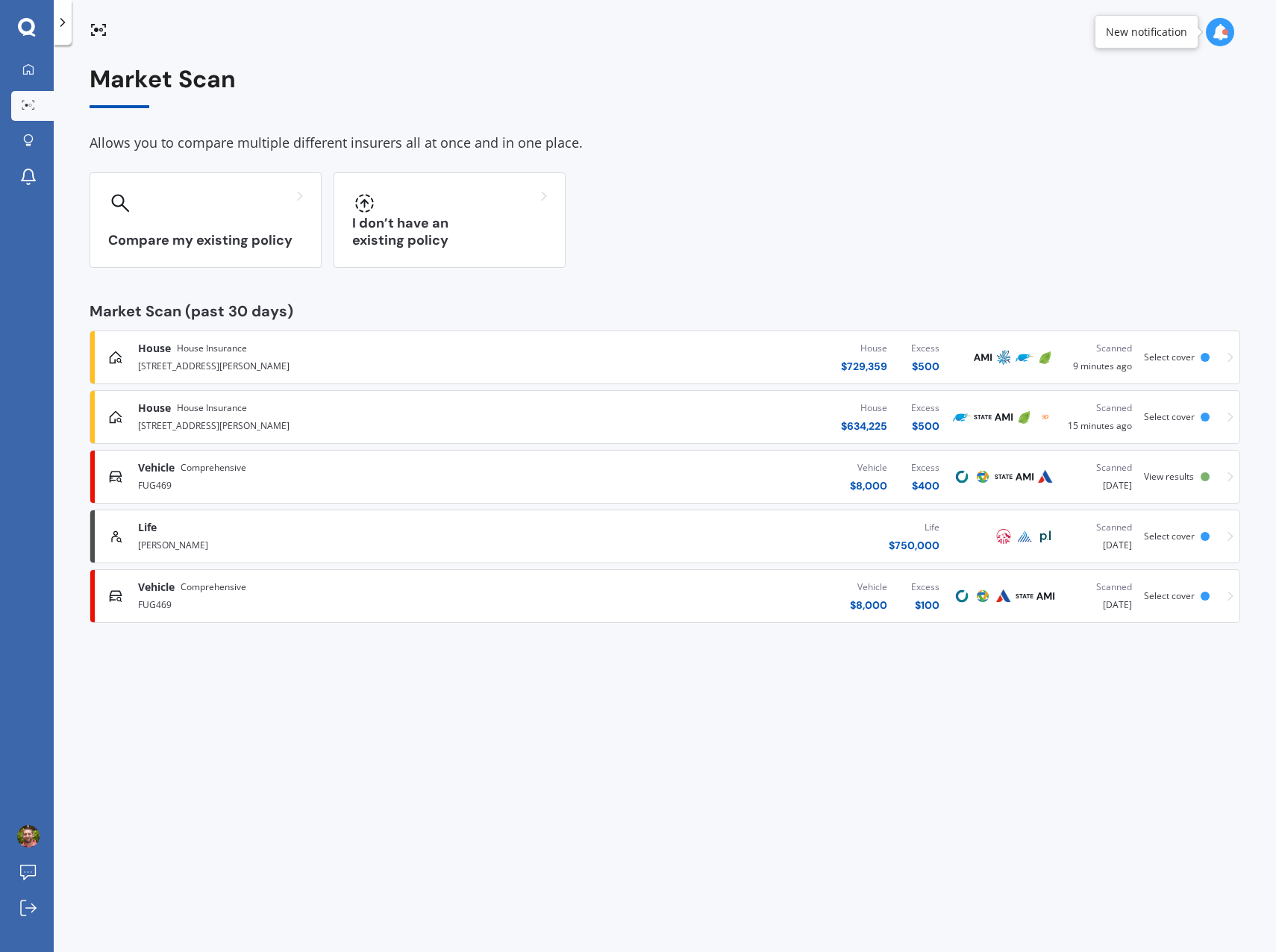
click at [224, 223] on div "Compare my existing policy" at bounding box center [206, 220] width 232 height 95
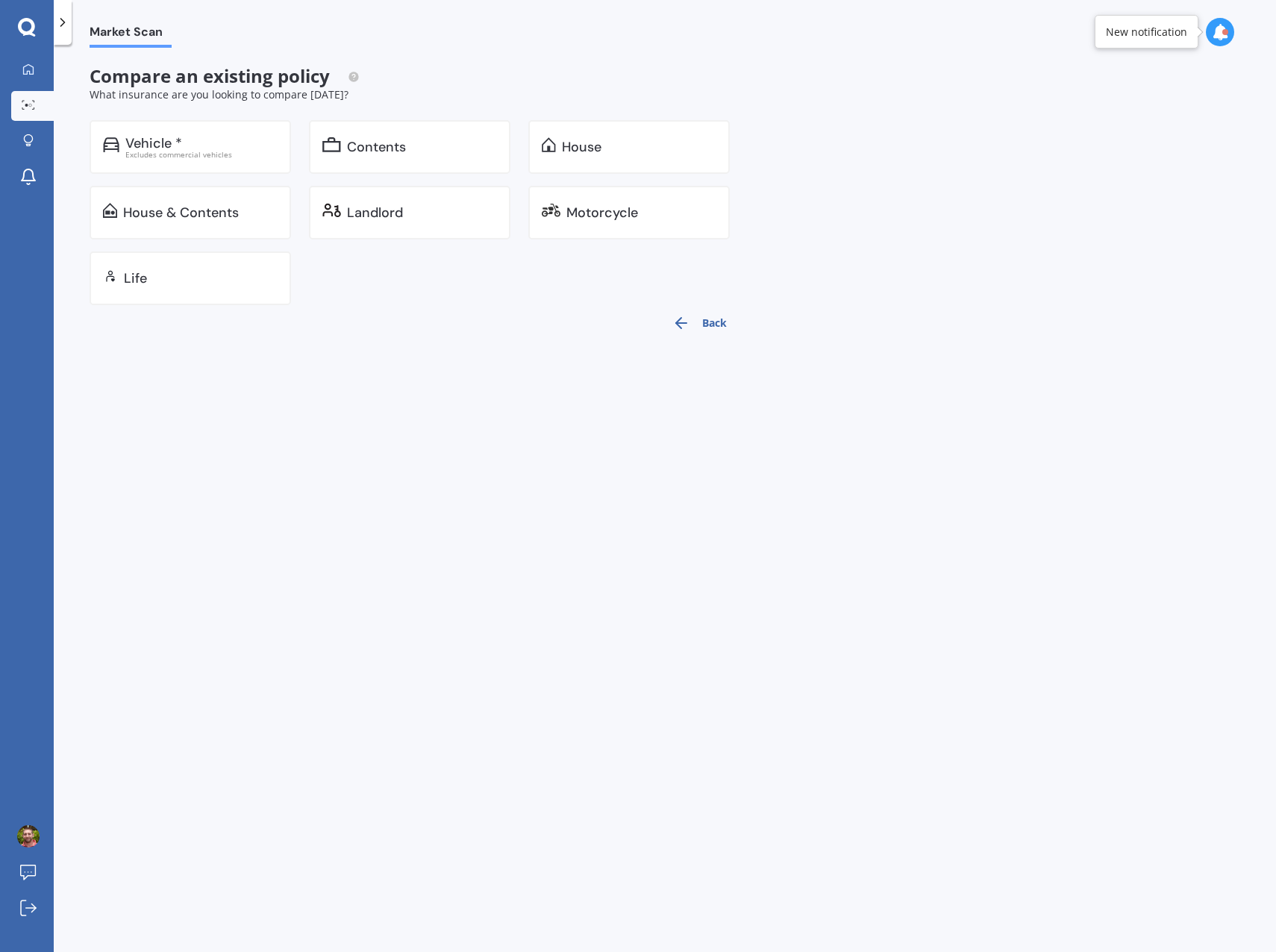
click at [368, 153] on div "Contents" at bounding box center [376, 146] width 59 height 15
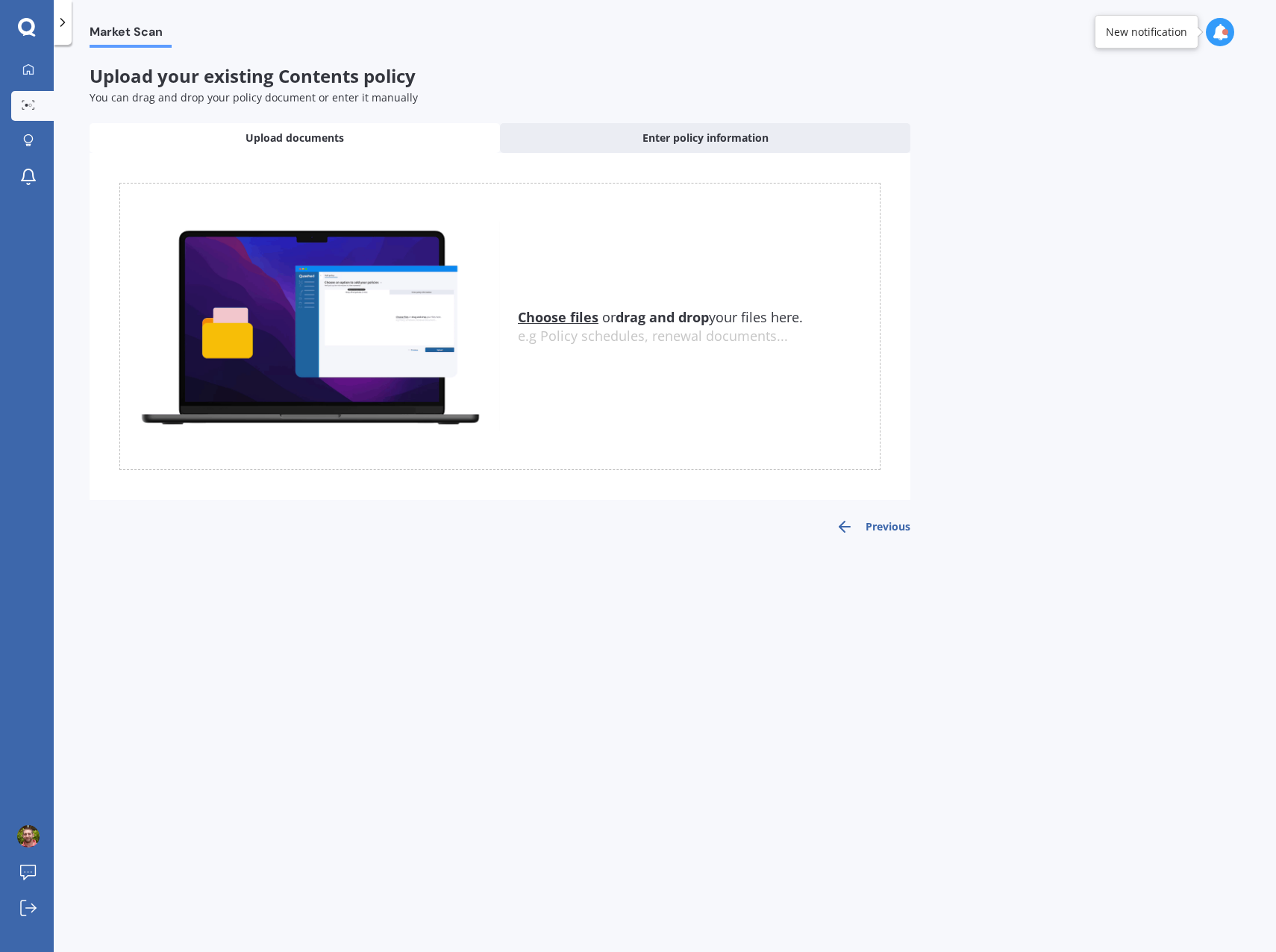
click at [703, 144] on span "Enter policy information" at bounding box center [706, 138] width 126 height 15
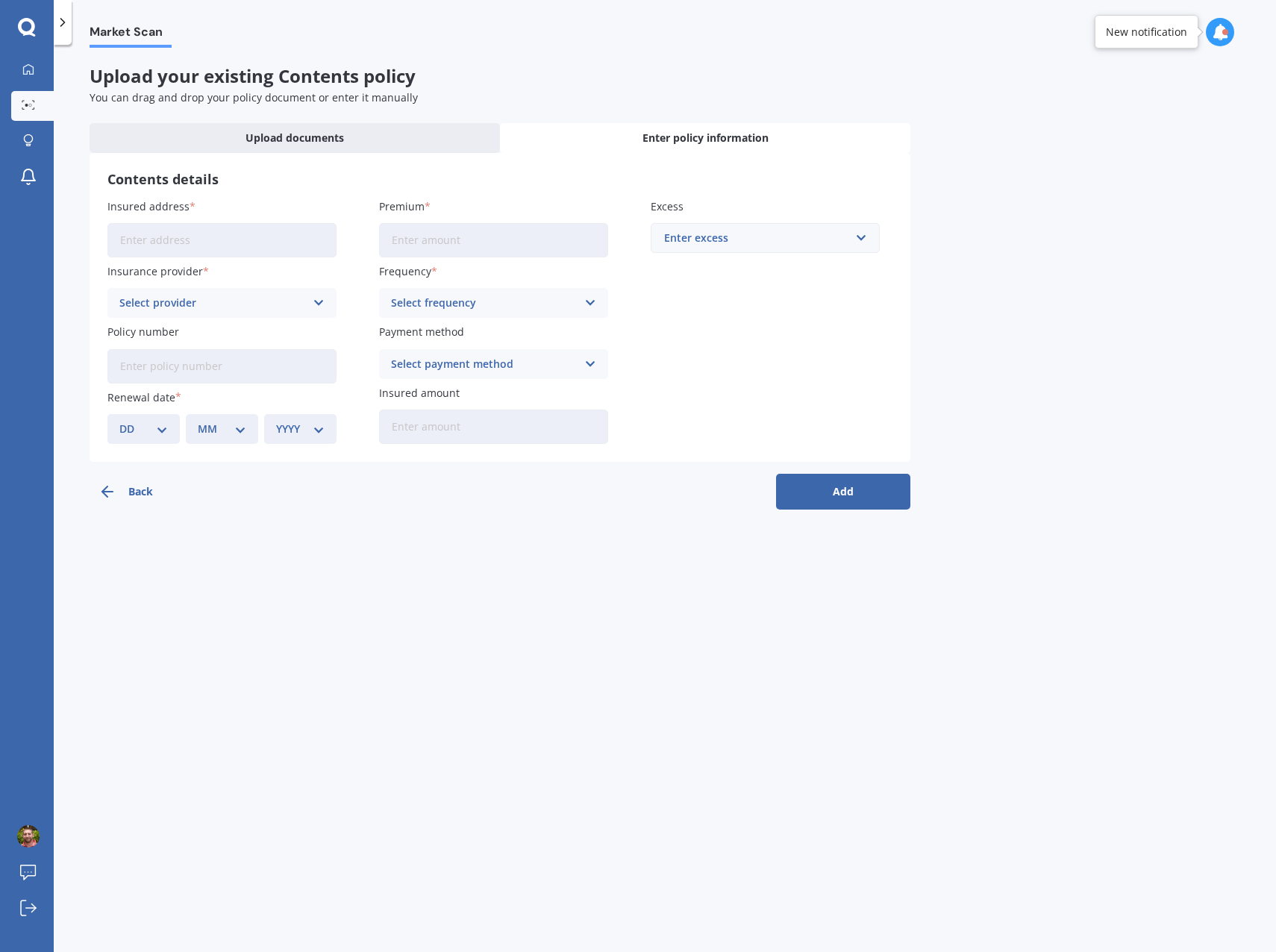
click at [214, 247] on input "Insured address" at bounding box center [222, 239] width 229 height 34
type input "[STREET_ADDRESS][PERSON_NAME]"
click at [291, 308] on div "Select provider" at bounding box center [212, 303] width 186 height 17
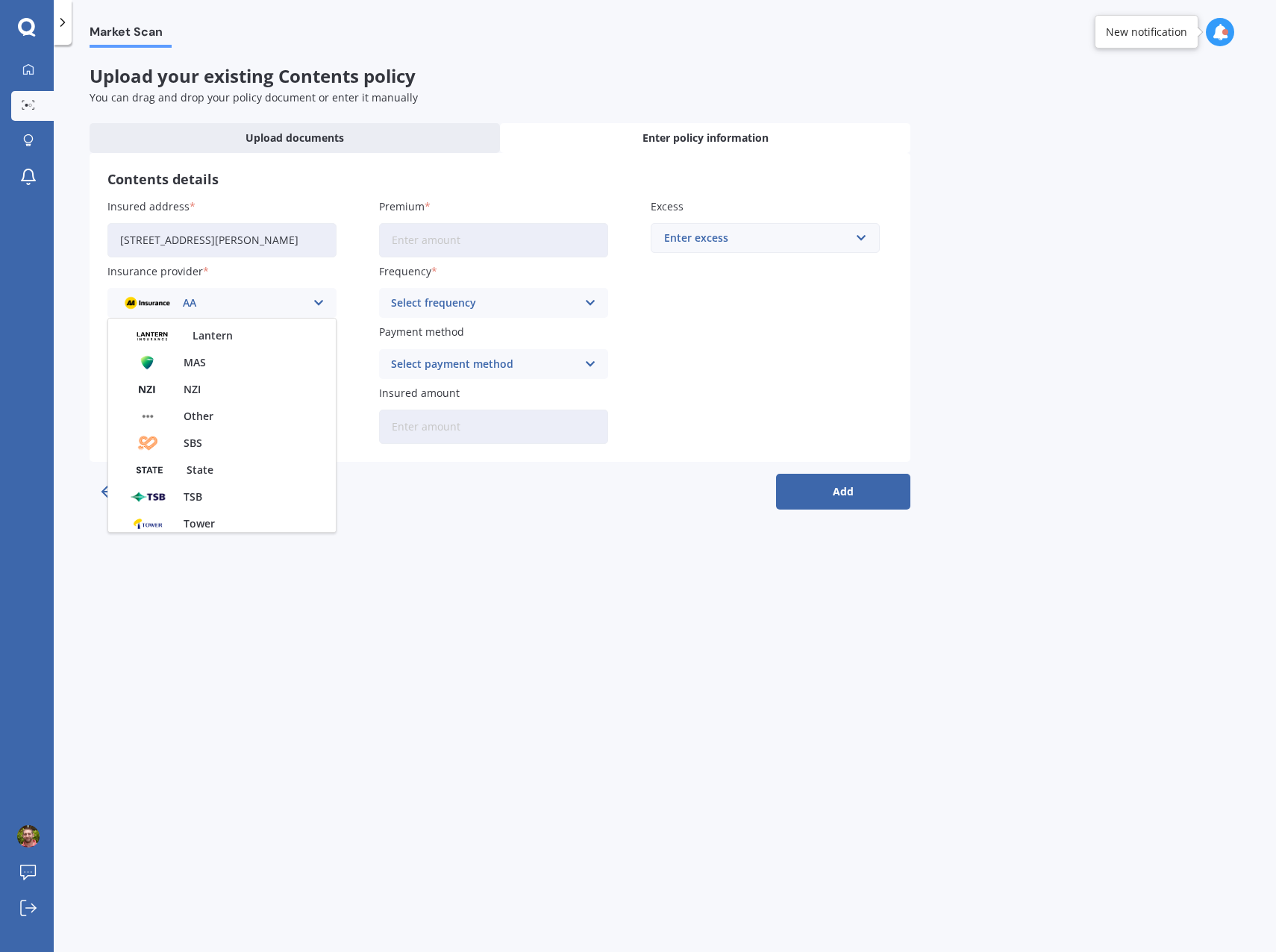
scroll to position [373, 0]
click at [234, 361] on div "SBS" at bounding box center [222, 362] width 228 height 27
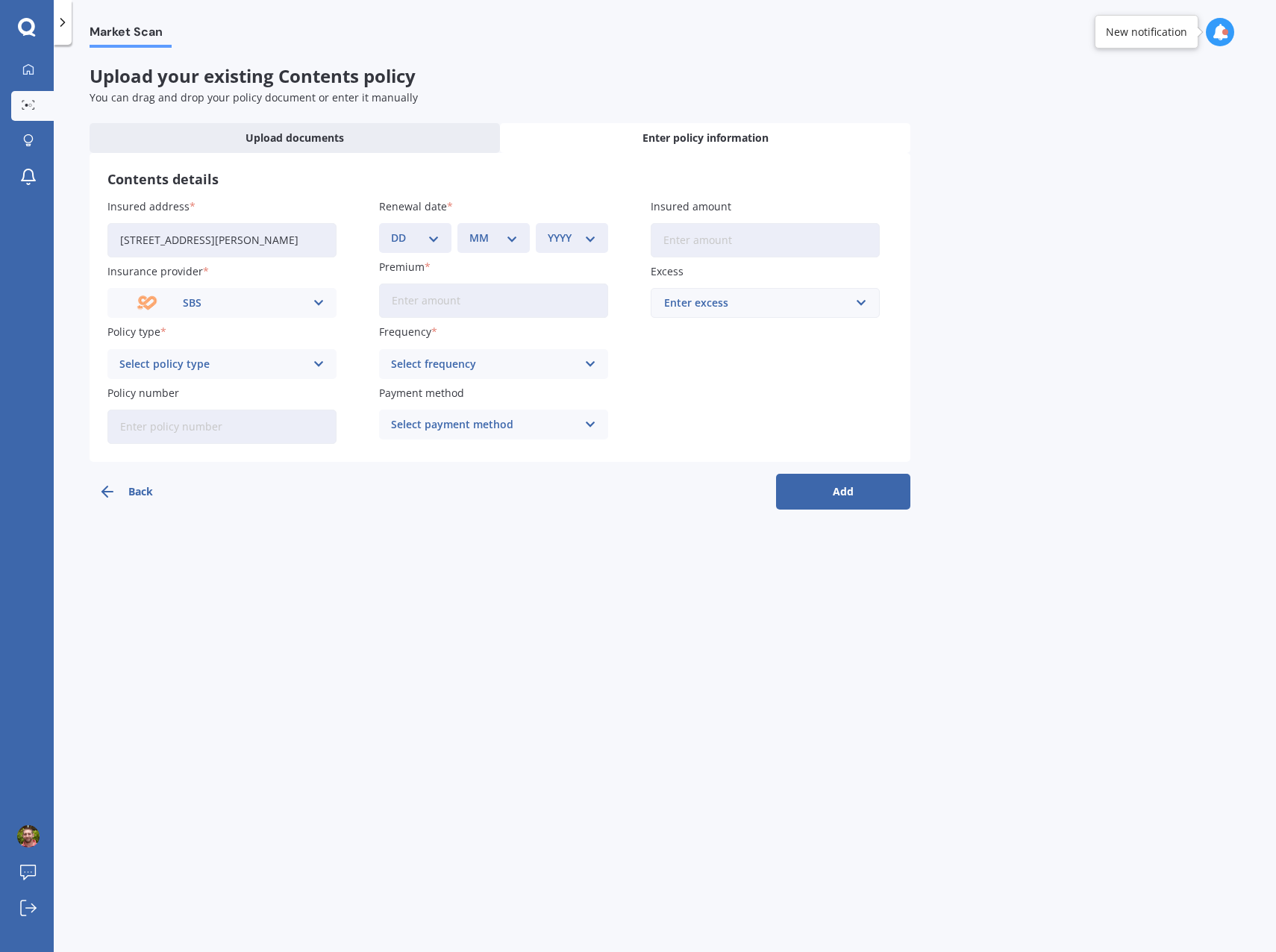
click at [253, 371] on div "Select policy type" at bounding box center [212, 363] width 186 height 17
click at [250, 396] on div "Contents Insurance" at bounding box center [222, 393] width 228 height 27
click at [438, 236] on select "DD 01 02 03 04 05 06 07 08 09 10 11 12 13 14 15 16 17 18 19 20 21 22 23 24 25 2…" at bounding box center [415, 238] width 49 height 17
select select "16"
click at [391, 230] on select "DD 01 02 03 04 05 06 07 08 09 10 11 12 13 14 15 16 17 18 19 20 21 22 23 24 25 2…" at bounding box center [415, 238] width 49 height 17
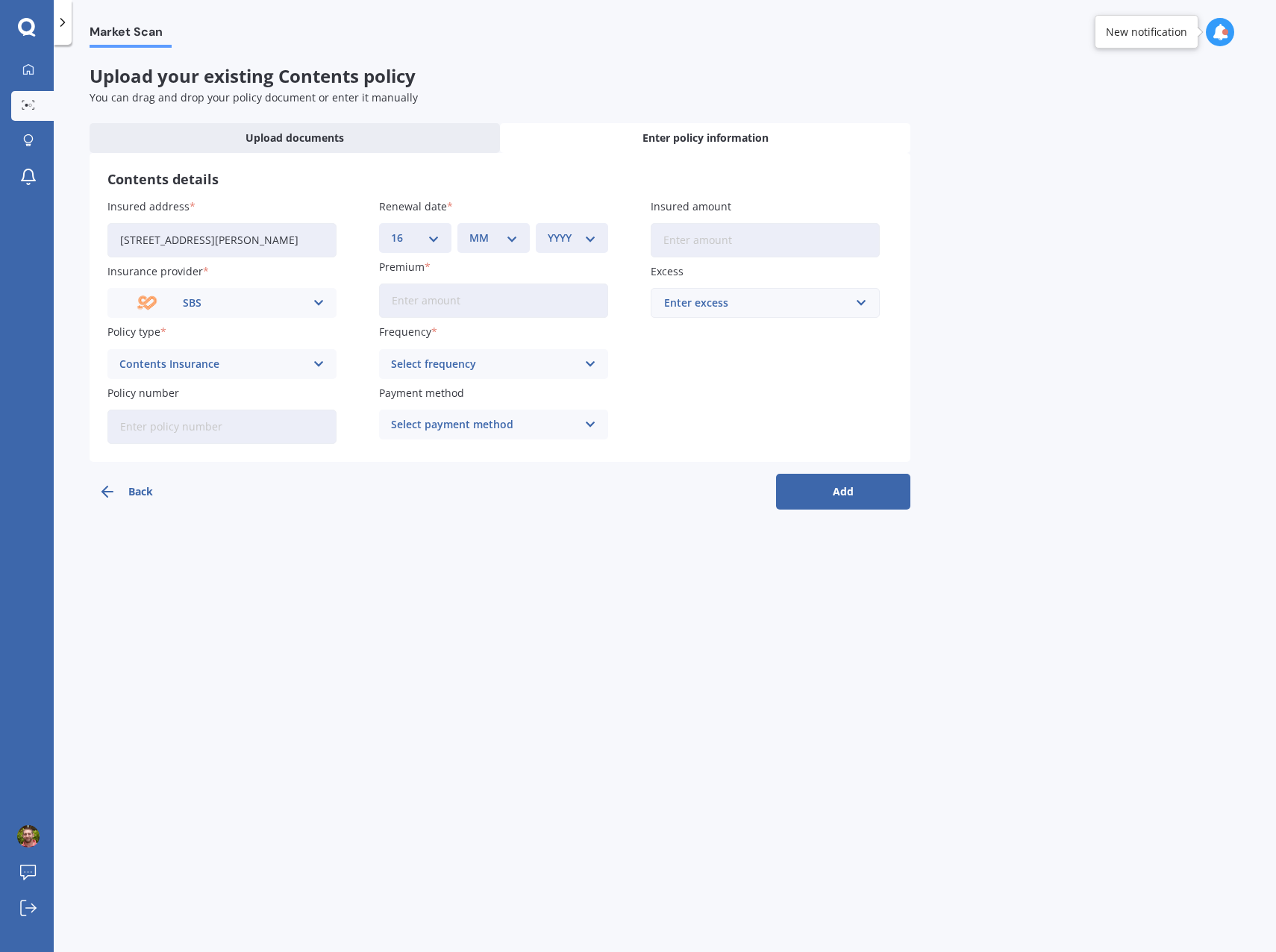
click at [507, 243] on select "MM 01 02 03 04 05 06 07 08 09 10 11 12" at bounding box center [493, 238] width 49 height 17
select select "10"
click at [469, 230] on select "MM 01 02 03 04 05 06 07 08 09 10 11 12" at bounding box center [493, 238] width 49 height 17
click at [576, 243] on select "YYYY 2027 2026 2025 2024 2023 2022 2021 2020 2019 2018 2017 2016 2015 2014 2013…" at bounding box center [572, 238] width 49 height 17
select select "2025"
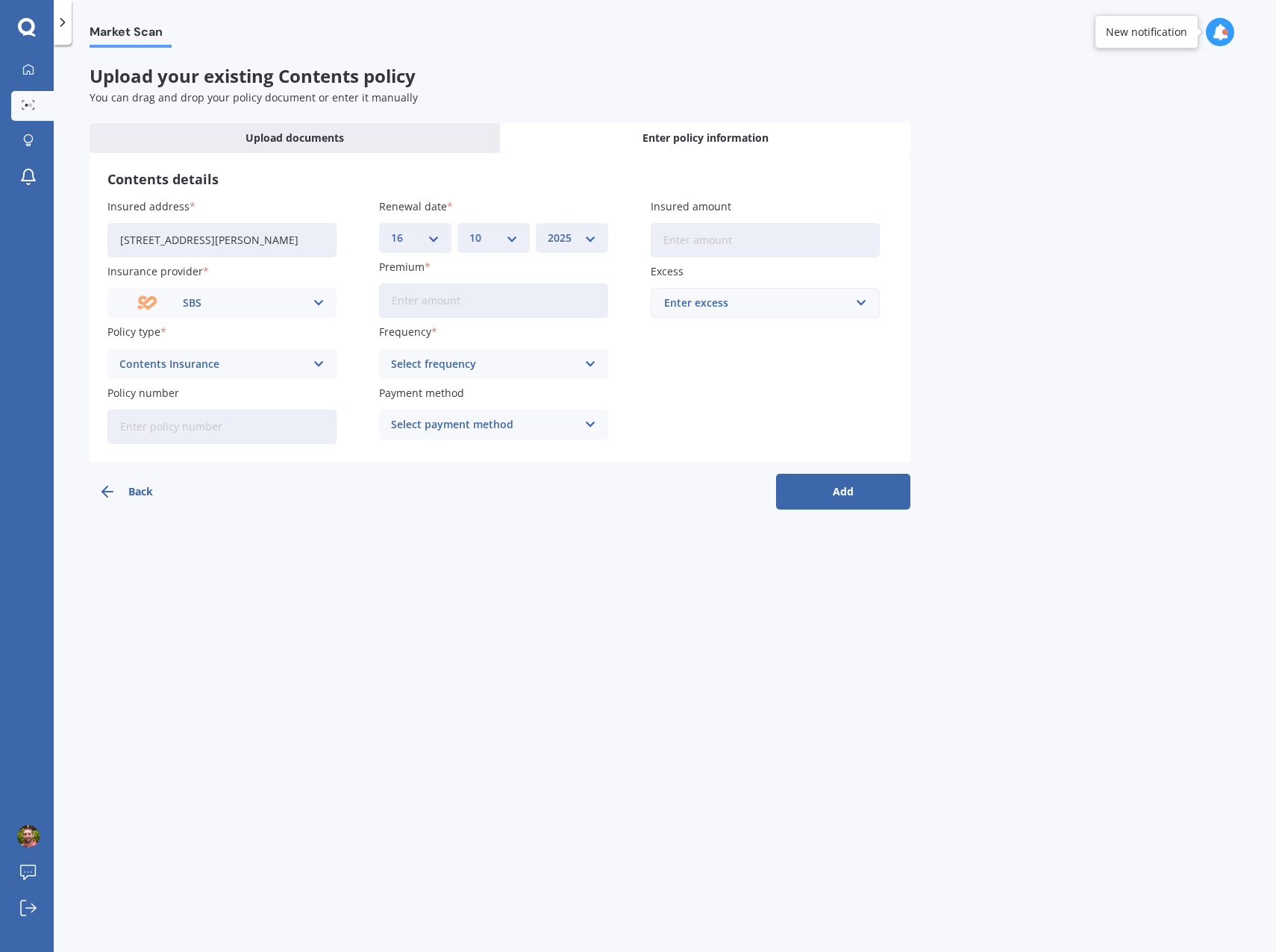
click at [548, 230] on select "YYYY 2027 2026 2025 2024 2023 2022 2021 2020 2019 2018 2017 2016 2015 2014 2013…" at bounding box center [572, 238] width 49 height 17
click at [550, 291] on input "Premium" at bounding box center [494, 300] width 229 height 34
type input "$119.36"
click at [597, 364] on div "Select frequency Yearly Six-Monthly Quarterly Monthly Fortnightly Weekly" at bounding box center [494, 364] width 229 height 30
click at [418, 480] on div "Monthly" at bounding box center [493, 474] width 228 height 27
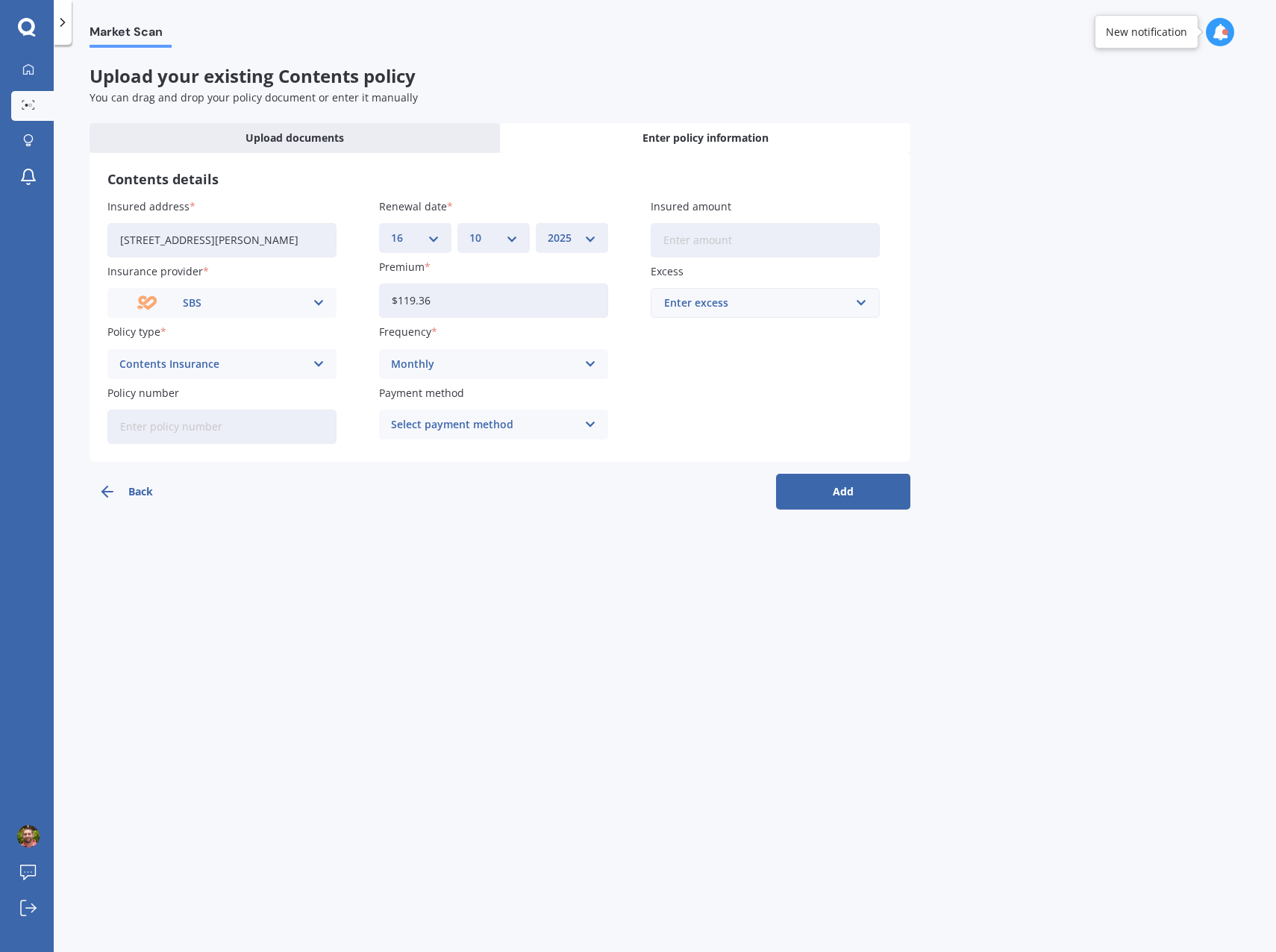
click at [487, 427] on div "Select payment method" at bounding box center [484, 424] width 186 height 17
click at [482, 456] on span "Direct debit - bank account" at bounding box center [461, 453] width 139 height 10
click at [720, 237] on input "Insured amount" at bounding box center [765, 239] width 229 height 34
click at [745, 243] on input "Insured amount" at bounding box center [765, 239] width 229 height 34
type input "$120,082"
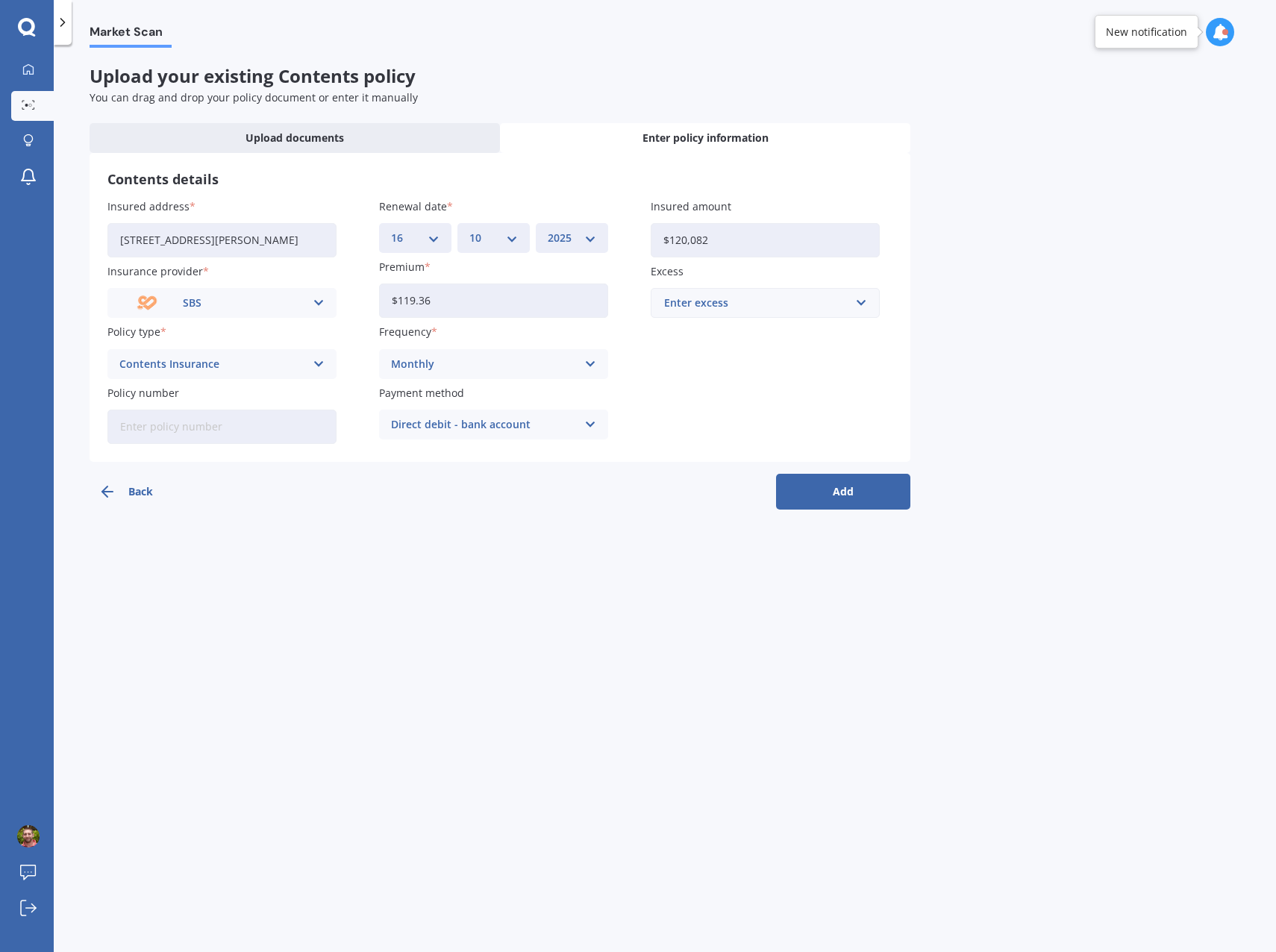
click at [730, 304] on div "Enter excess" at bounding box center [757, 303] width 185 height 17
click at [699, 410] on div "$500" at bounding box center [765, 414] width 228 height 28
click at [813, 488] on button "Add" at bounding box center [843, 492] width 134 height 36
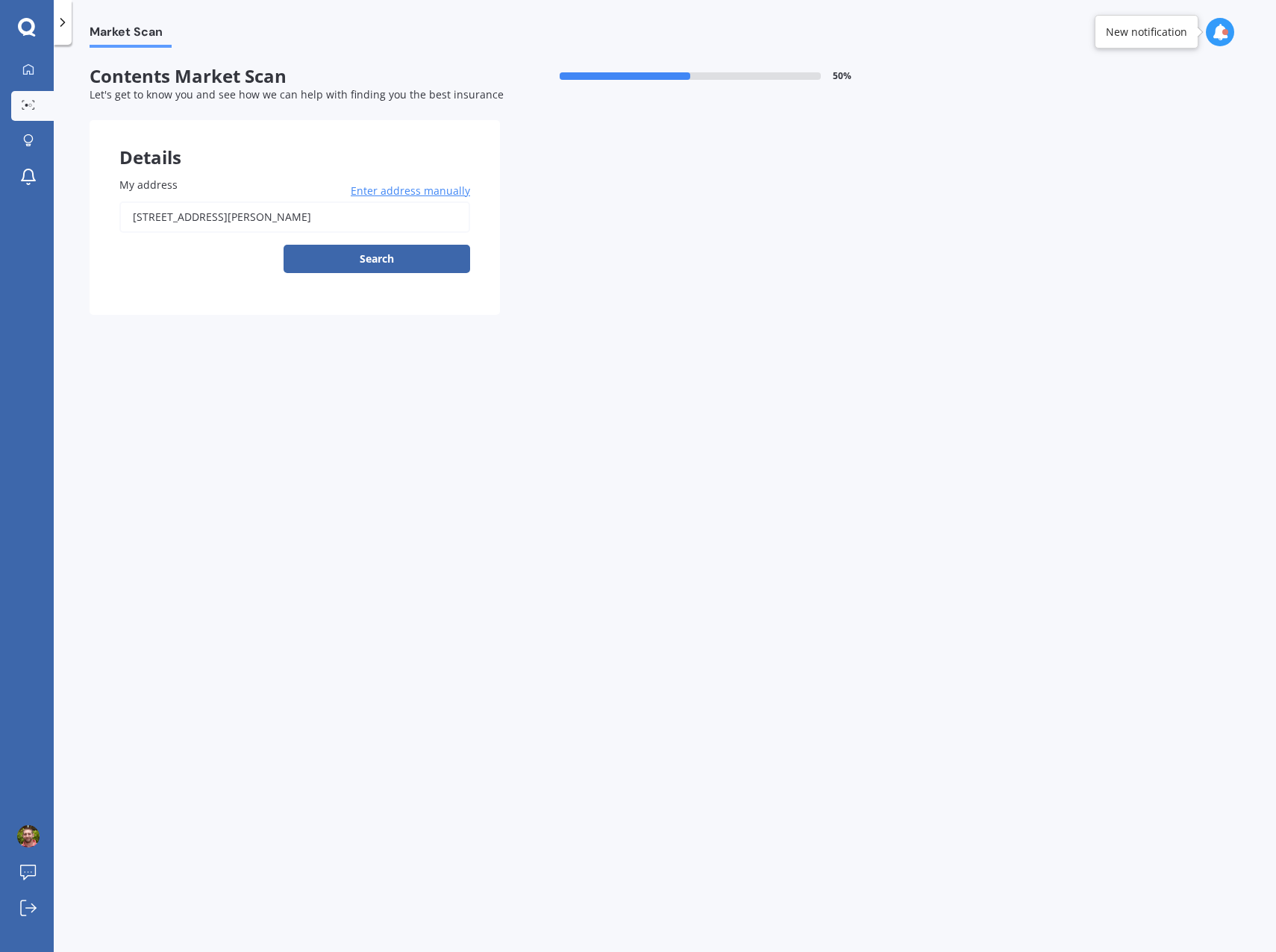
click at [387, 225] on input "[STREET_ADDRESS][PERSON_NAME]" at bounding box center [294, 216] width 351 height 31
type input "[STREET_ADDRESS][PERSON_NAME]"
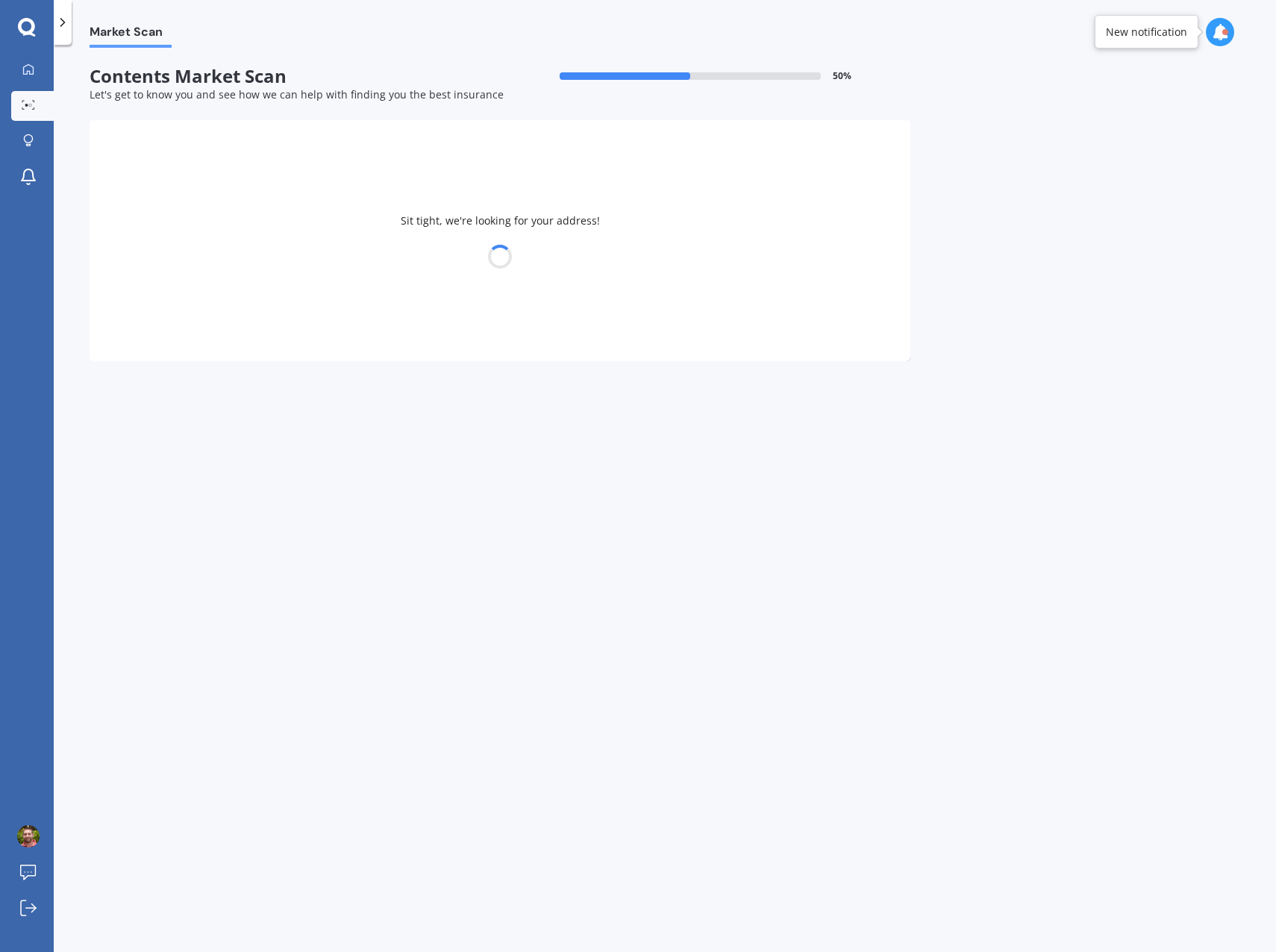
select select "25"
select select "01"
select select "1976"
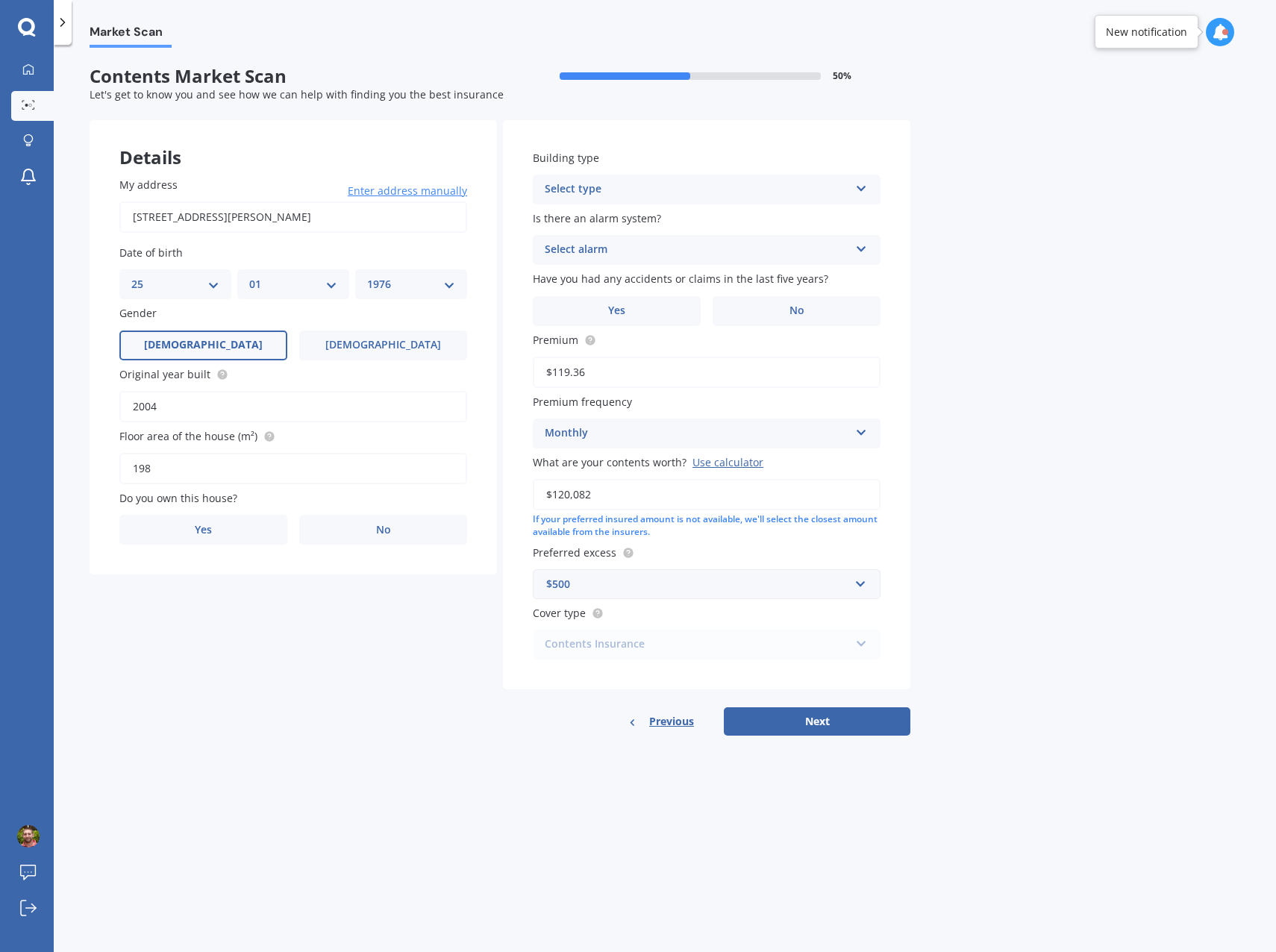
click at [223, 533] on label "Yes" at bounding box center [203, 530] width 168 height 30
click at [0, 0] on input "Yes" at bounding box center [0, 0] width 0 height 0
click at [259, 586] on div "Select occupant" at bounding box center [283, 591] width 305 height 18
click at [231, 616] on div "Owner" at bounding box center [293, 620] width 346 height 27
click at [244, 651] on div "Select type" at bounding box center [283, 651] width 305 height 18
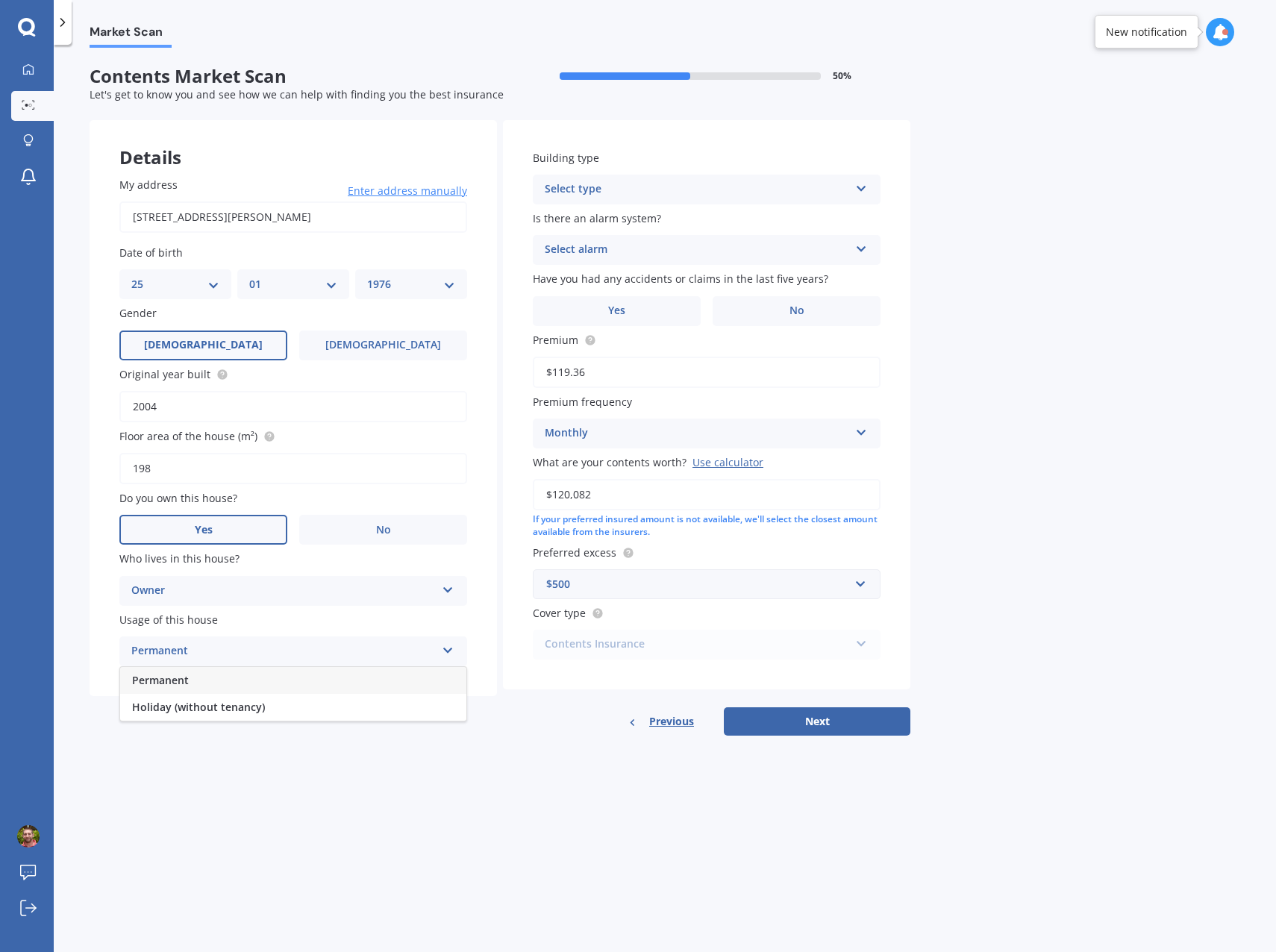
click at [223, 678] on div "Permanent" at bounding box center [293, 681] width 346 height 27
click at [811, 195] on div "Select type" at bounding box center [697, 189] width 305 height 18
click at [683, 216] on div "Freestanding" at bounding box center [706, 219] width 346 height 27
click at [678, 247] on div "Select alarm" at bounding box center [697, 250] width 305 height 18
click at [643, 312] on div "Yes, not monitored" at bounding box center [706, 306] width 346 height 27
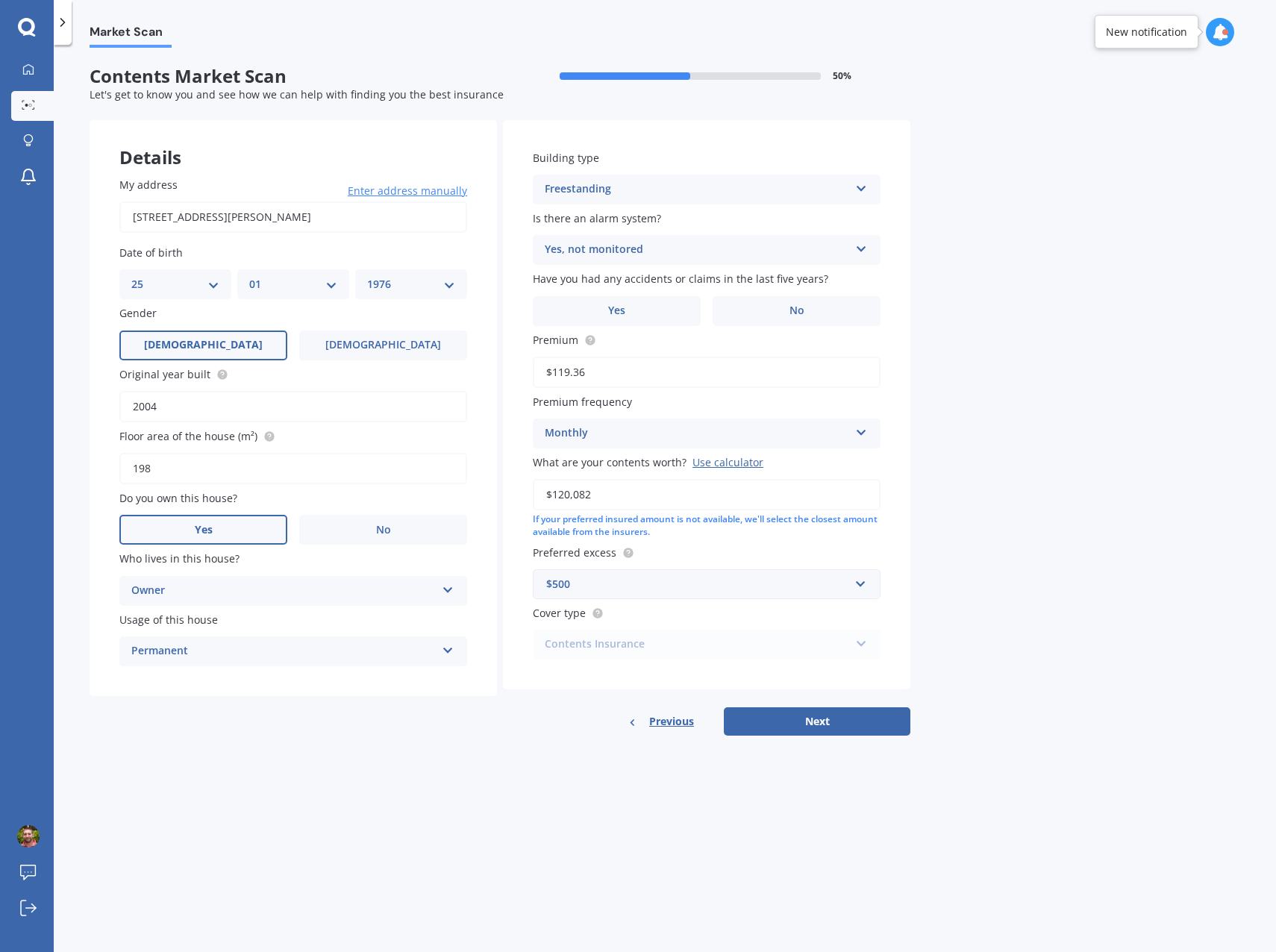
click at [779, 316] on label "No" at bounding box center [796, 311] width 168 height 30
click at [0, 0] on input "No" at bounding box center [0, 0] width 0 height 0
click at [609, 495] on input "$120,082" at bounding box center [706, 494] width 348 height 31
type input "$138,094"
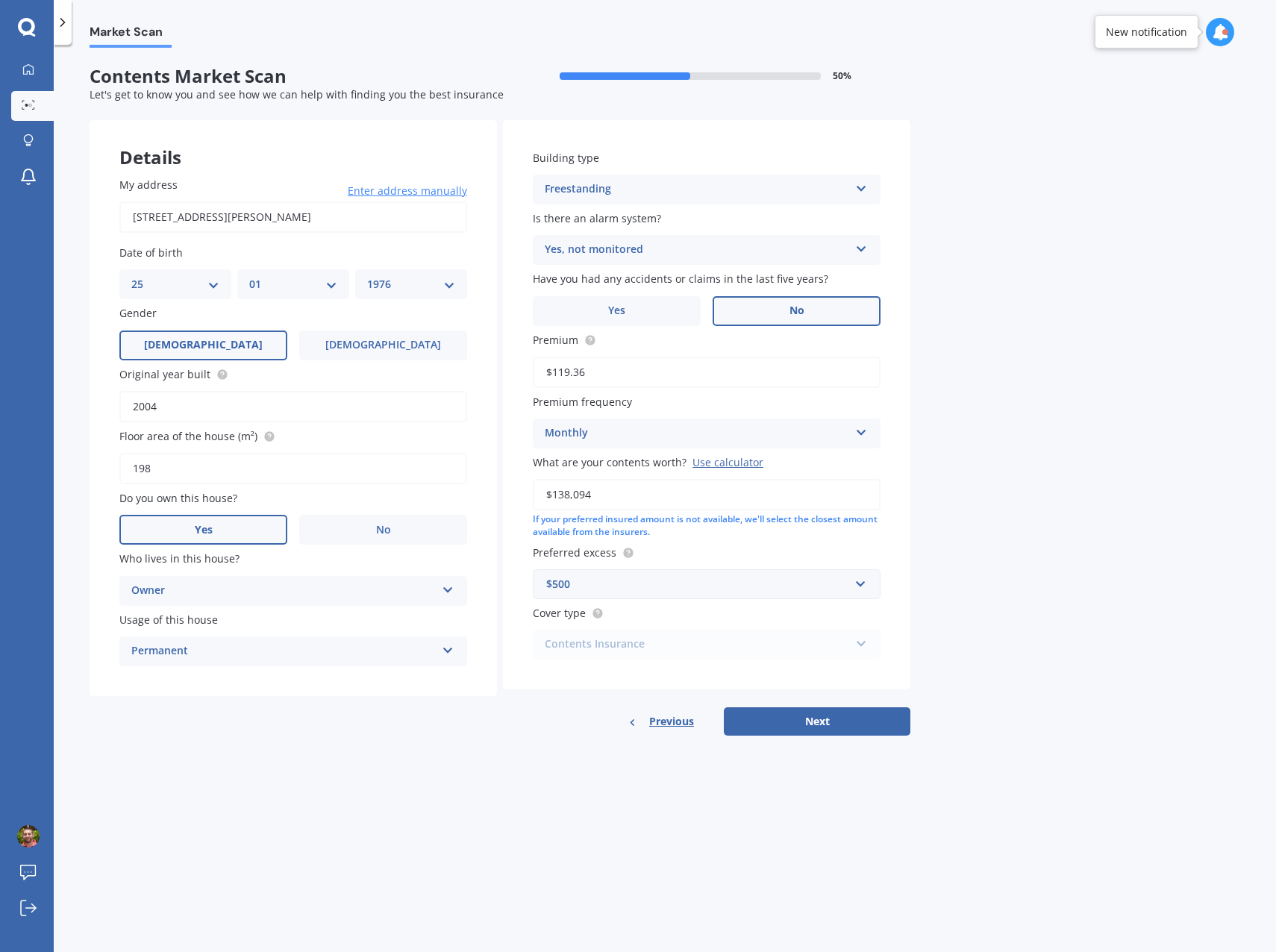
click at [839, 725] on button "Next" at bounding box center [817, 721] width 187 height 29
select select "25"
select select "01"
select select "1976"
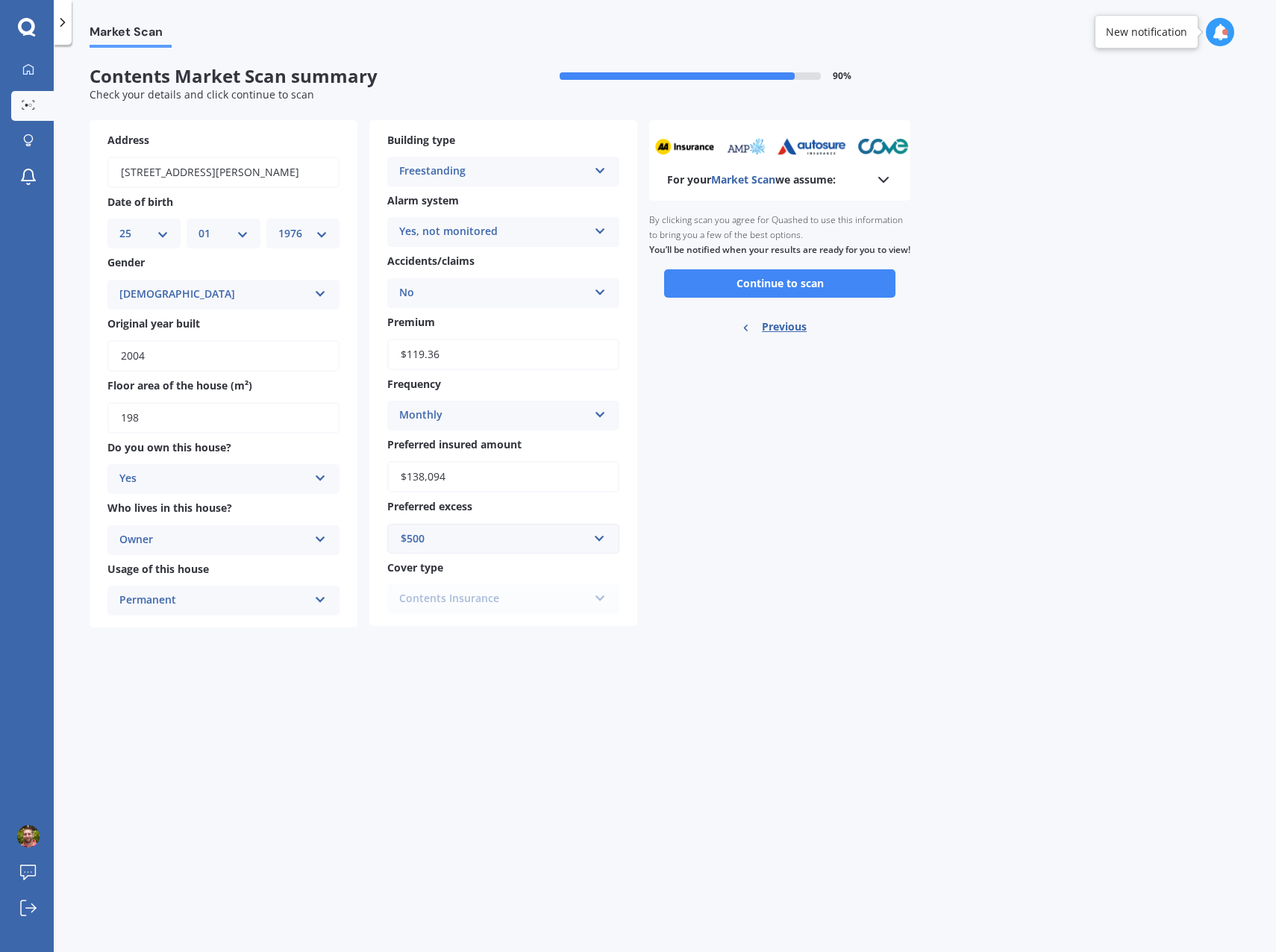
click at [811, 297] on button "Continue to scan" at bounding box center [780, 284] width 231 height 29
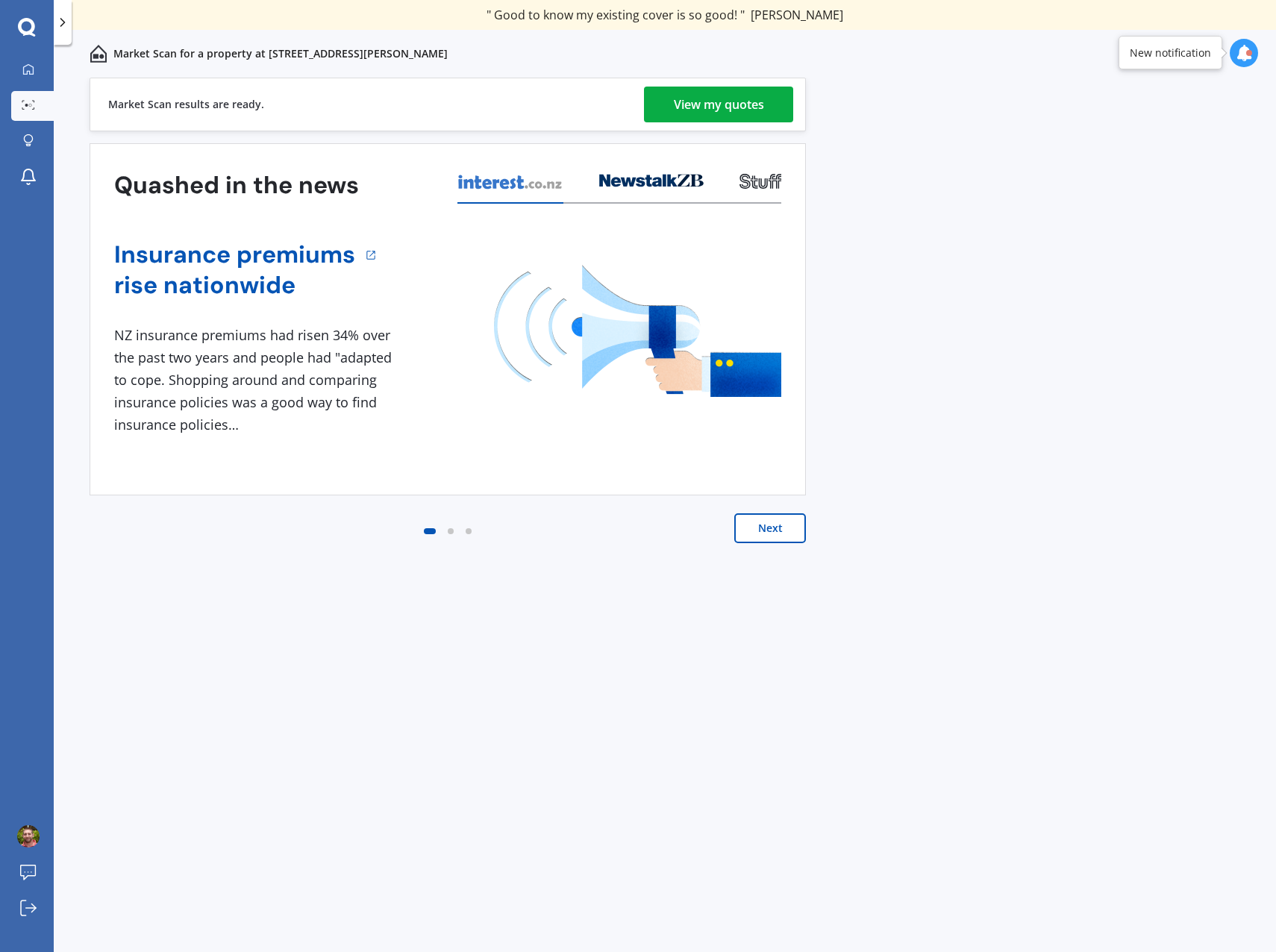
click at [740, 111] on div "View my quotes" at bounding box center [719, 104] width 91 height 36
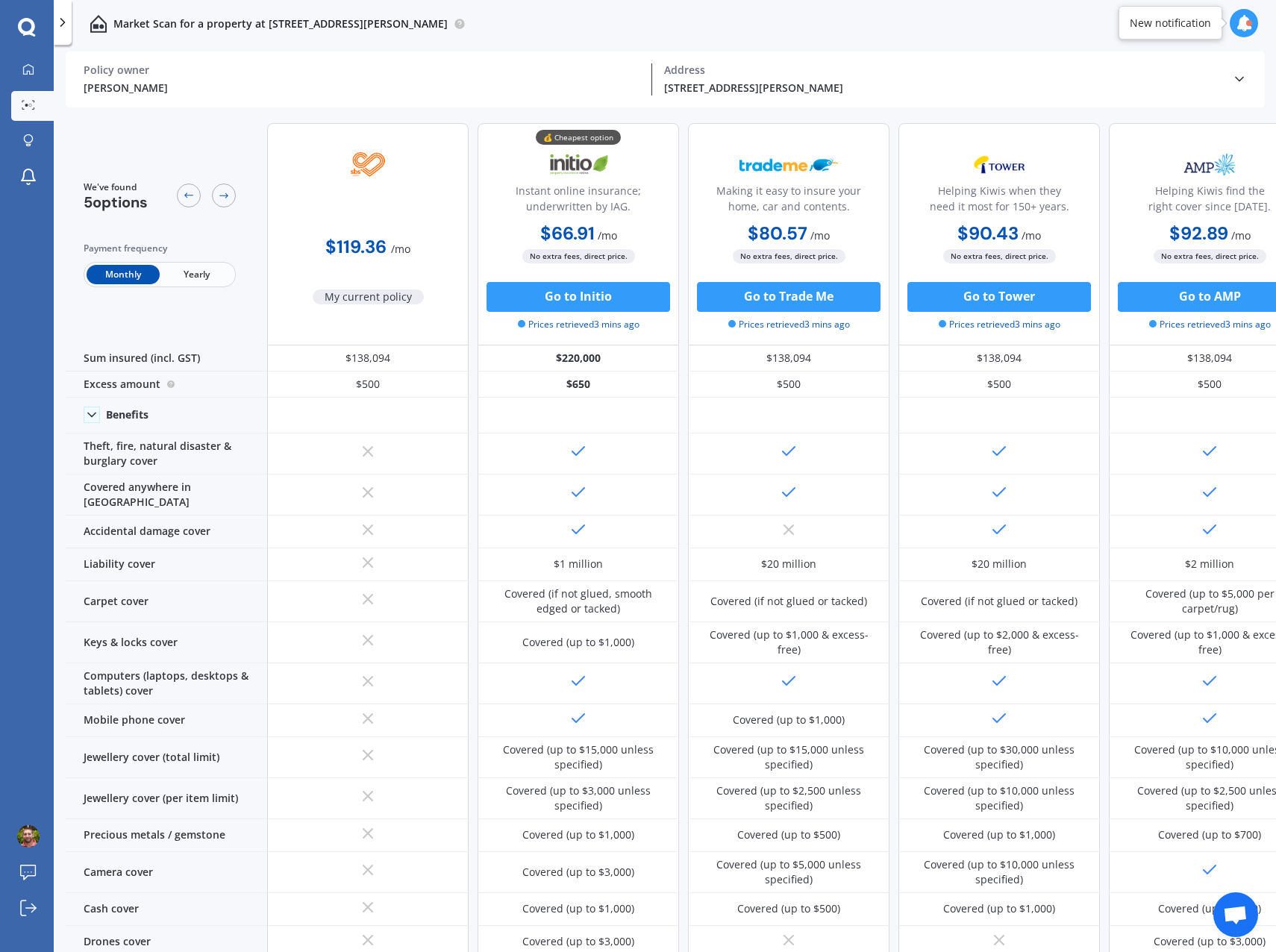
click at [223, 195] on icon at bounding box center [224, 195] width 12 height 12
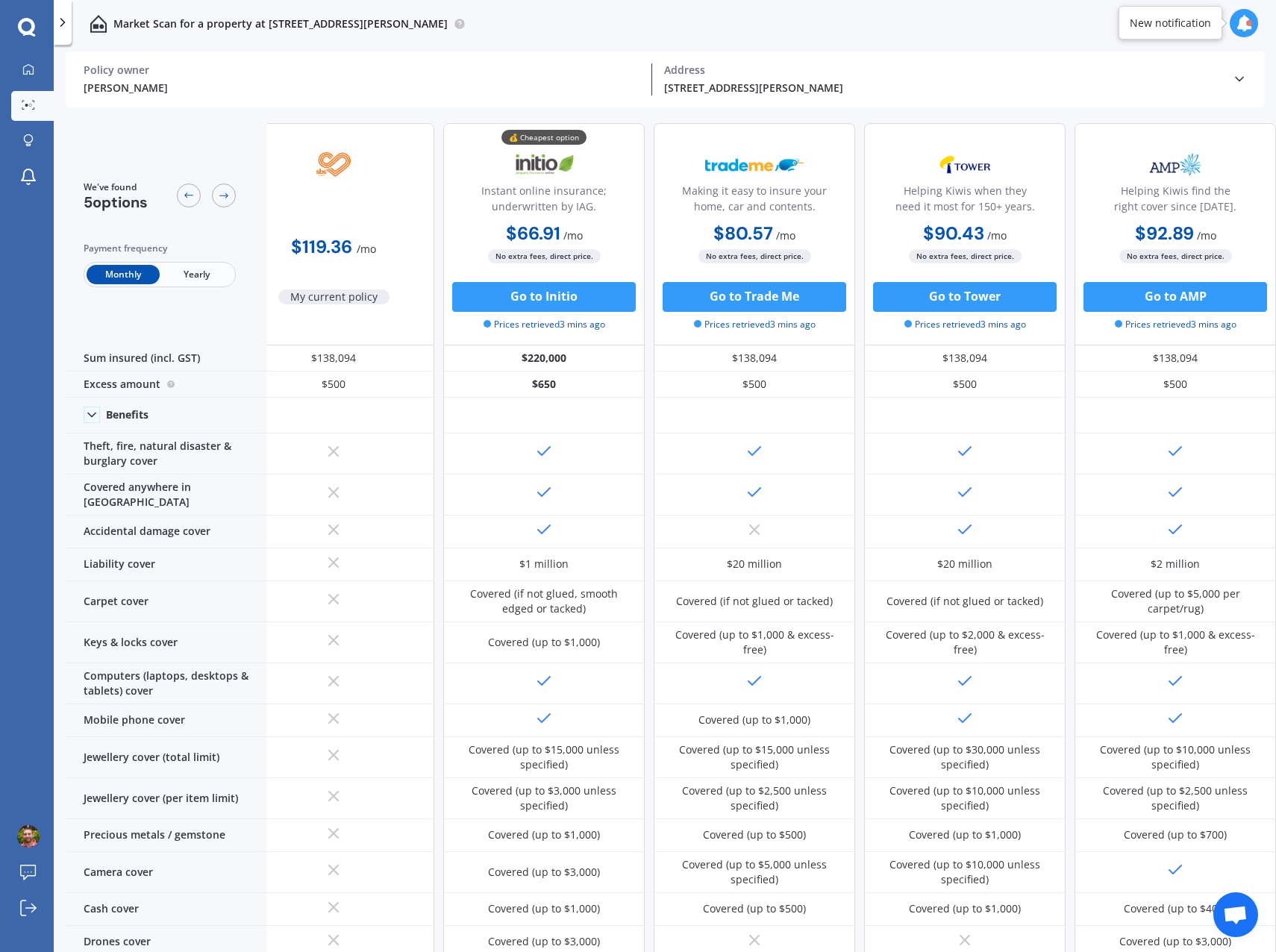
click at [223, 195] on icon at bounding box center [224, 195] width 12 height 12
drag, startPoint x: 223, startPoint y: 195, endPoint x: 187, endPoint y: 196, distance: 36.0
click at [187, 196] on icon at bounding box center [189, 195] width 12 height 12
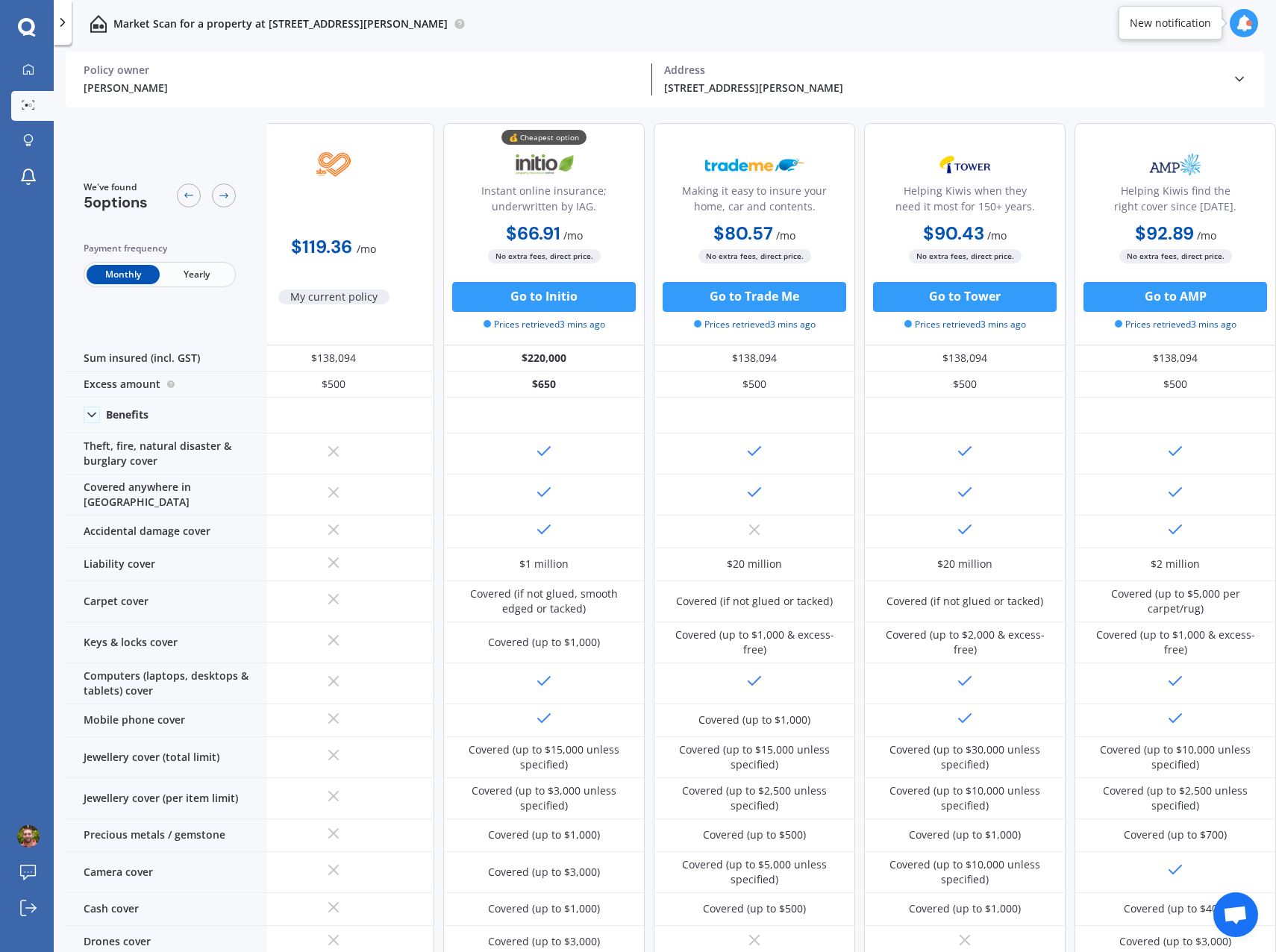
scroll to position [0, 0]
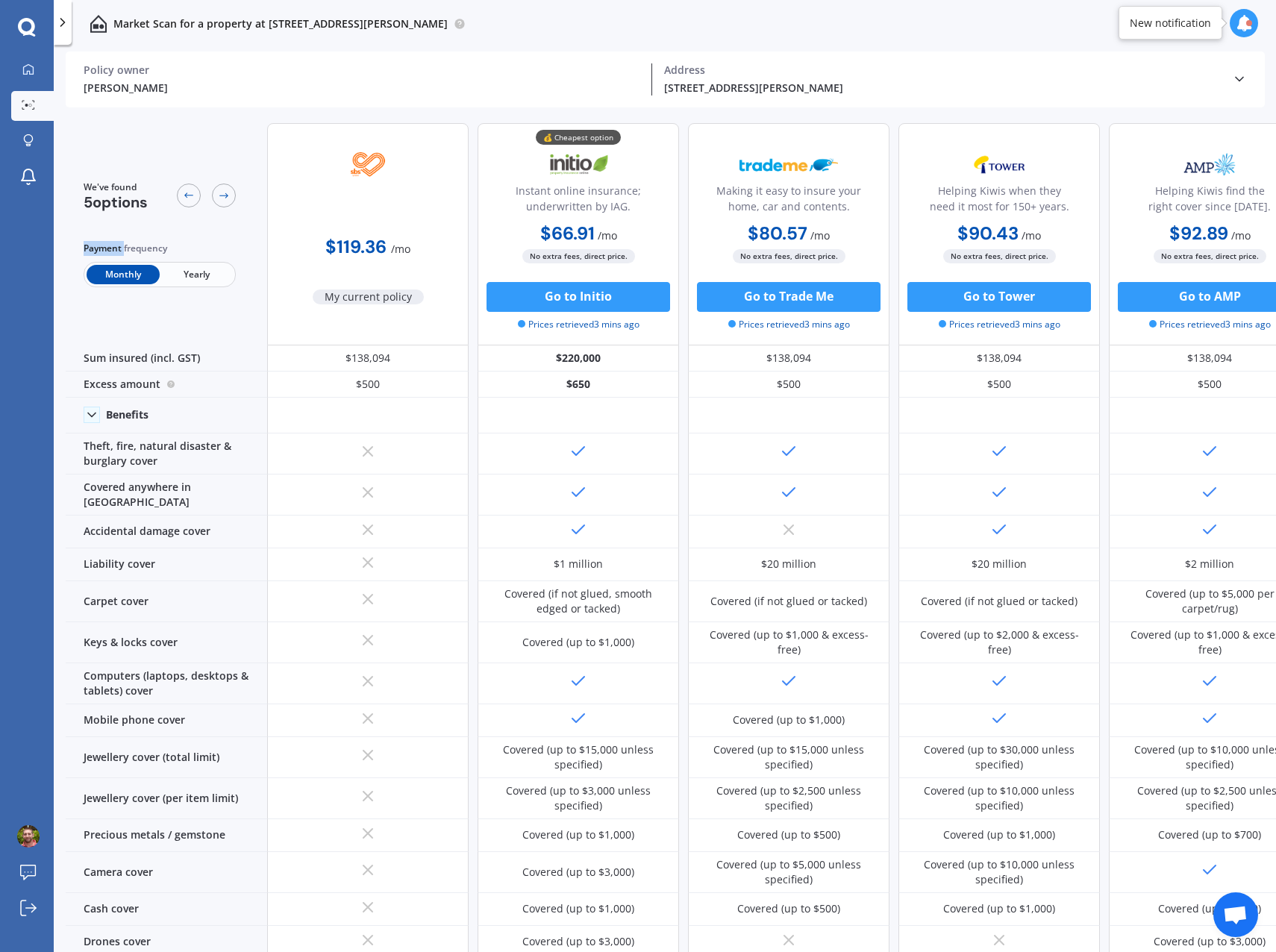
click at [187, 196] on icon at bounding box center [189, 195] width 12 height 12
click at [21, 105] on icon at bounding box center [28, 105] width 14 height 10
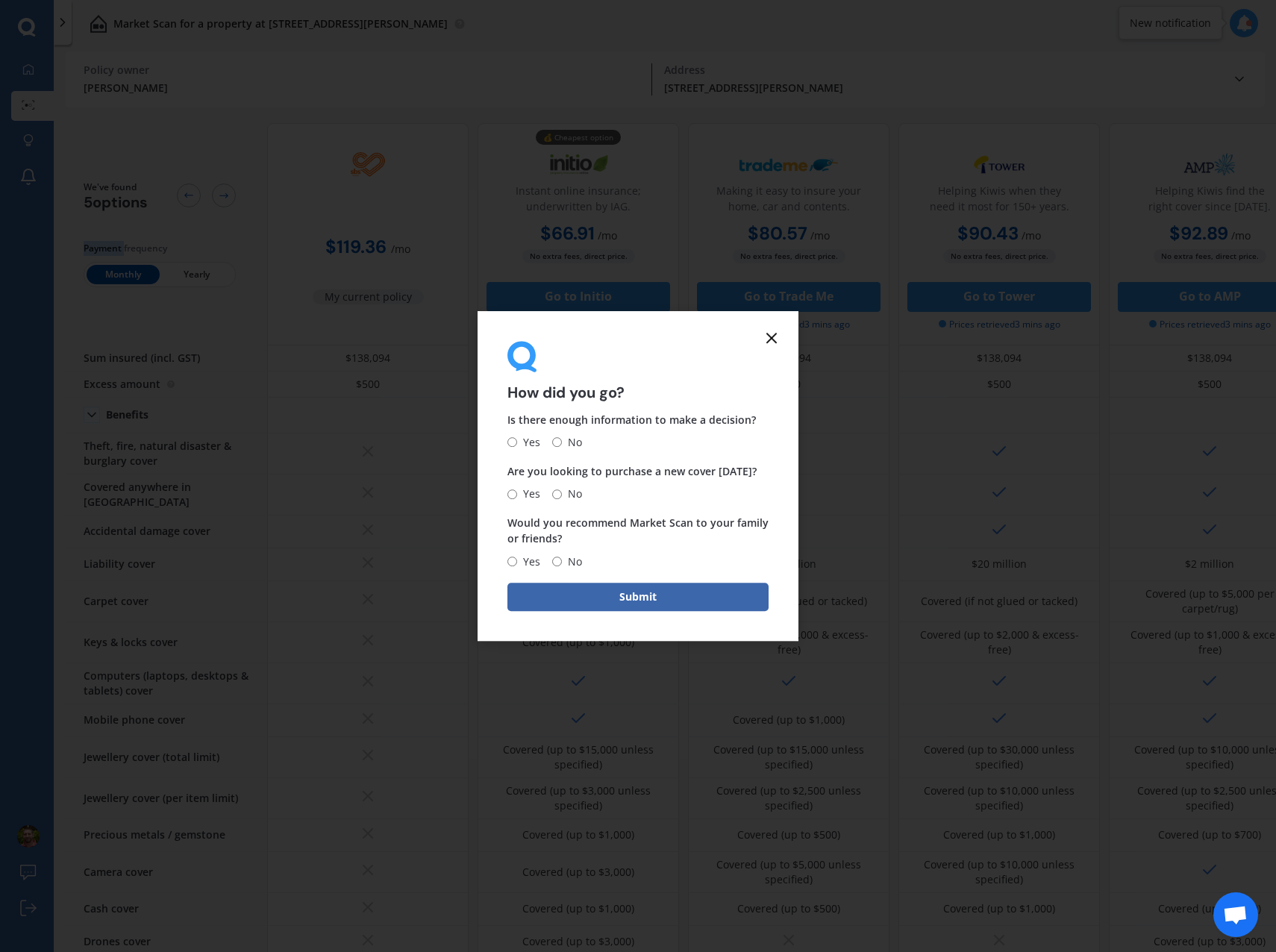
click at [514, 443] on input "Yes" at bounding box center [512, 443] width 10 height 10
radio input "true"
click at [554, 490] on input "No" at bounding box center [557, 494] width 10 height 10
radio input "true"
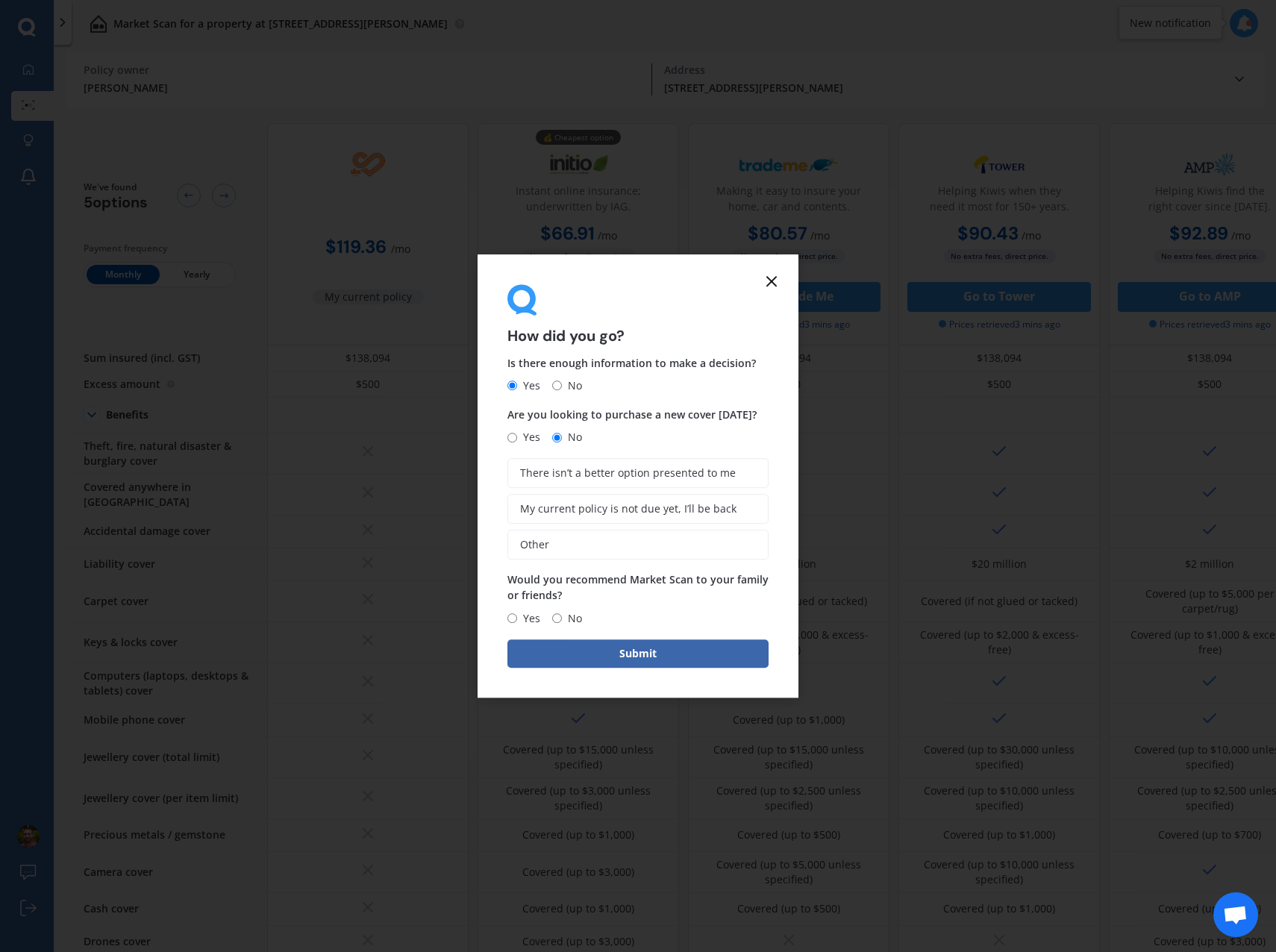
click at [600, 513] on span "My current policy is not due yet, I’ll be back" at bounding box center [628, 509] width 216 height 13
click at [0, 0] on input "My current policy is not due yet, I’ll be back" at bounding box center [0, 0] width 0 height 0
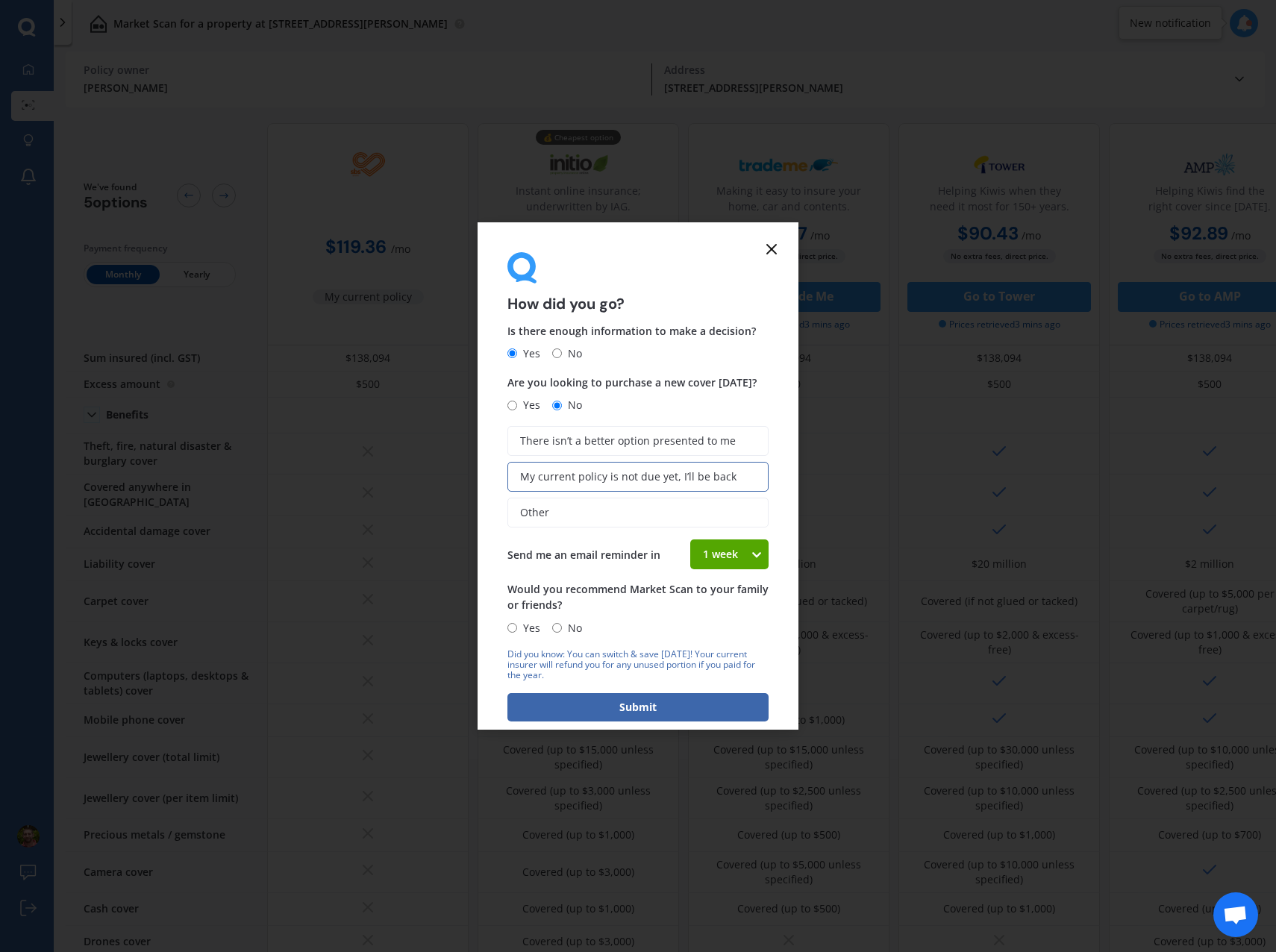
click at [729, 554] on div "1 week" at bounding box center [720, 554] width 60 height 30
click at [717, 636] on span "3 weeks" at bounding box center [723, 637] width 40 height 14
click at [518, 628] on span "Yes" at bounding box center [528, 628] width 23 height 18
click at [517, 628] on input "Yes" at bounding box center [512, 628] width 10 height 10
radio input "true"
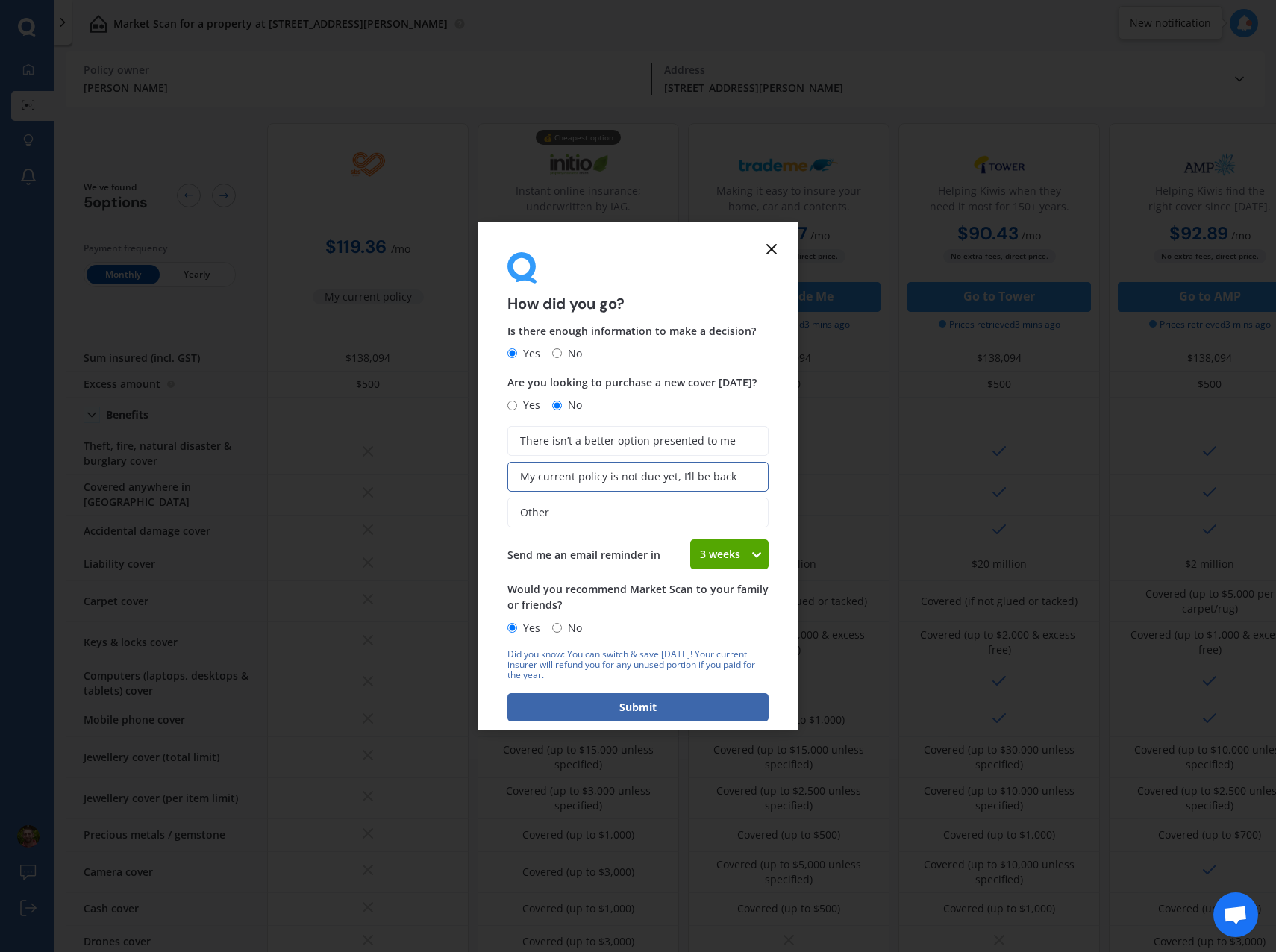
click at [592, 709] on button "Submit" at bounding box center [638, 707] width 261 height 29
